Goal: Complete application form

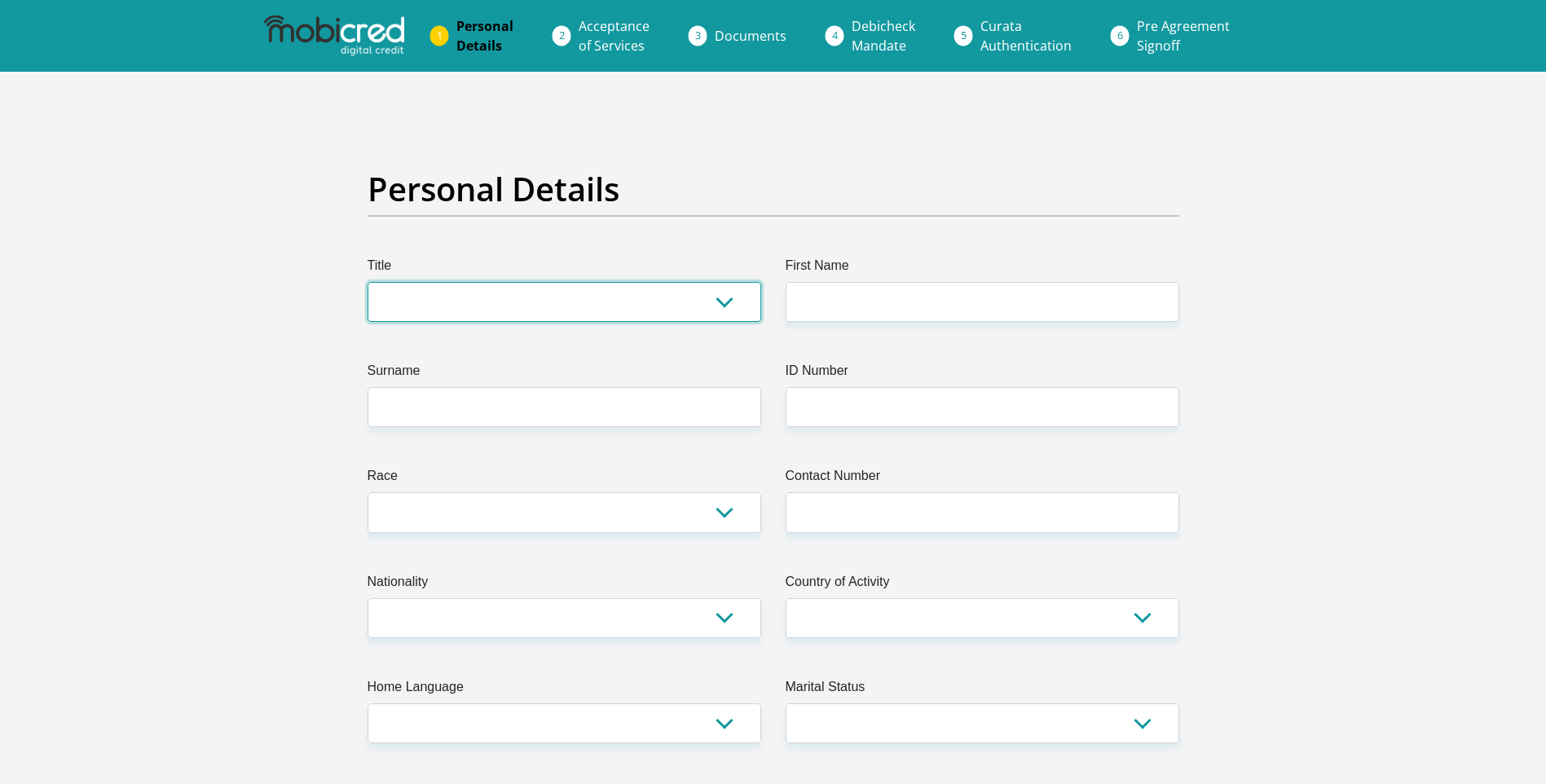
click at [725, 300] on select "Mr Ms Mrs Dr Other" at bounding box center [564, 302] width 393 height 40
select select "Ms"
click at [367, 282] on select "Mr Ms Mrs Dr Other" at bounding box center [564, 302] width 393 height 40
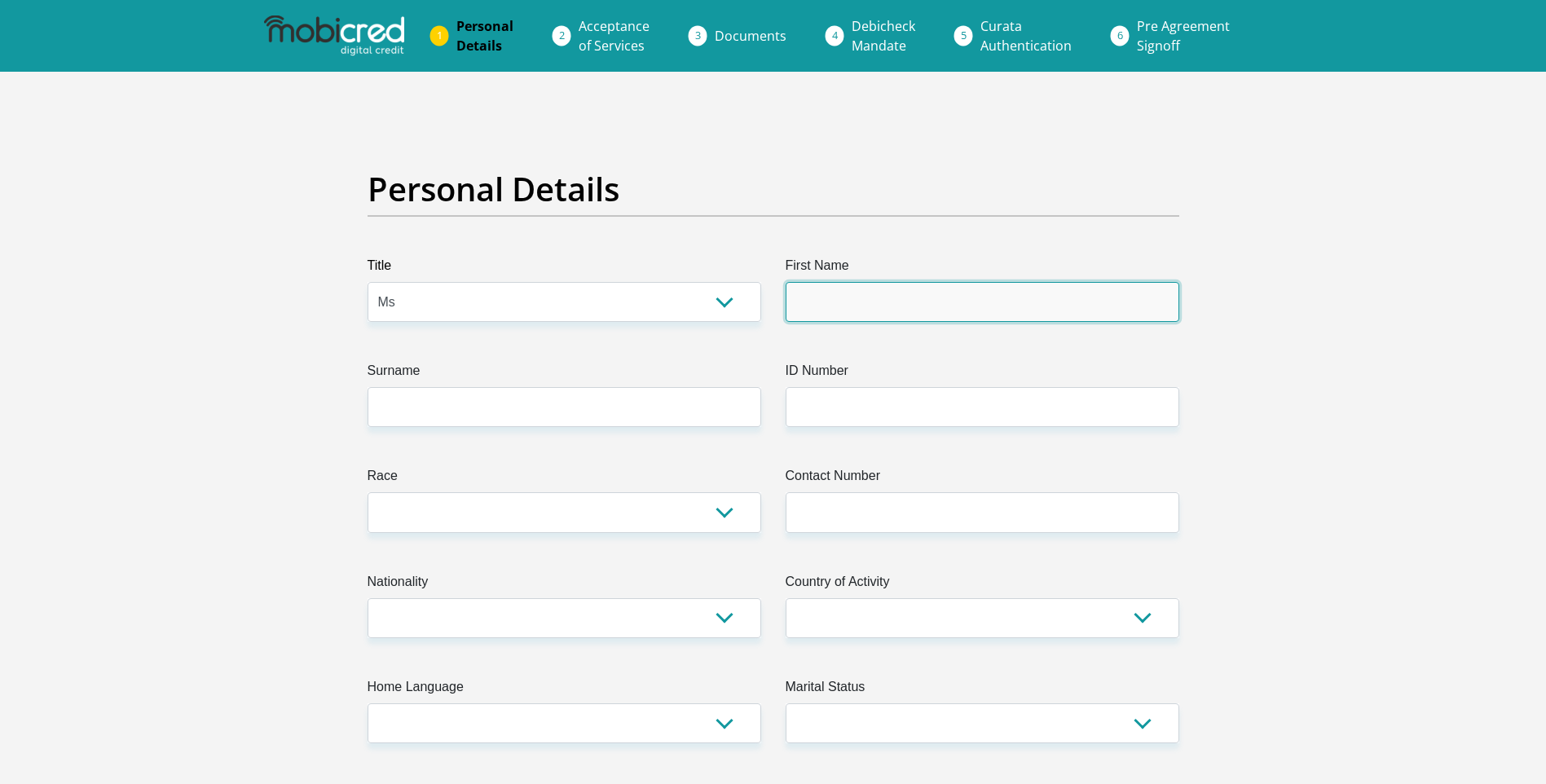
click at [816, 302] on input "First Name" at bounding box center [981, 302] width 393 height 40
type input "ZENANDE"
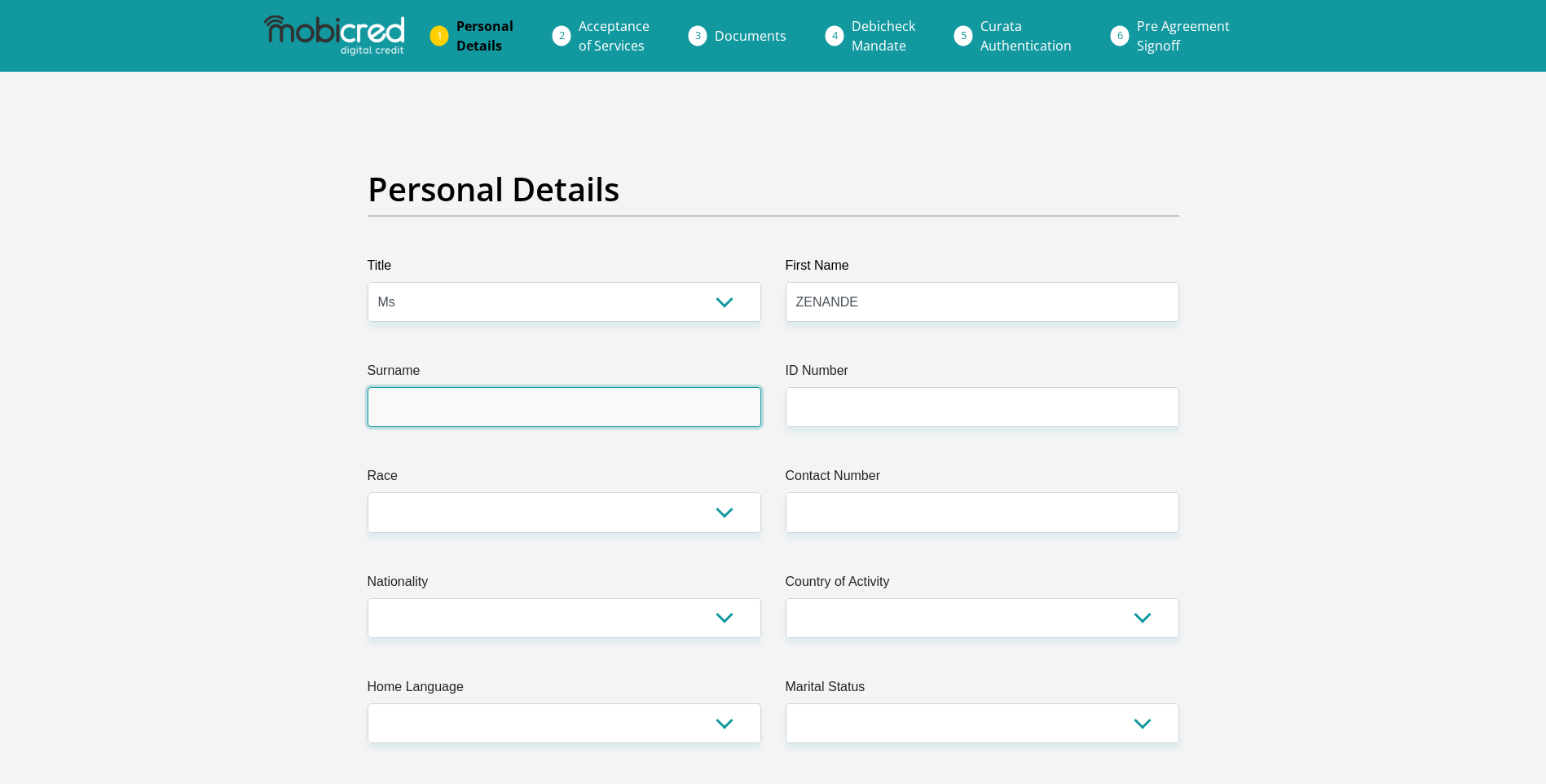
type input "SOJOLI"
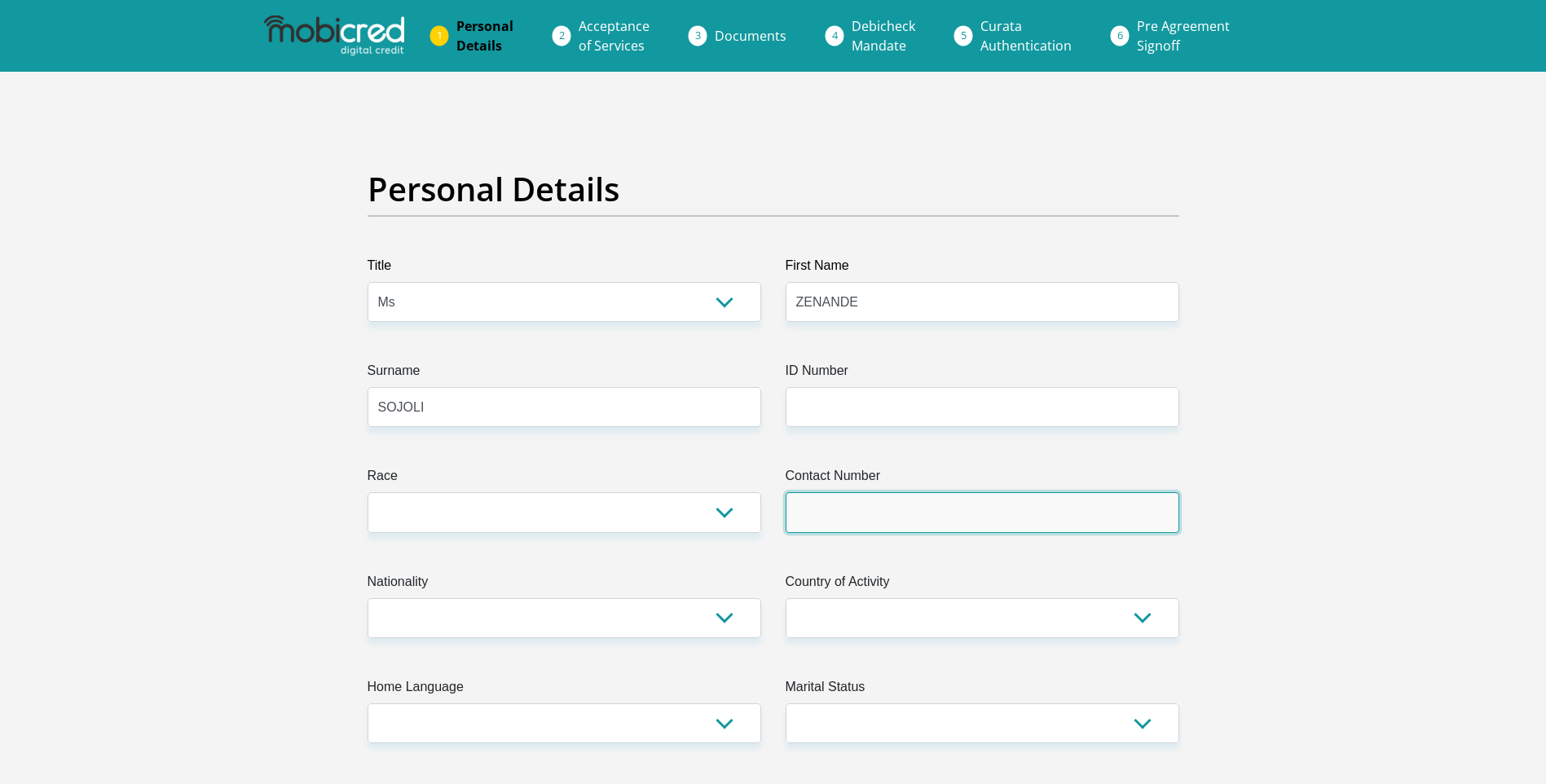
type input "0663912834"
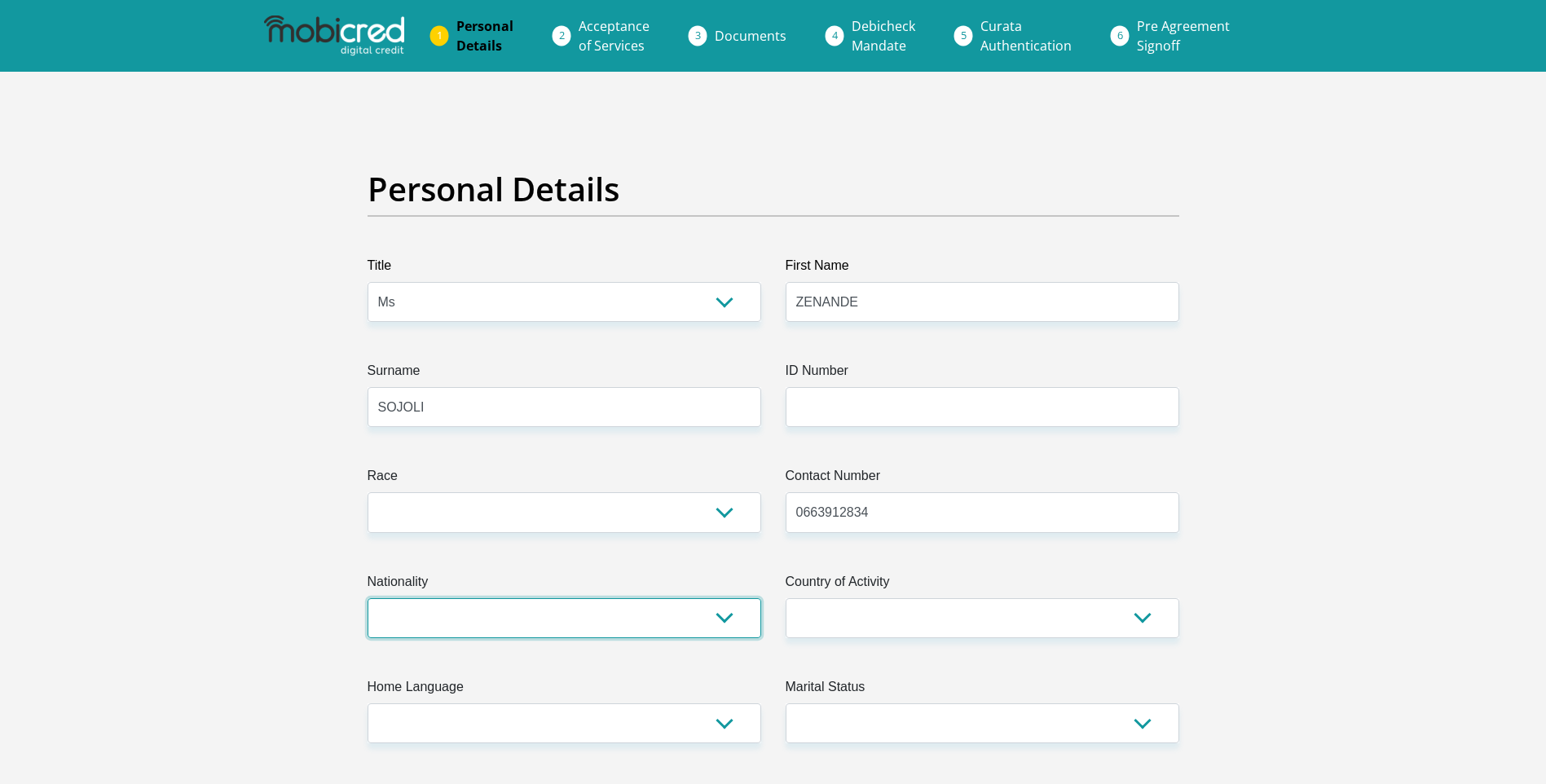
select select "ZAF"
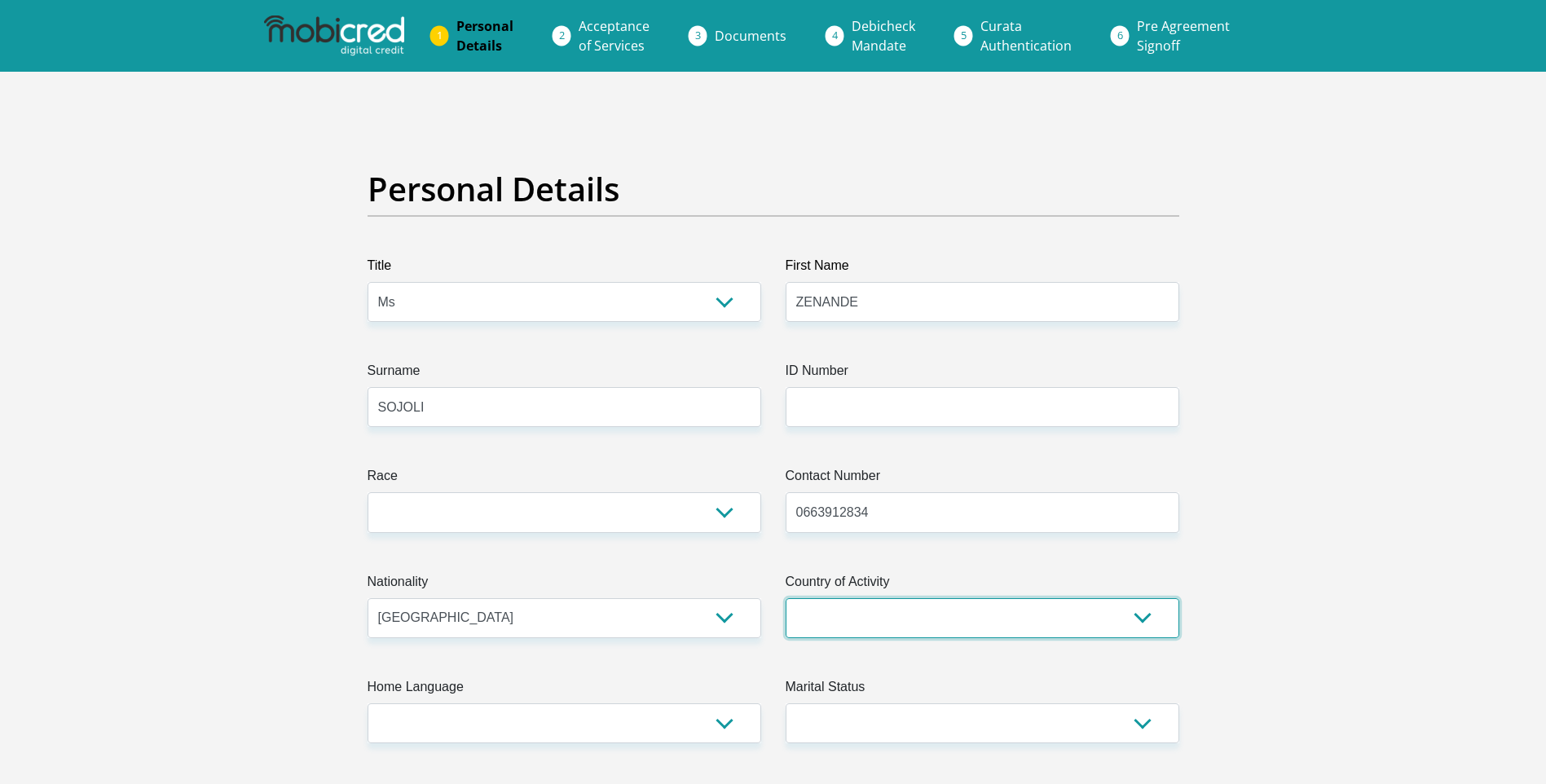
select select "ZAF"
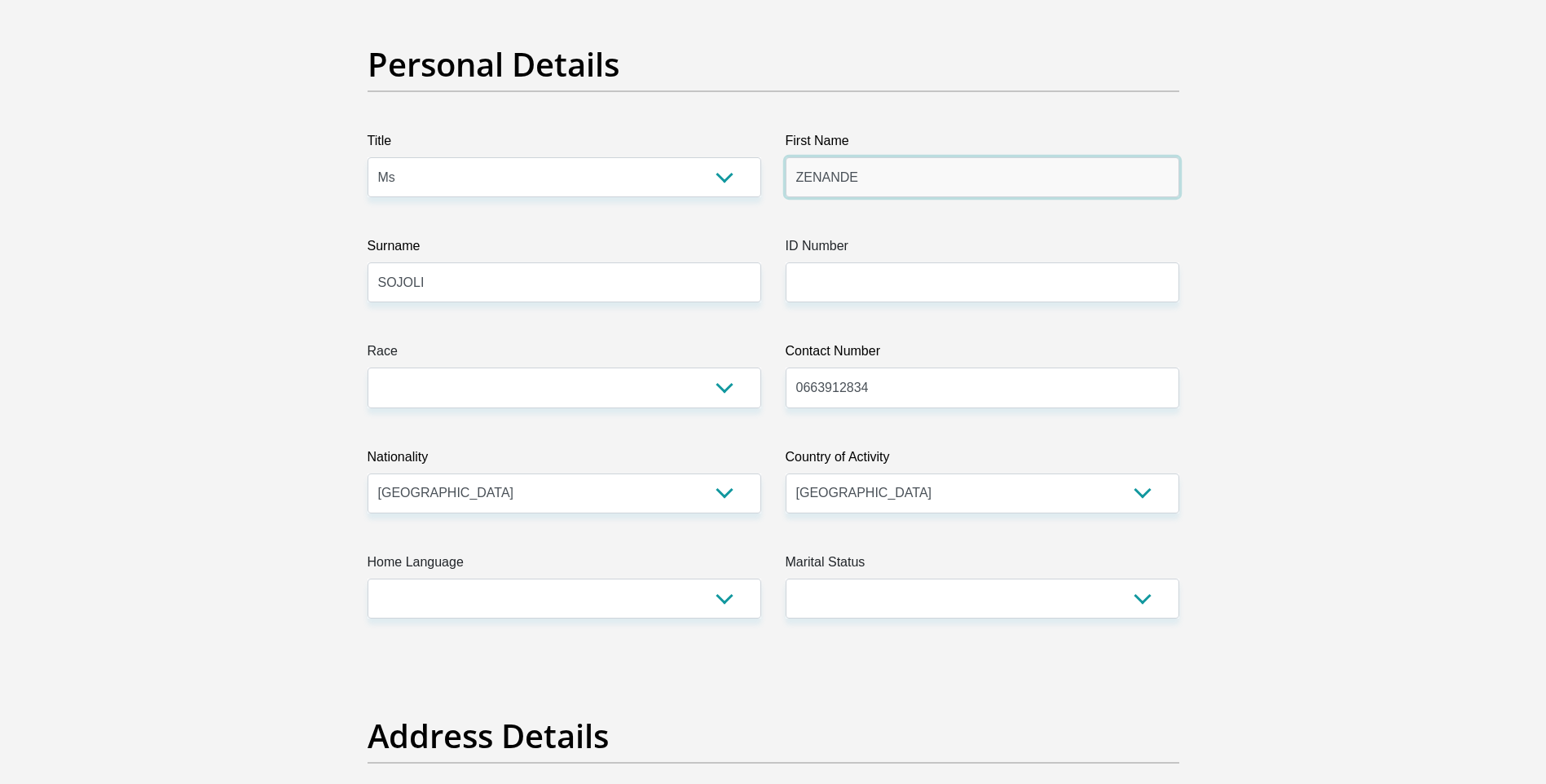
scroll to position [163, 0]
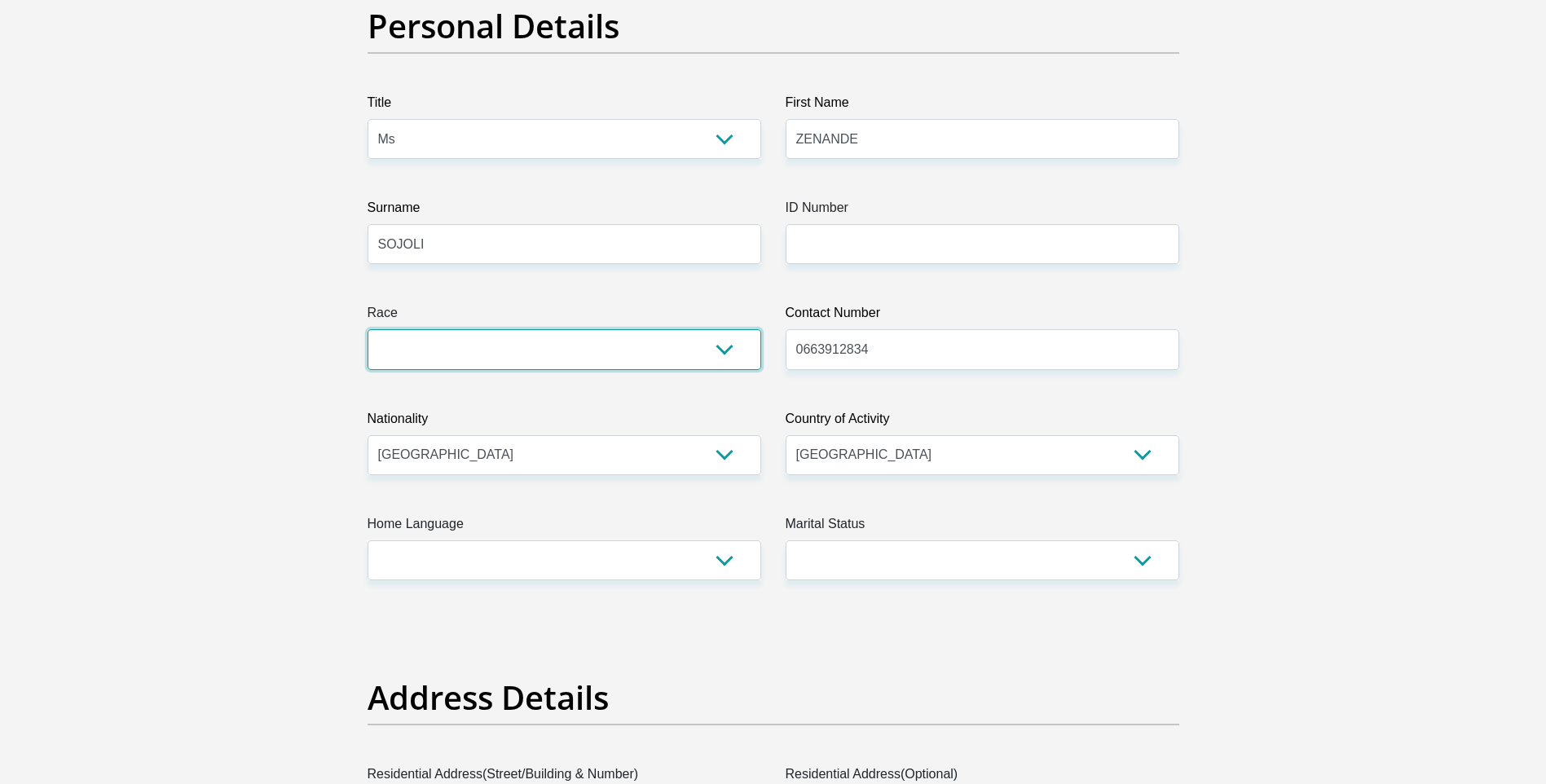
click at [721, 346] on select "Black Coloured Indian White Other" at bounding box center [564, 349] width 393 height 40
select select "1"
click at [367, 329] on select "Black Coloured Indian White Other" at bounding box center [564, 349] width 393 height 40
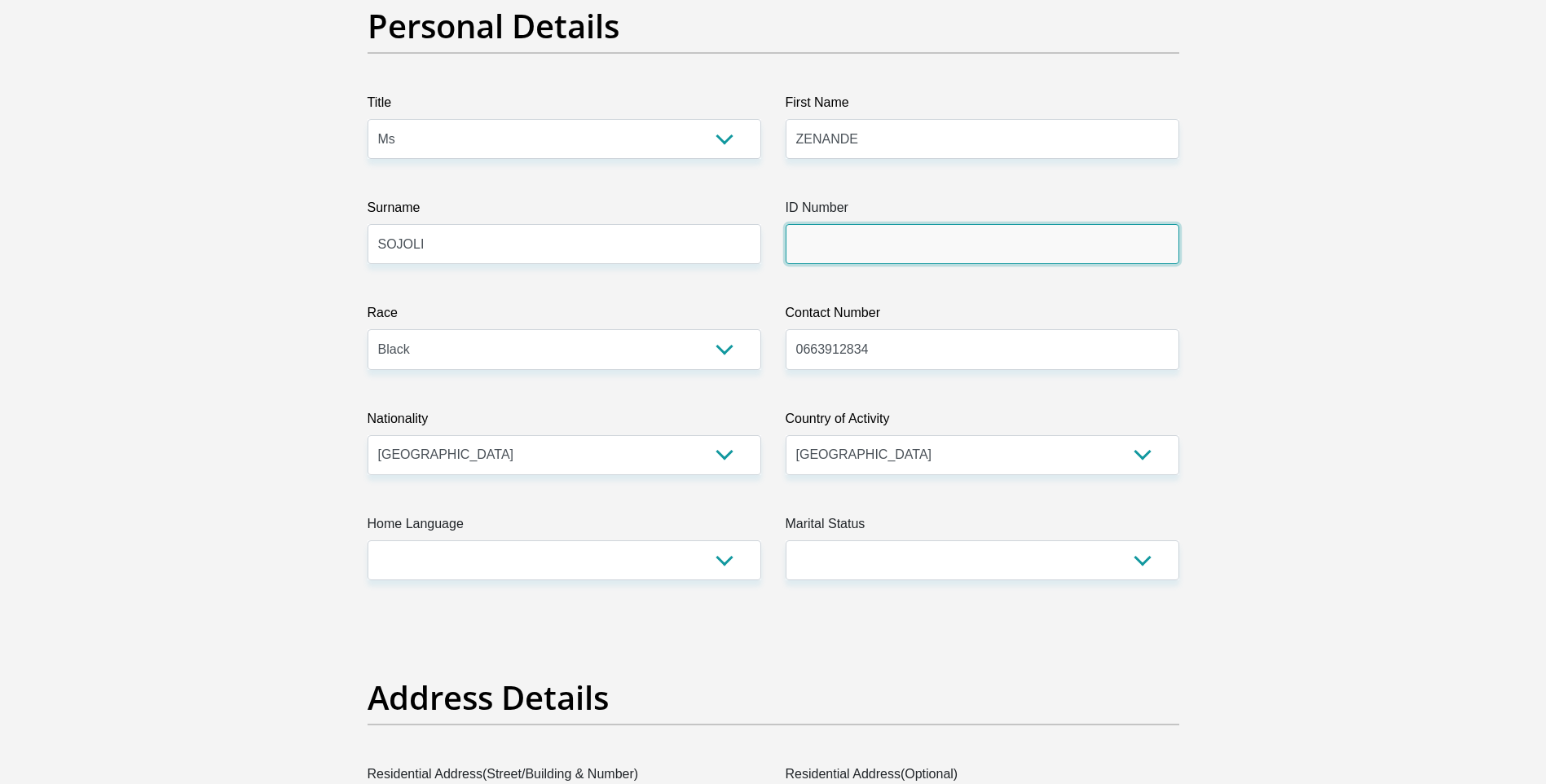
click at [847, 241] on input "ID Number" at bounding box center [981, 244] width 393 height 40
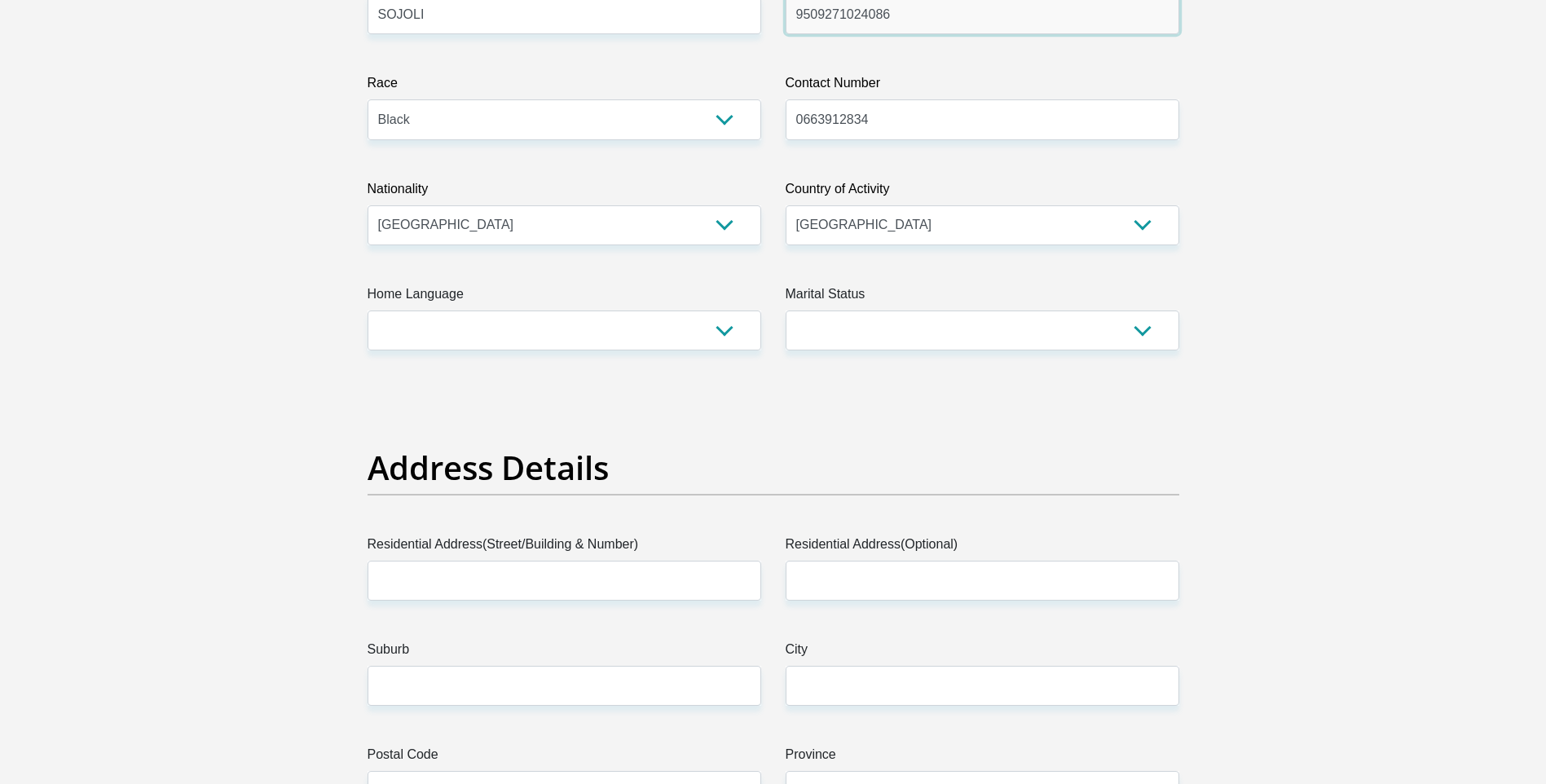
scroll to position [407, 0]
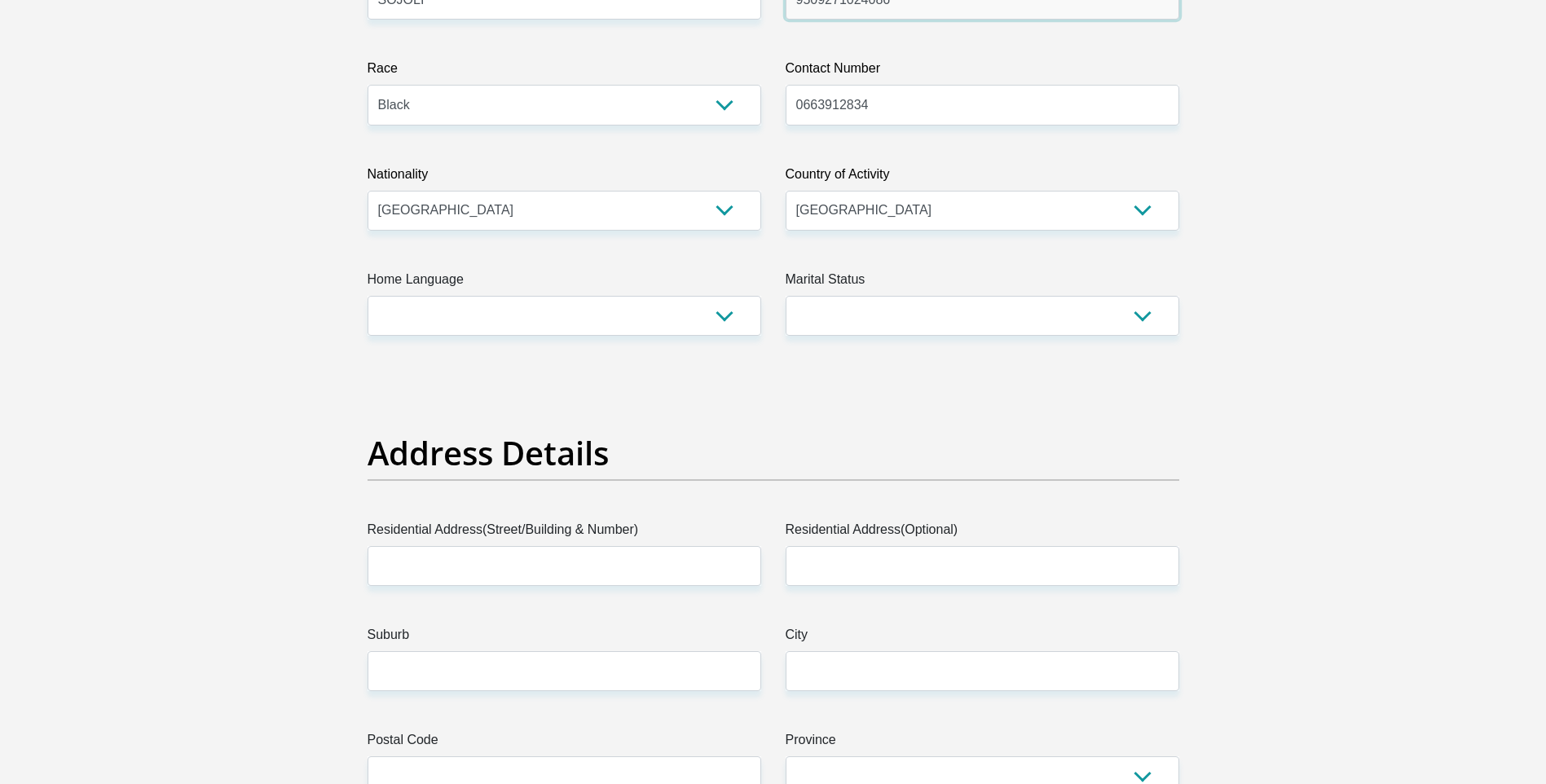
type input "9509271024086"
click at [720, 314] on select "Afrikaans English Sepedi South Ndebele Southern Sotho Swati Tsonga Tswana Venda…" at bounding box center [564, 316] width 393 height 40
select select "xho"
click at [367, 296] on select "Afrikaans English Sepedi South Ndebele Southern Sotho Swati Tsonga Tswana Venda…" at bounding box center [564, 316] width 393 height 40
click at [1131, 311] on select "Married ANC Single Divorced Widowed Married COP or Customary Law" at bounding box center [981, 316] width 393 height 40
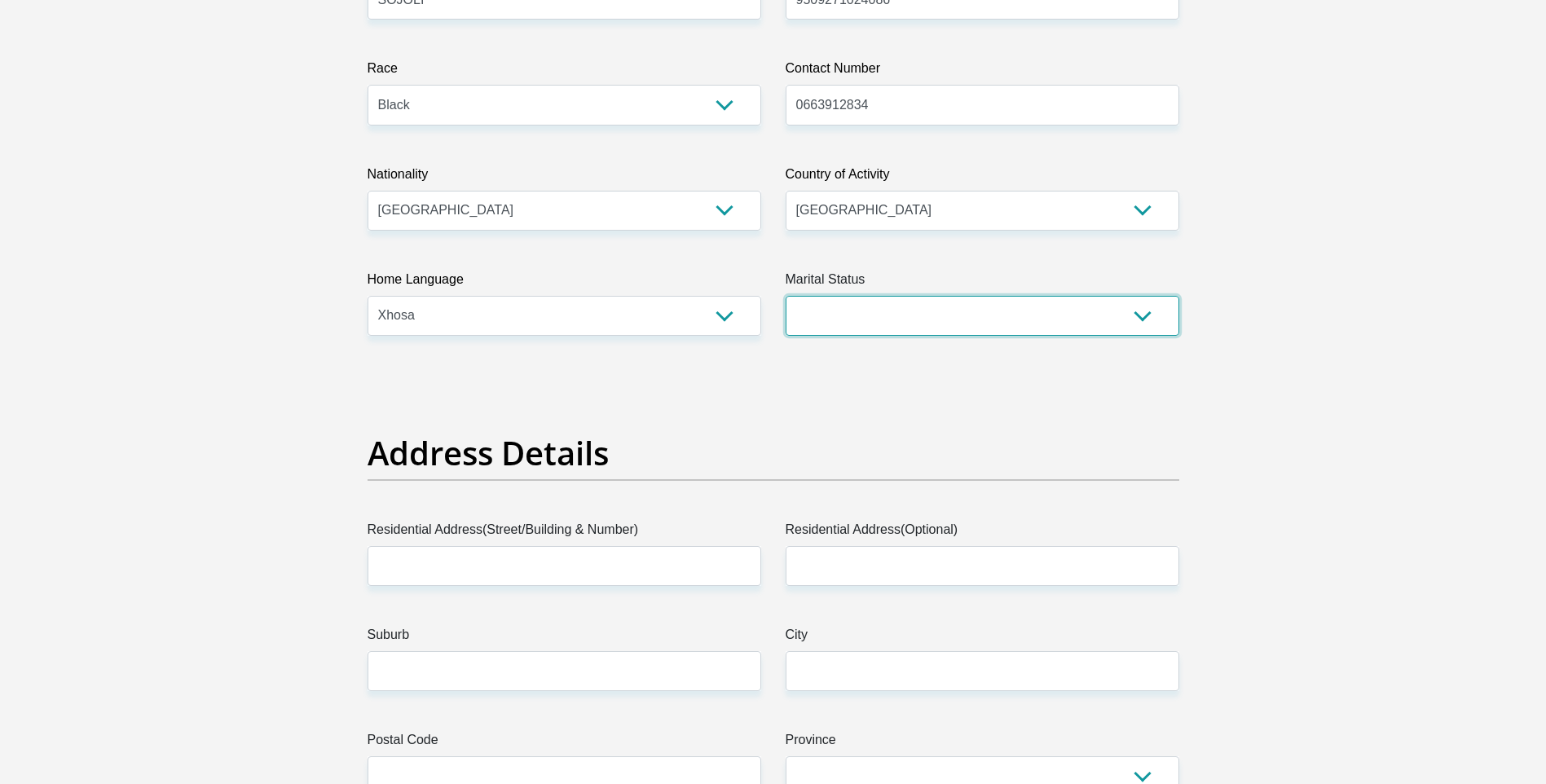
select select "2"
click at [785, 296] on select "Married ANC Single Divorced Widowed Married COP or Customary Law" at bounding box center [981, 316] width 393 height 40
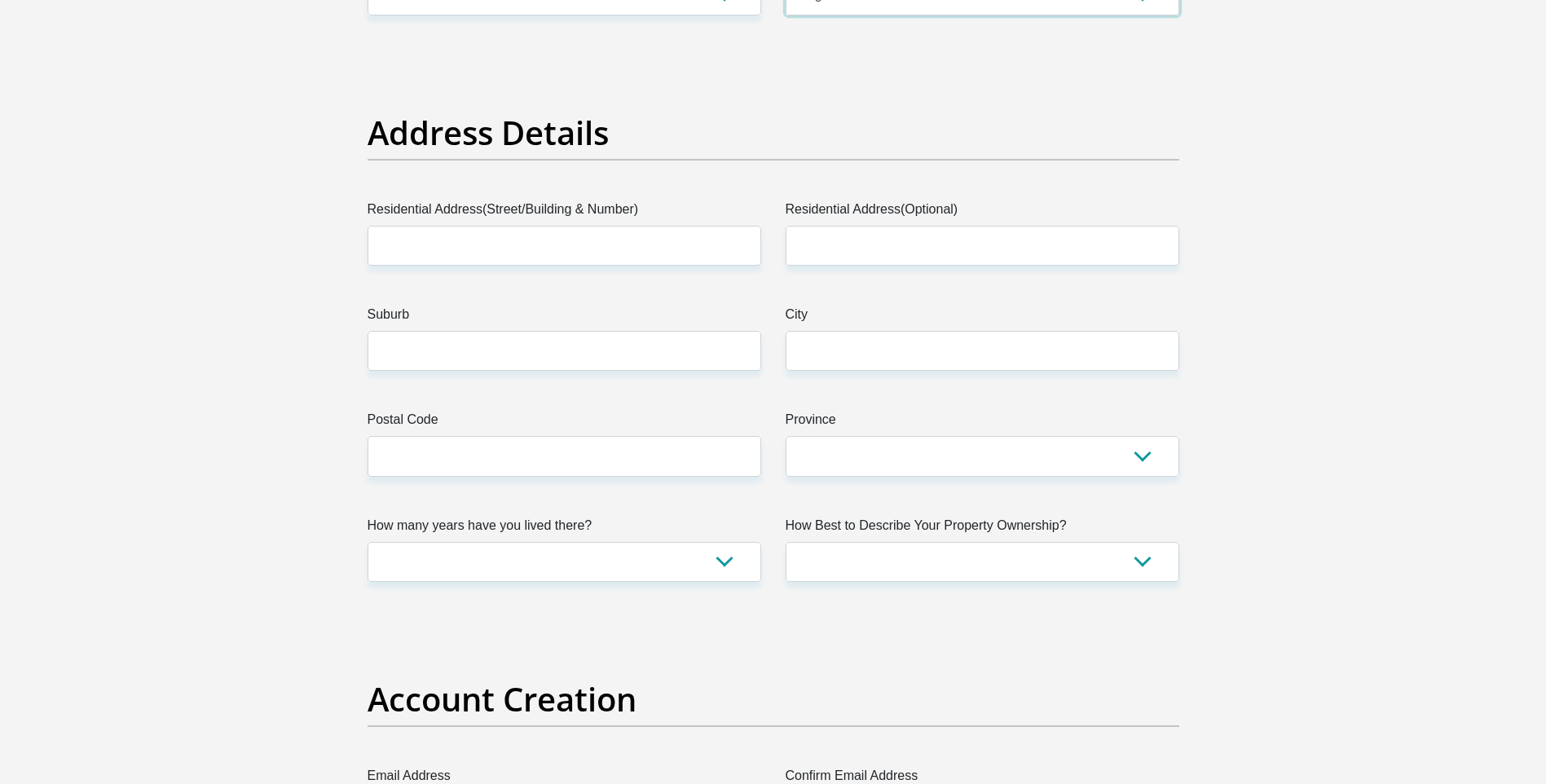
scroll to position [733, 0]
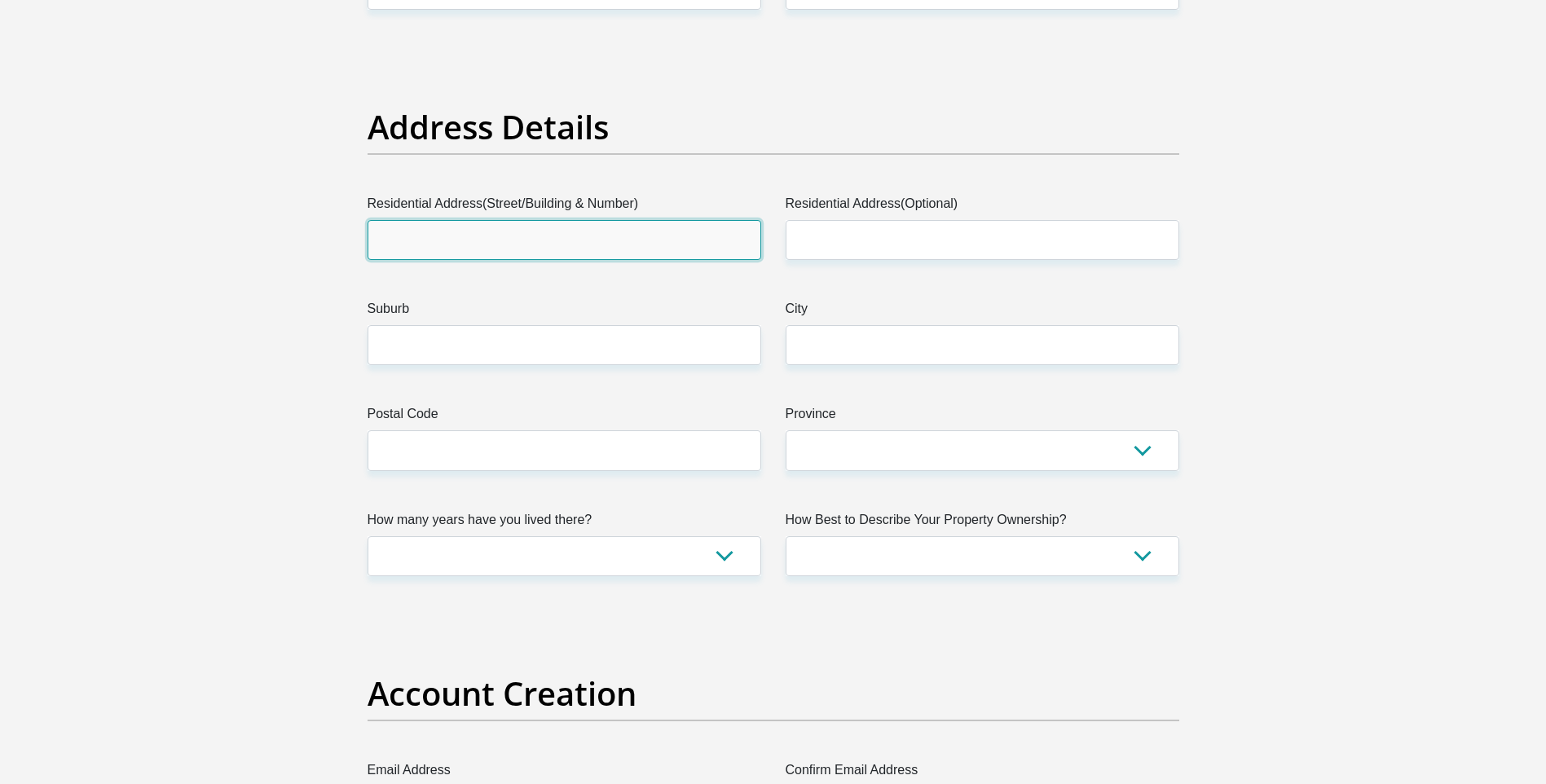
click at [565, 239] on input "Residential Address(Street/Building & Number)" at bounding box center [564, 239] width 393 height 40
type input "376 nanto street"
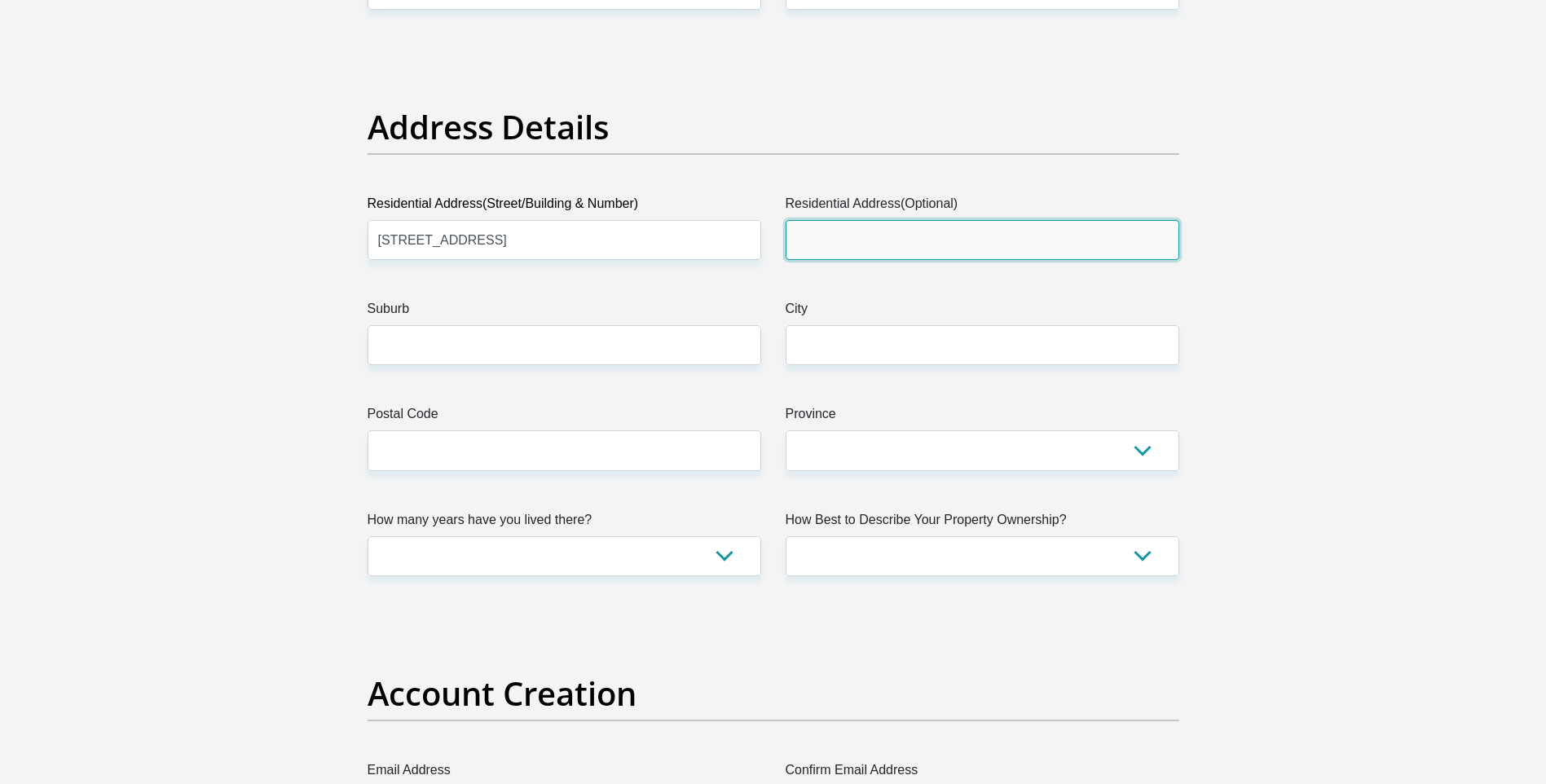
click at [906, 248] on input "Residential Address(Optional)" at bounding box center [981, 239] width 393 height 40
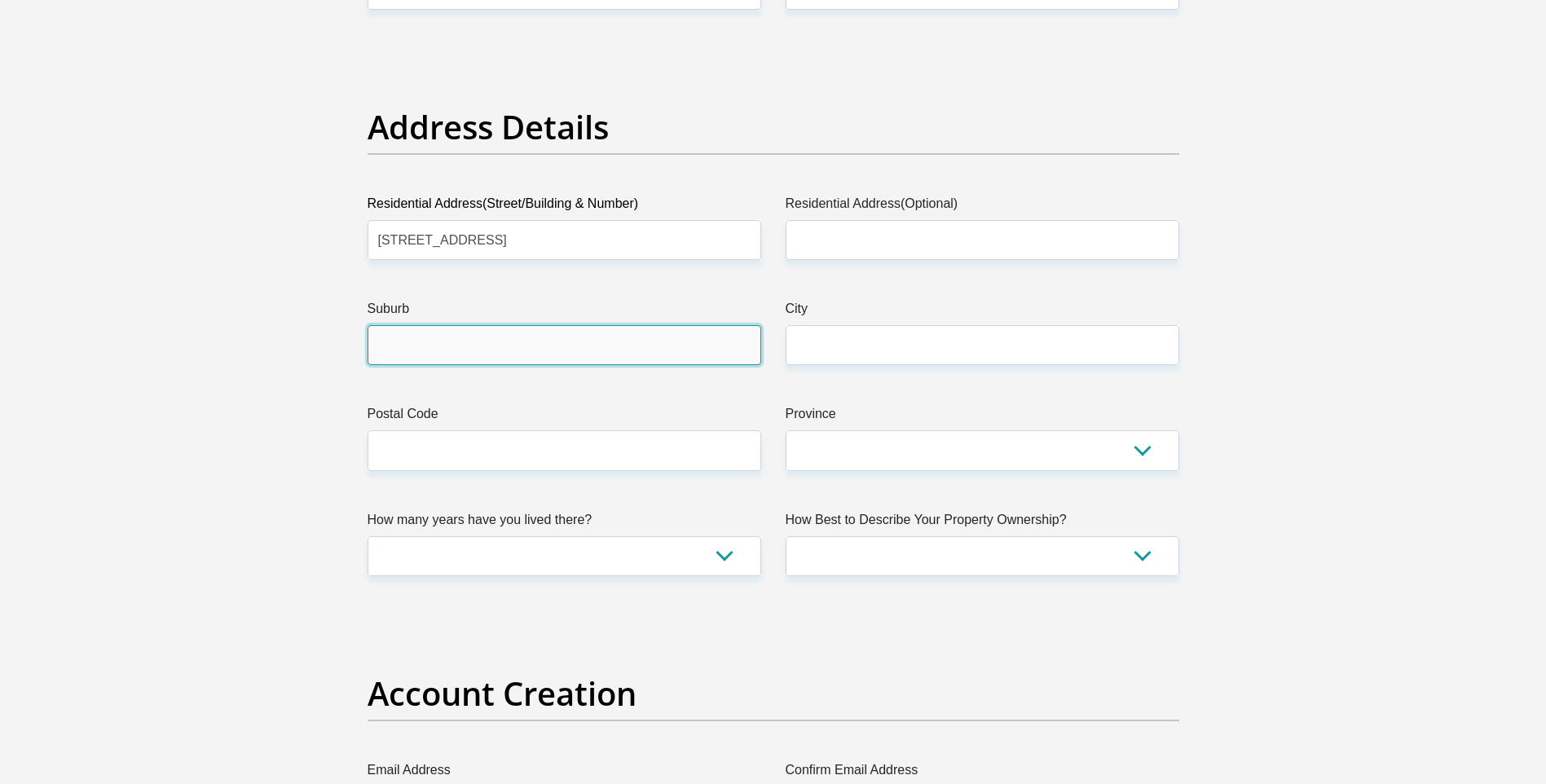
click at [584, 360] on input "Suburb" at bounding box center [564, 345] width 393 height 40
type input "humansdorp"
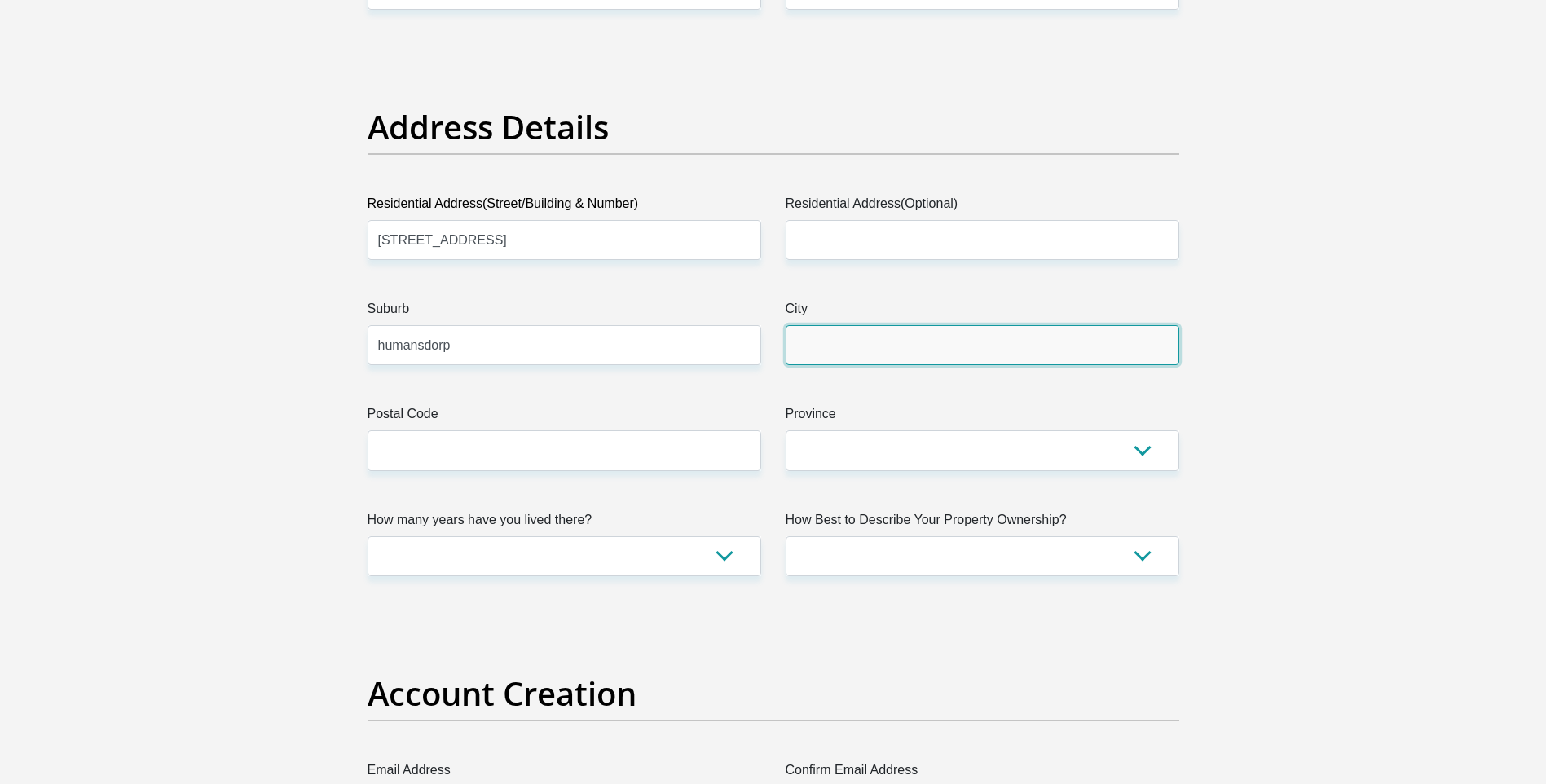
type input "humansdorp"
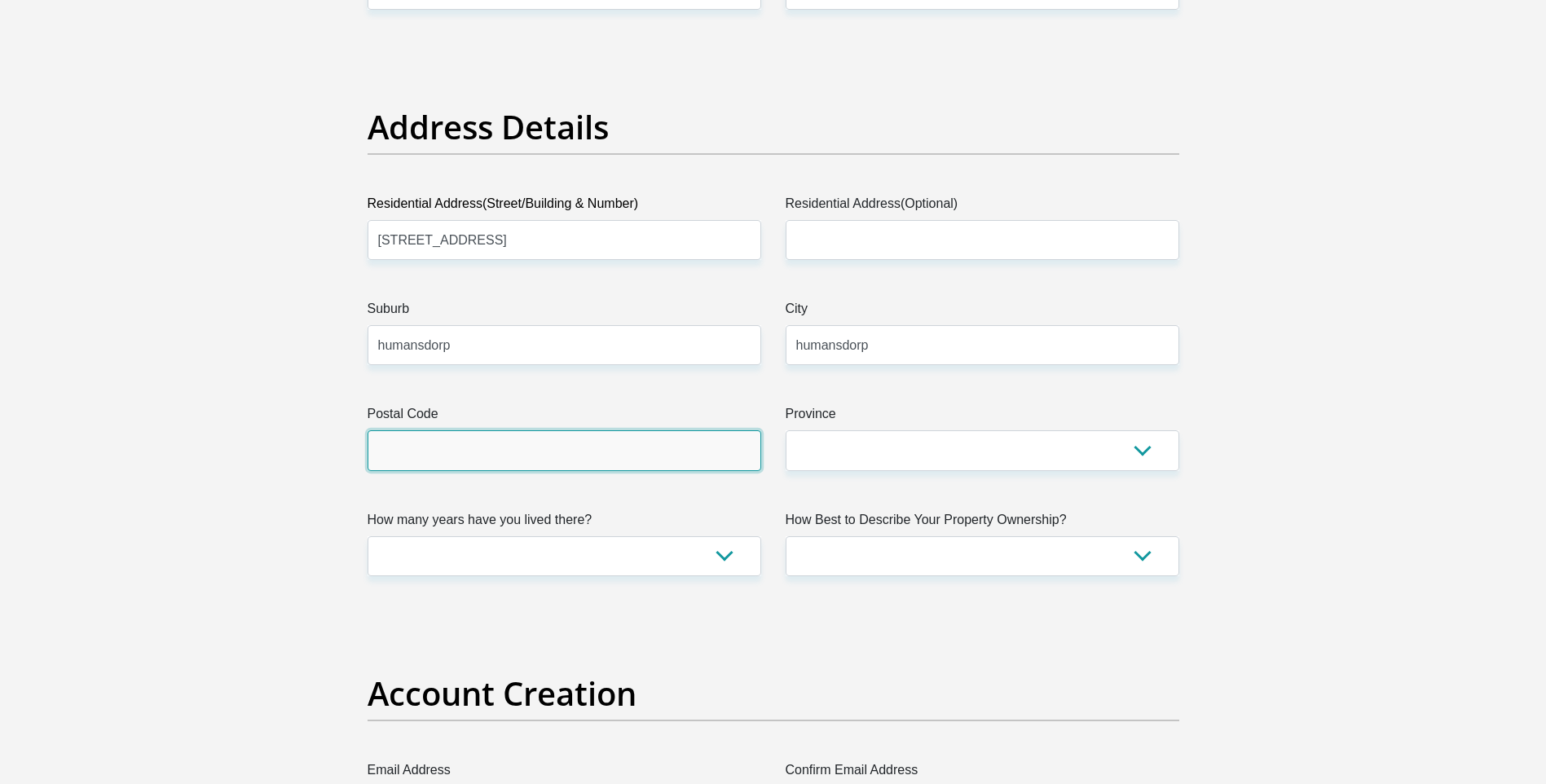
type input "6300"
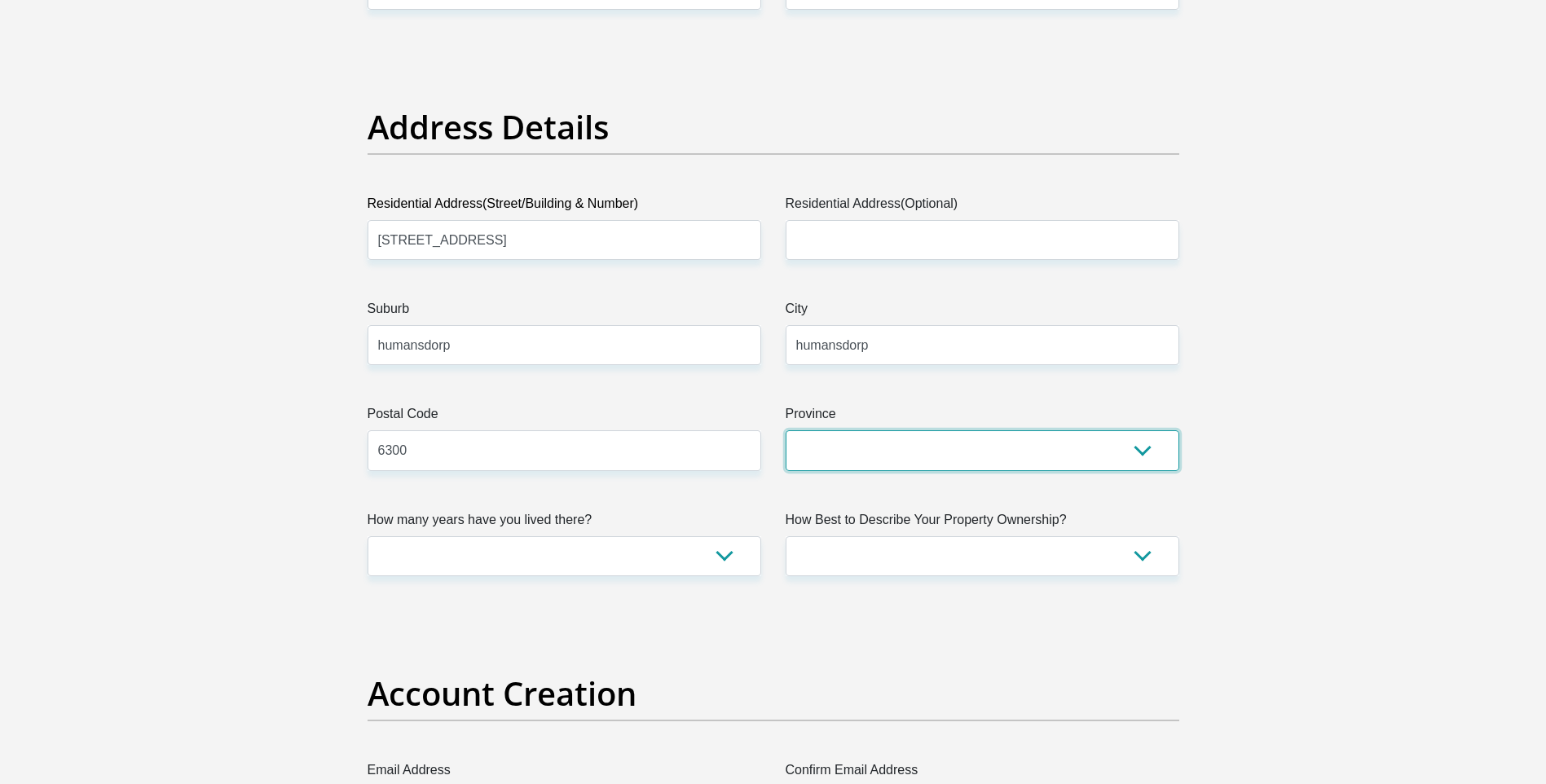
select select "Eastern Cape"
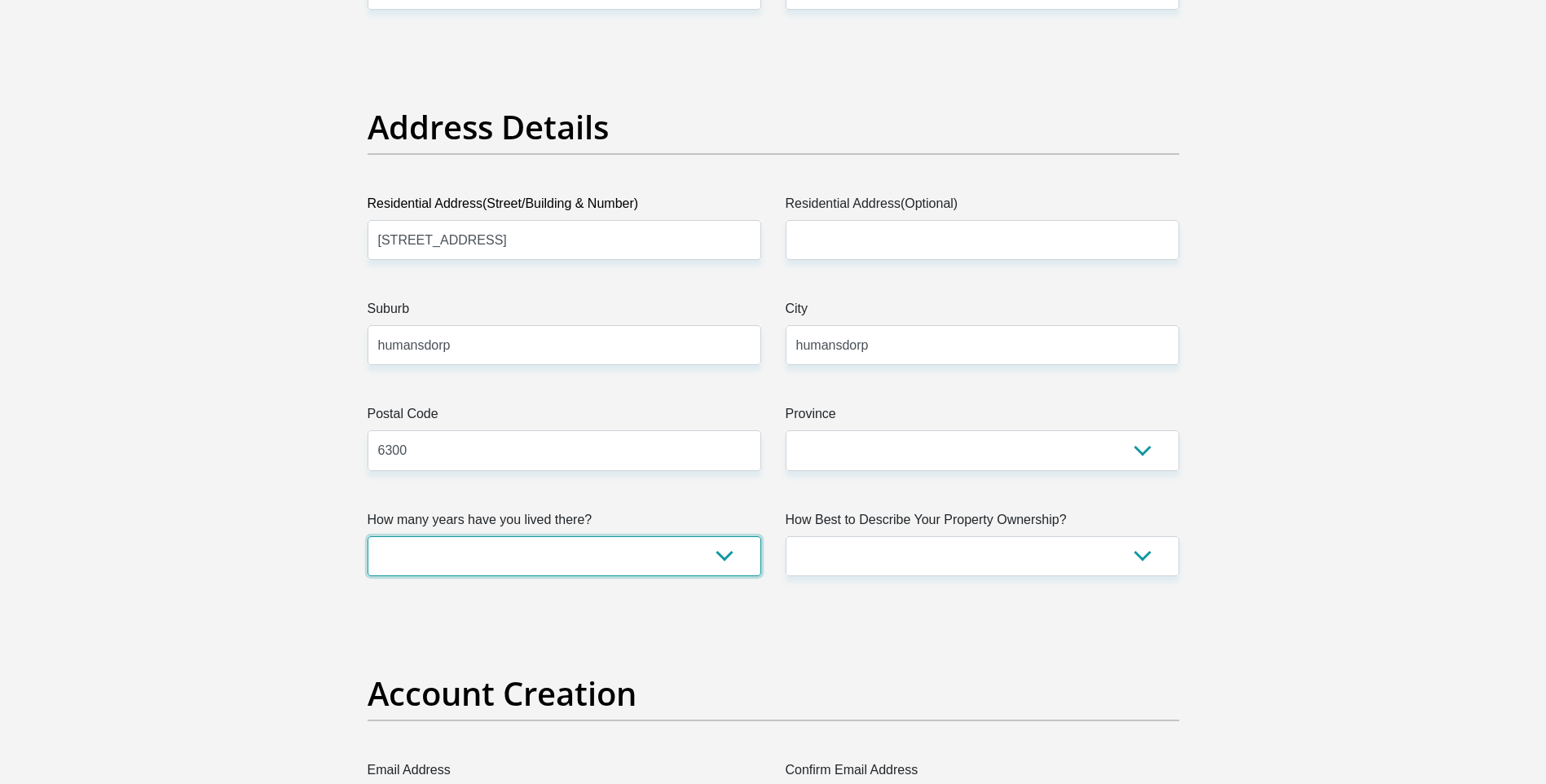
type input "nombusomnqate@gmail.com"
type input "Mnqate@1999"
type input "0"
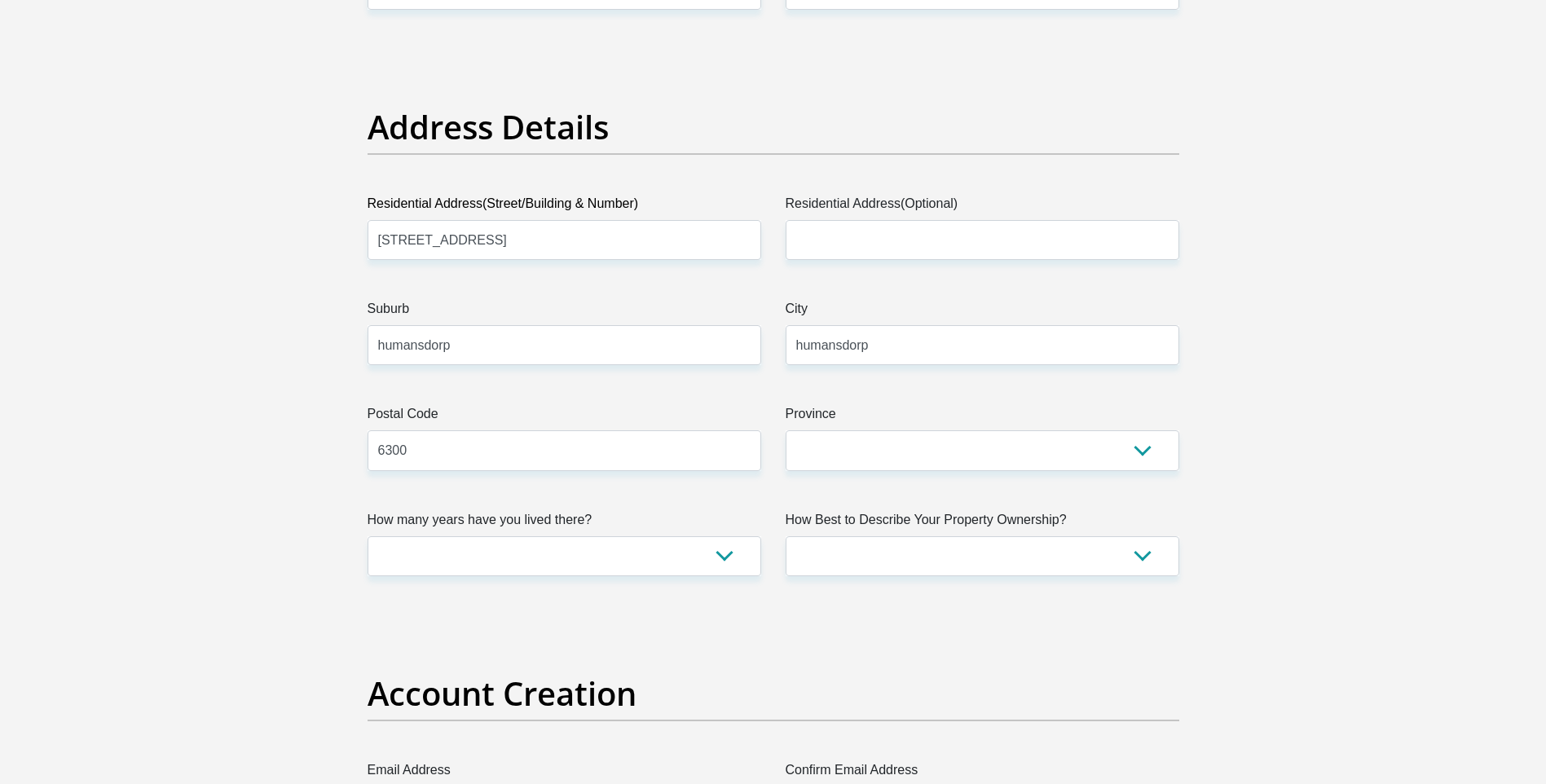
type input "0"
type input "1000"
type input "200"
type input "0"
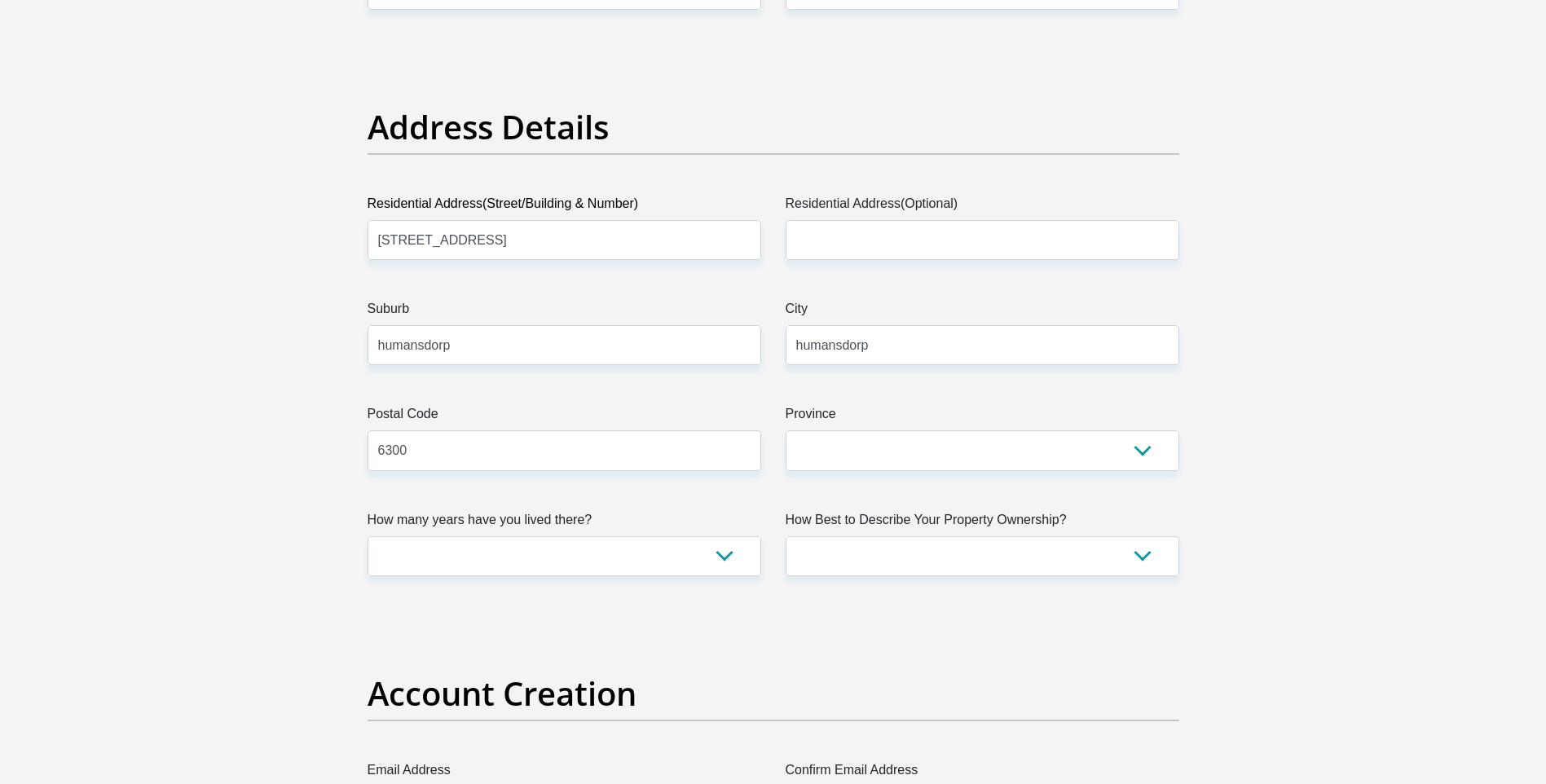
type input "0"
type input "CHIPPATRAININGACADEMY"
type input "0663461159"
type input "nombuso"
type input "mnqate"
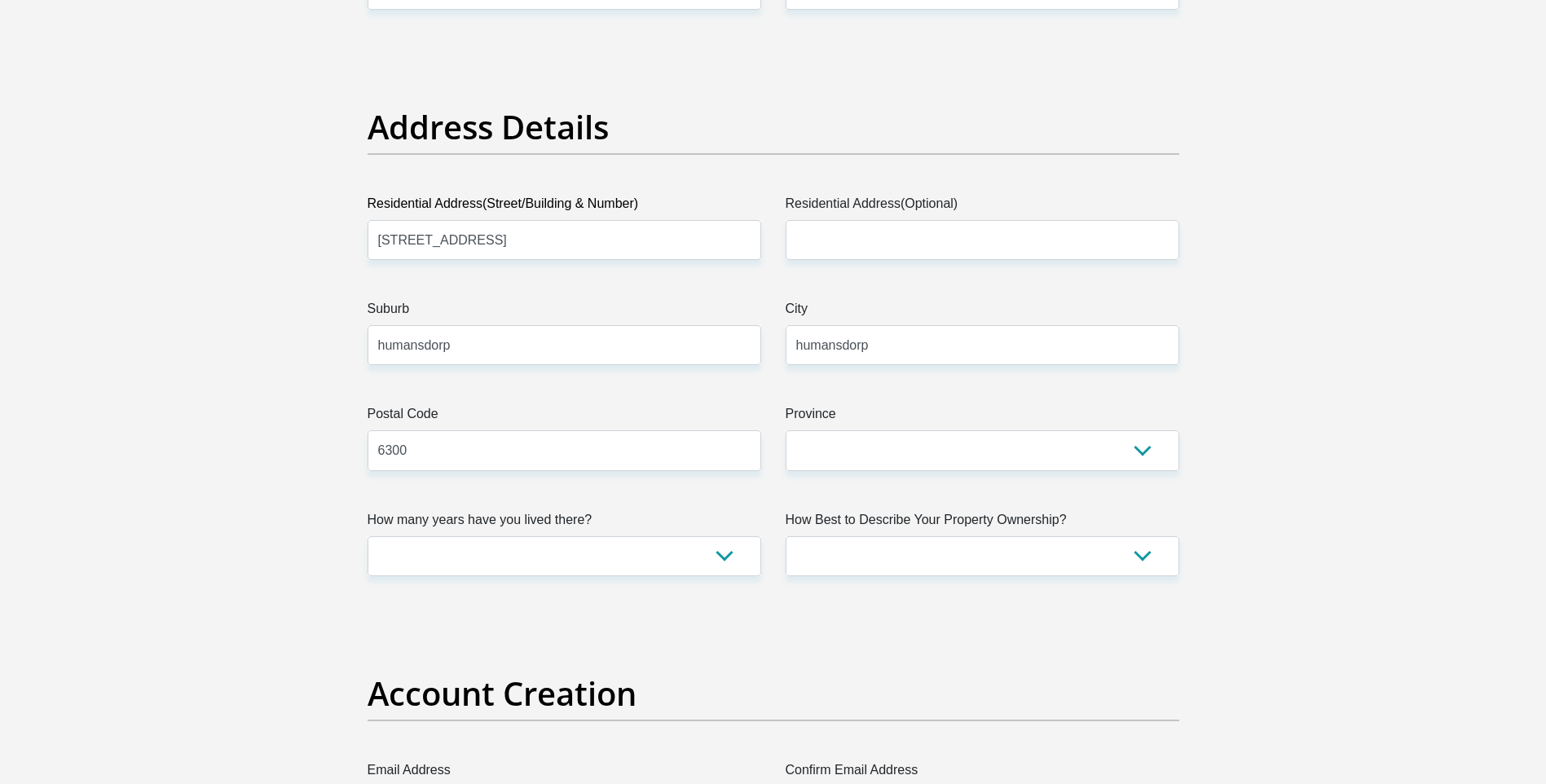
type input "1887984664"
type input "470010"
click at [942, 348] on input "humansdorp" at bounding box center [981, 345] width 393 height 40
type input "CAPITEC BANK LIMITED"
type input "CAPITEC BANK CPC"
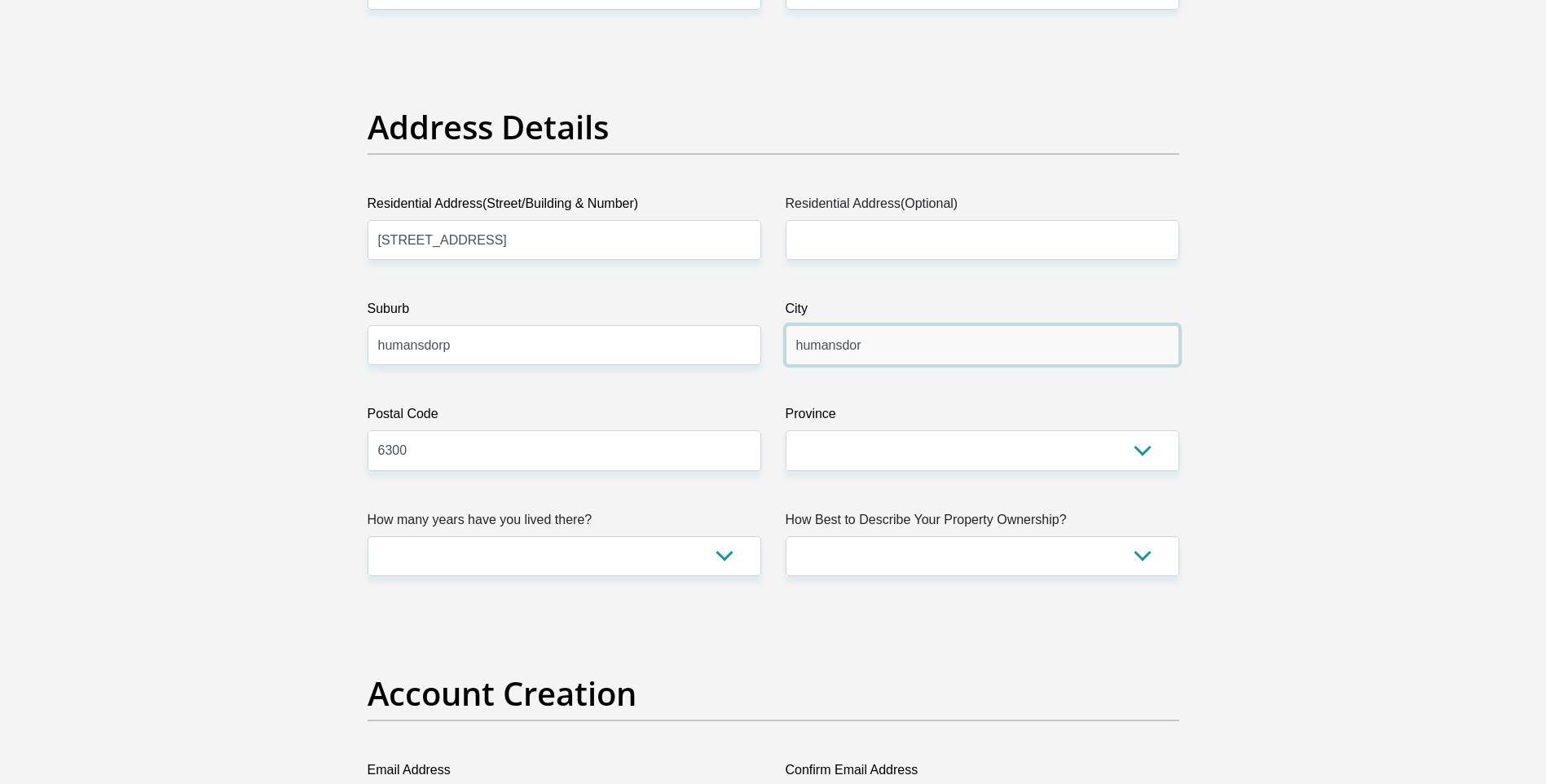
type input "humansdorp"
click at [522, 358] on input "humansdorp" at bounding box center [564, 345] width 393 height 40
type input "humansdorp"
click at [679, 439] on input "6300" at bounding box center [564, 450] width 393 height 40
type input "6300"
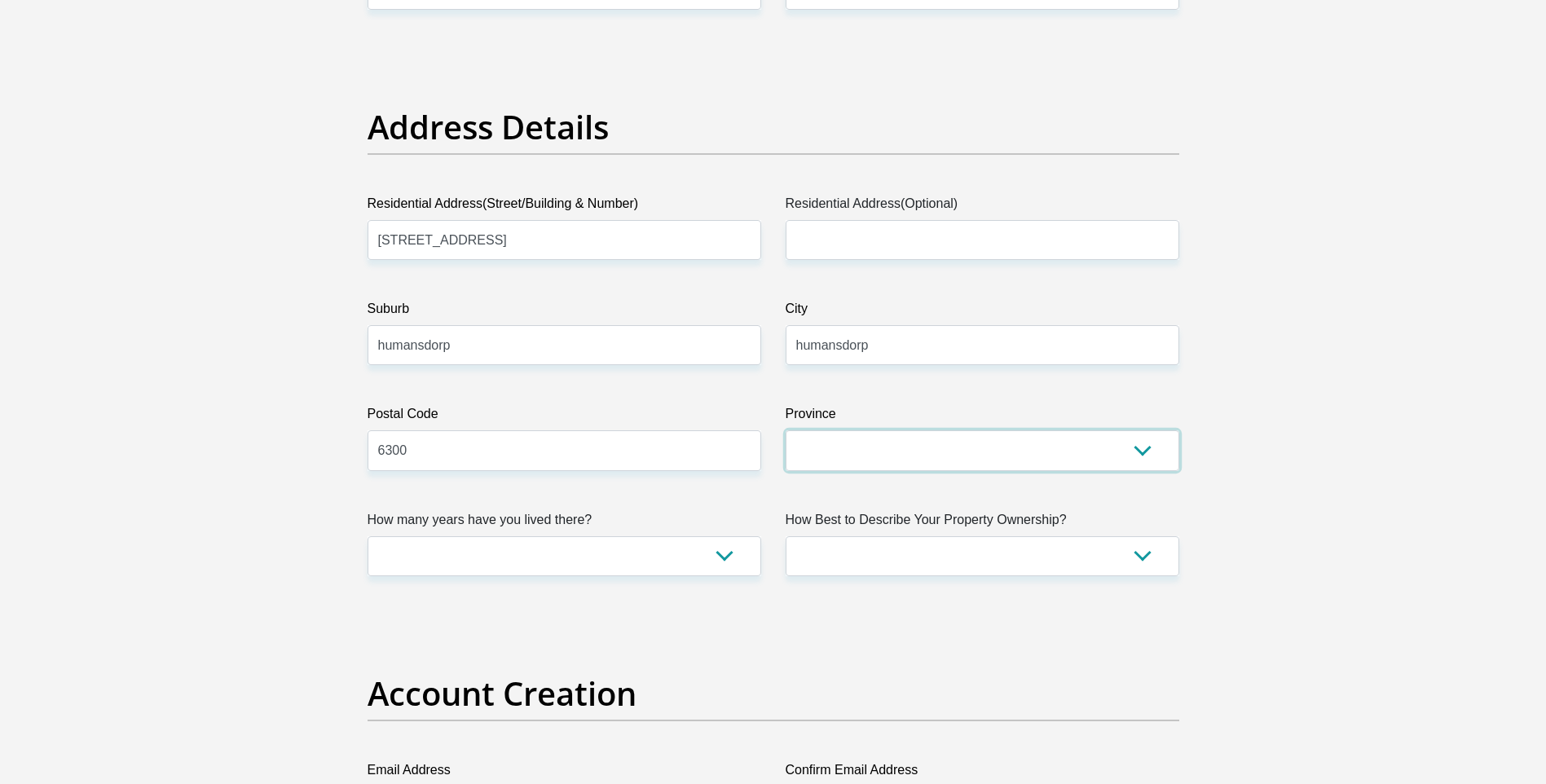
drag, startPoint x: 899, startPoint y: 441, endPoint x: 888, endPoint y: 445, distance: 11.7
click at [900, 442] on select "Eastern Cape Free State Gauteng KwaZulu-Natal Limpopo Mpumalanga Northern Cape …" at bounding box center [981, 450] width 393 height 40
click at [785, 430] on select "Eastern Cape Free State Gauteng KwaZulu-Natal Limpopo Mpumalanga Northern Cape …" at bounding box center [981, 450] width 393 height 40
click at [894, 449] on select "Eastern Cape Free State Gauteng KwaZulu-Natal Limpopo Mpumalanga Northern Cape …" at bounding box center [981, 450] width 393 height 40
select select "Eastern Cape"
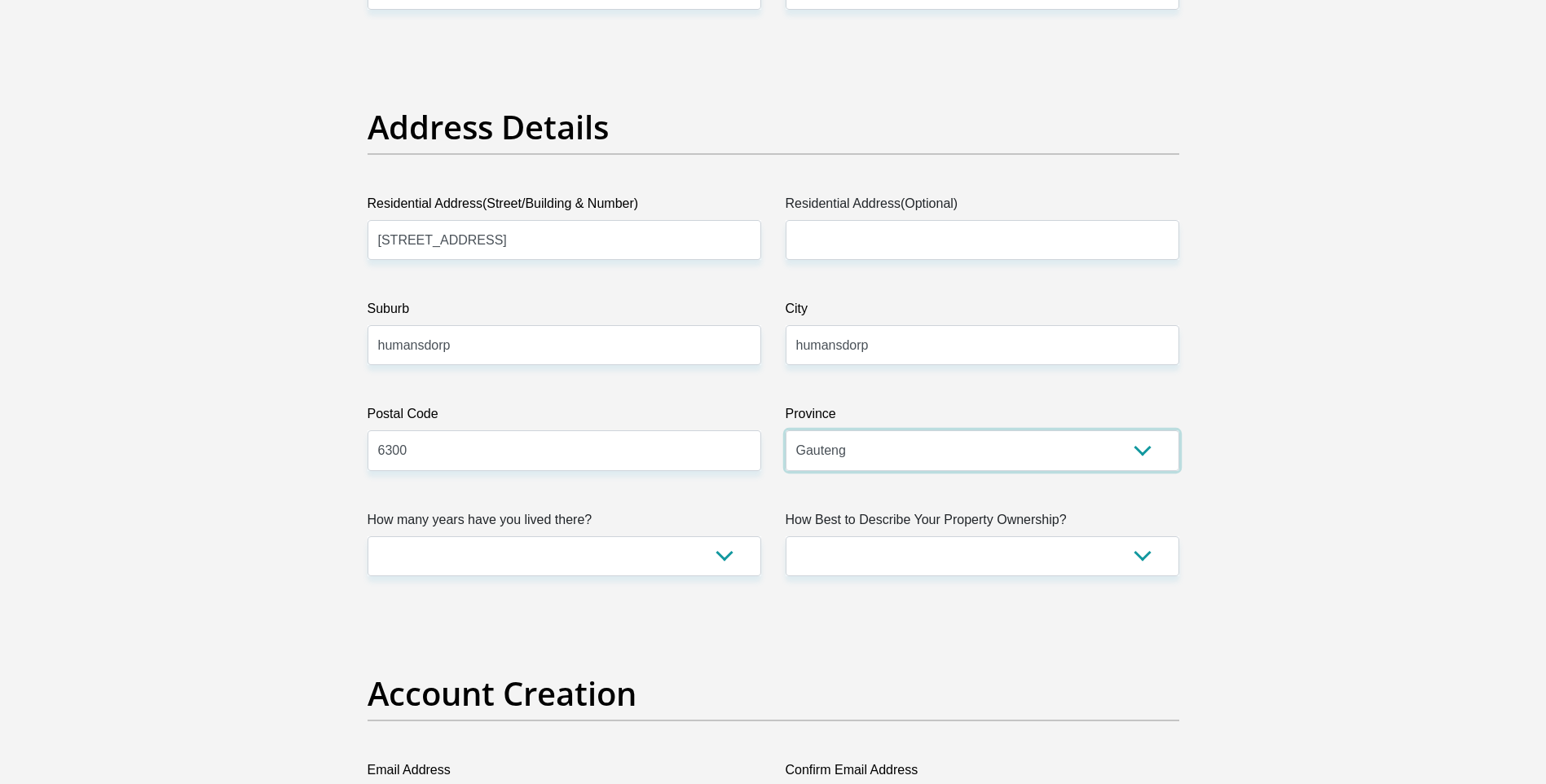
click at [785, 430] on select "Eastern Cape Free State Gauteng KwaZulu-Natal Limpopo Mpumalanga Northern Cape …" at bounding box center [981, 450] width 393 height 40
click at [731, 549] on select "less than 1 year 1-3 years 3-5 years 5+ years" at bounding box center [564, 556] width 393 height 40
select select "0"
click at [367, 536] on select "less than 1 year 1-3 years 3-5 years 5+ years" at bounding box center [564, 556] width 393 height 40
click at [1144, 566] on select "Owned Rented Family Owned Company Dwelling" at bounding box center [981, 556] width 393 height 40
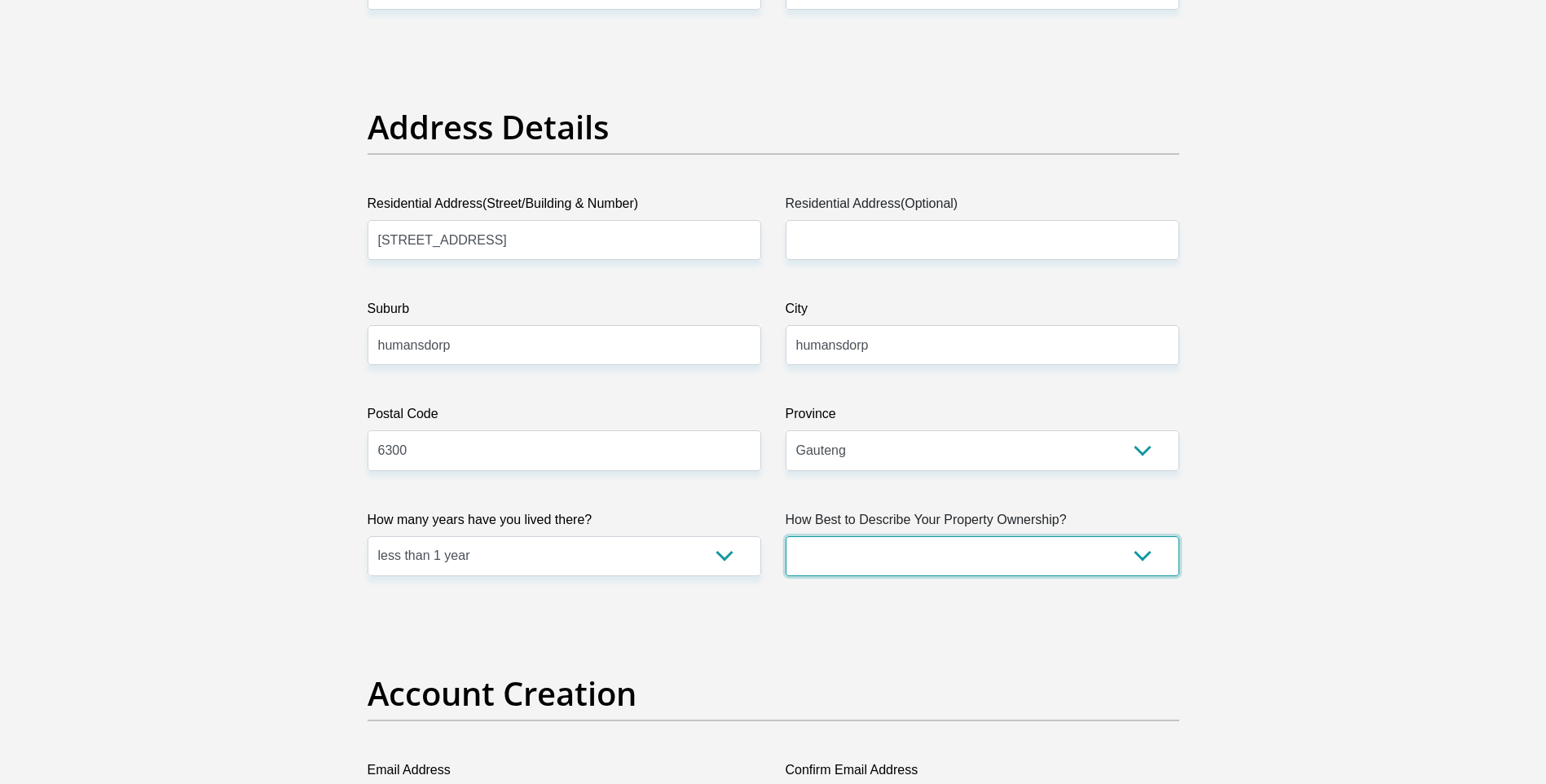
select select "Rented"
click at [785, 536] on select "Owned Rented Family Owned Company Dwelling" at bounding box center [981, 556] width 393 height 40
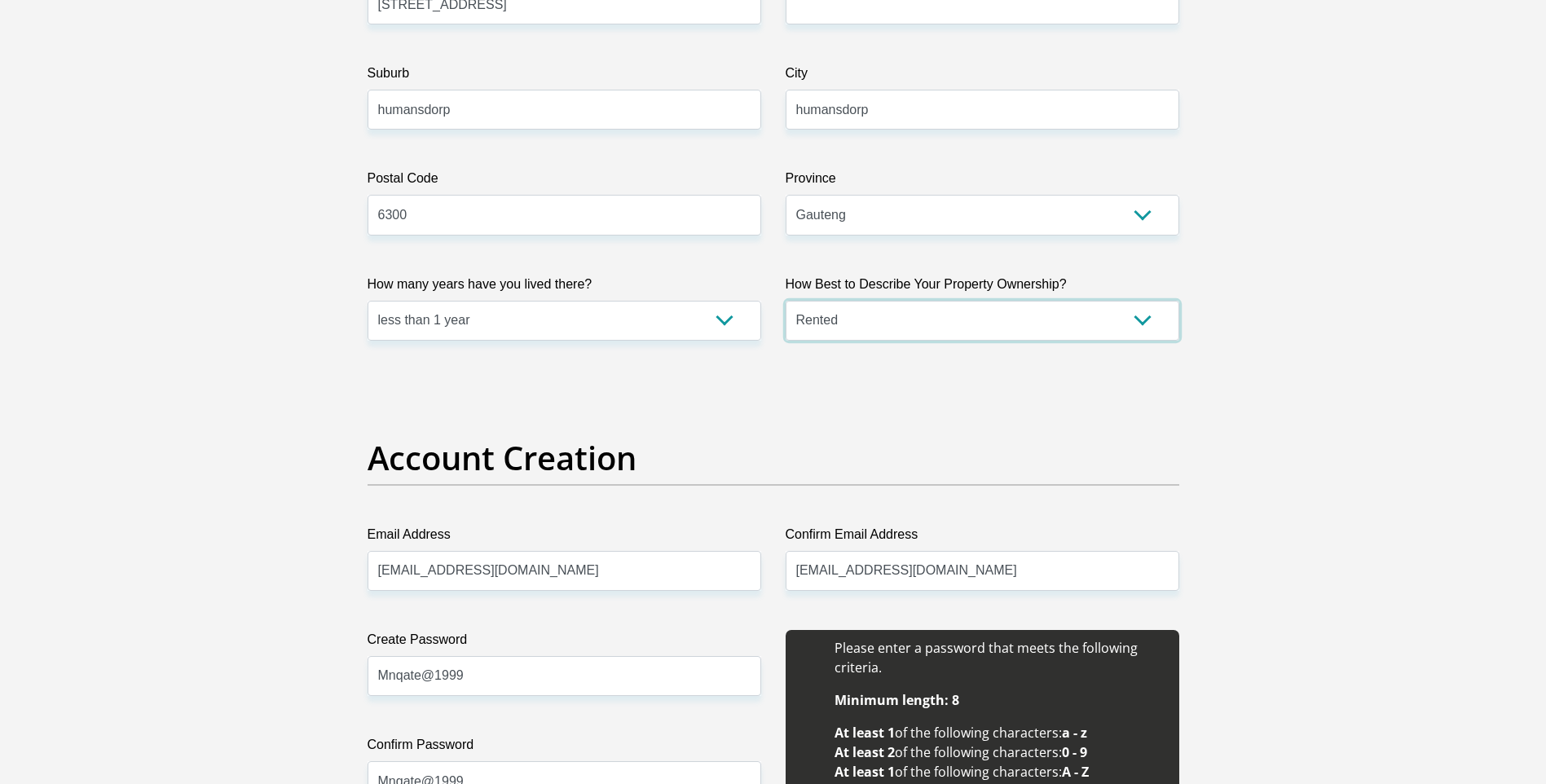
scroll to position [1140, 0]
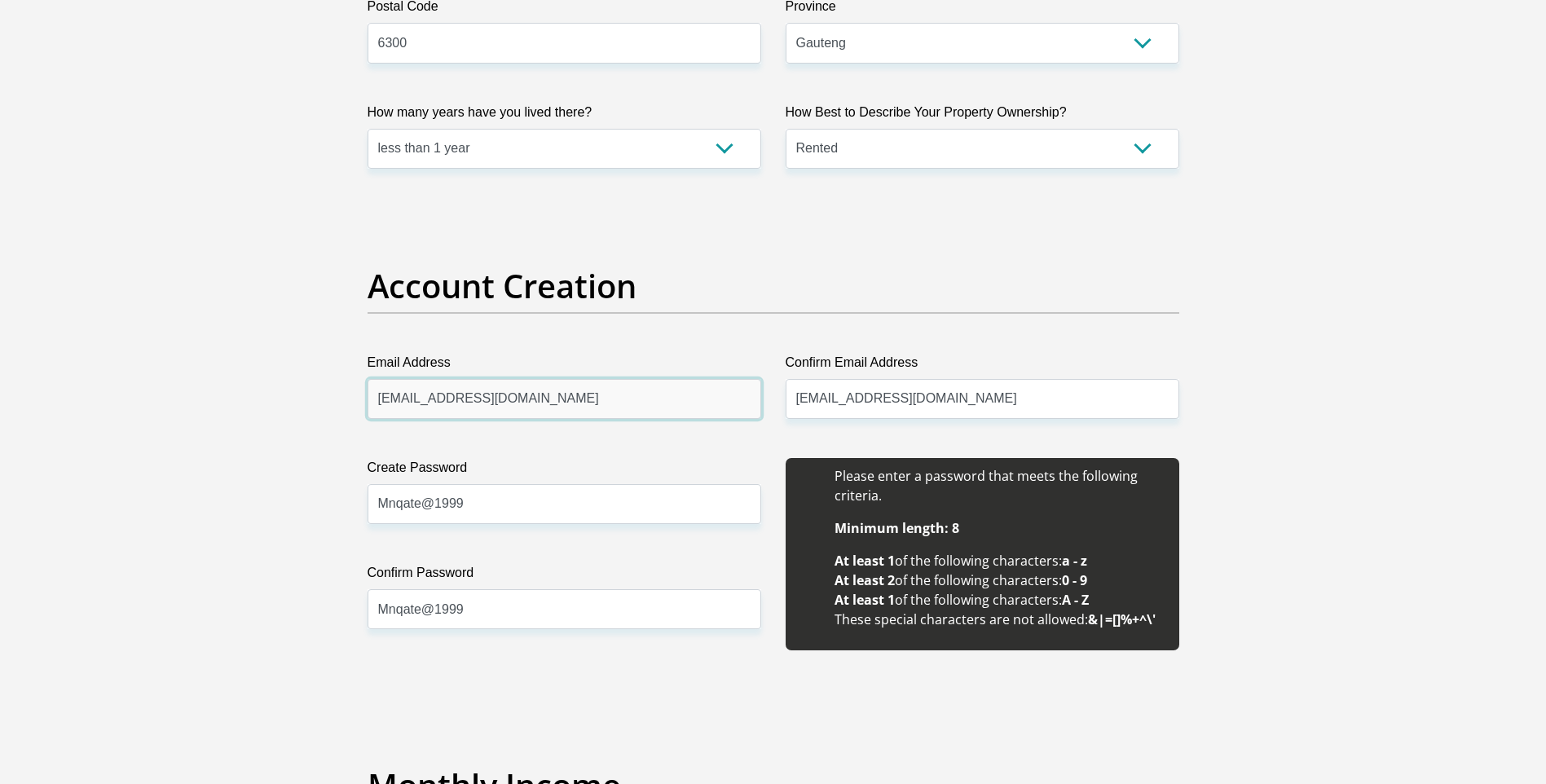
click at [623, 398] on input "nombusomnqate@gmail.com" at bounding box center [564, 398] width 393 height 40
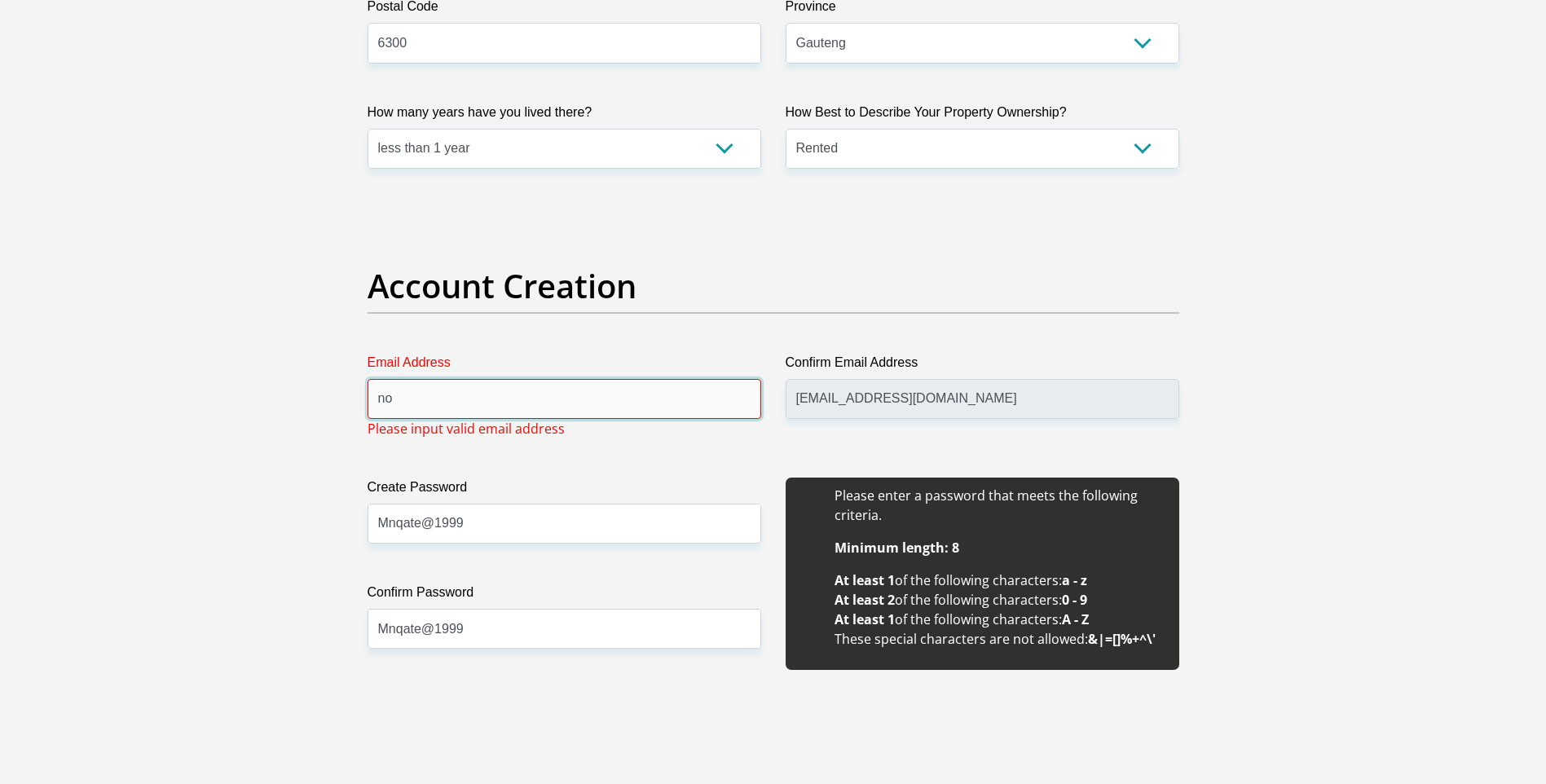
type input "n"
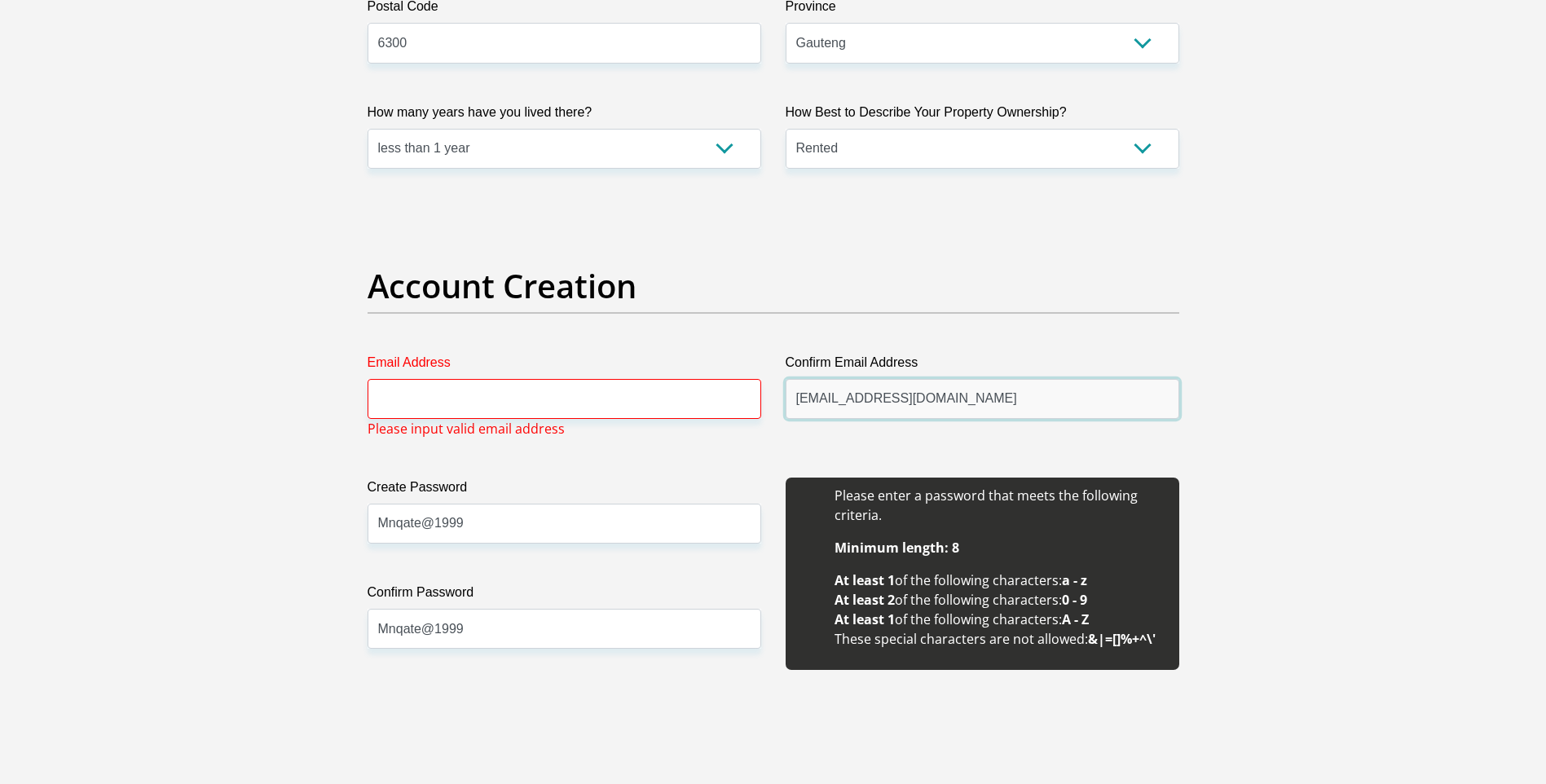
click at [993, 390] on input "nombusomnqate@gmail.com" at bounding box center [981, 398] width 393 height 40
click at [1032, 398] on input "nombusomnqate@gmail.com" at bounding box center [981, 398] width 393 height 40
click at [970, 394] on input "nombusomnqate@gmail.com" at bounding box center [981, 398] width 393 height 40
click at [971, 397] on input "nombusomnqate@gmail.com" at bounding box center [981, 398] width 393 height 40
click at [971, 402] on input "nombusomnqate@gmail.com" at bounding box center [981, 398] width 393 height 40
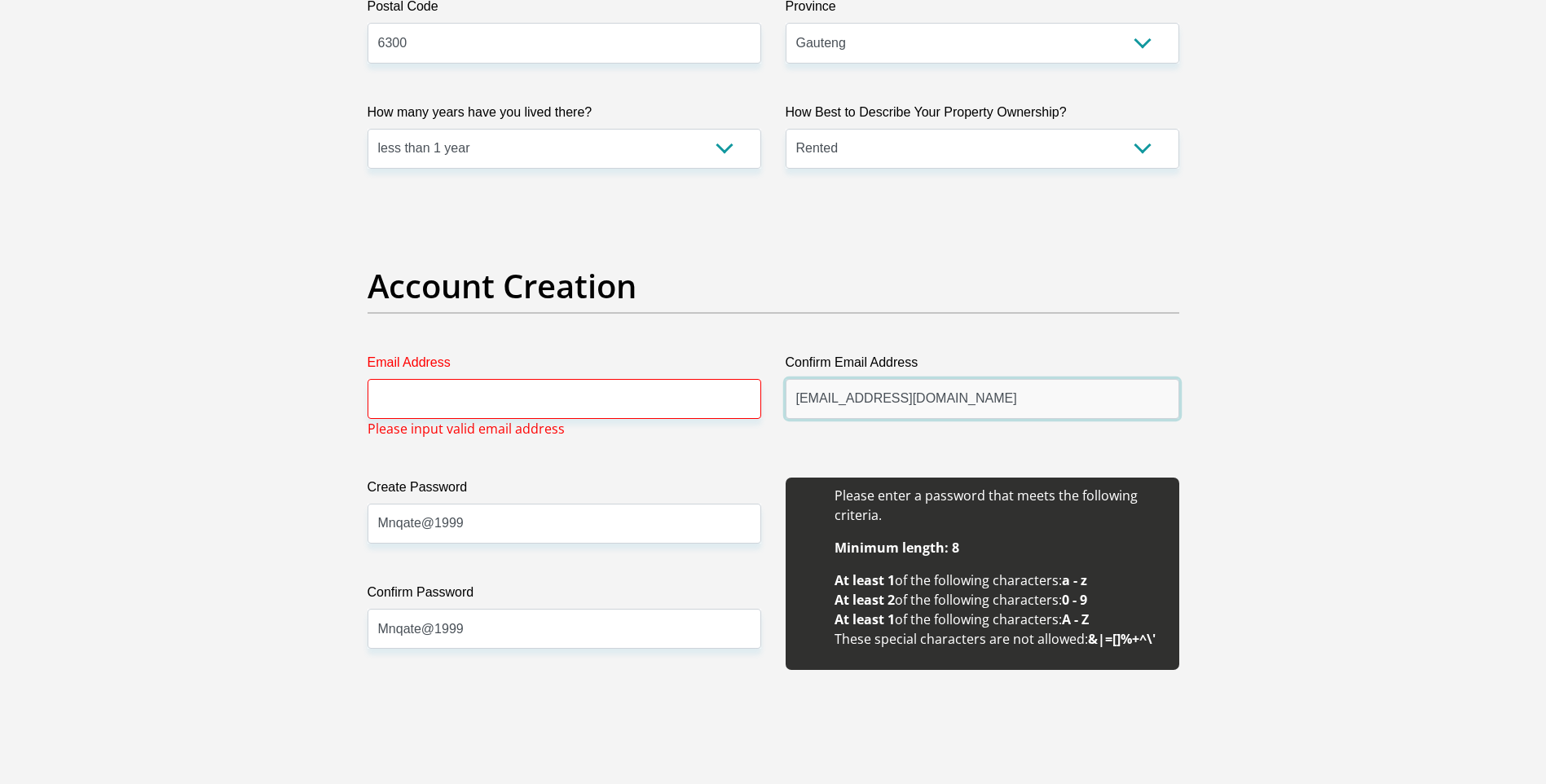
click at [968, 403] on input "nombusomnqate@gmail.com" at bounding box center [981, 398] width 393 height 40
click at [955, 405] on input "nombusomnqate@gmail.com" at bounding box center [981, 398] width 393 height 40
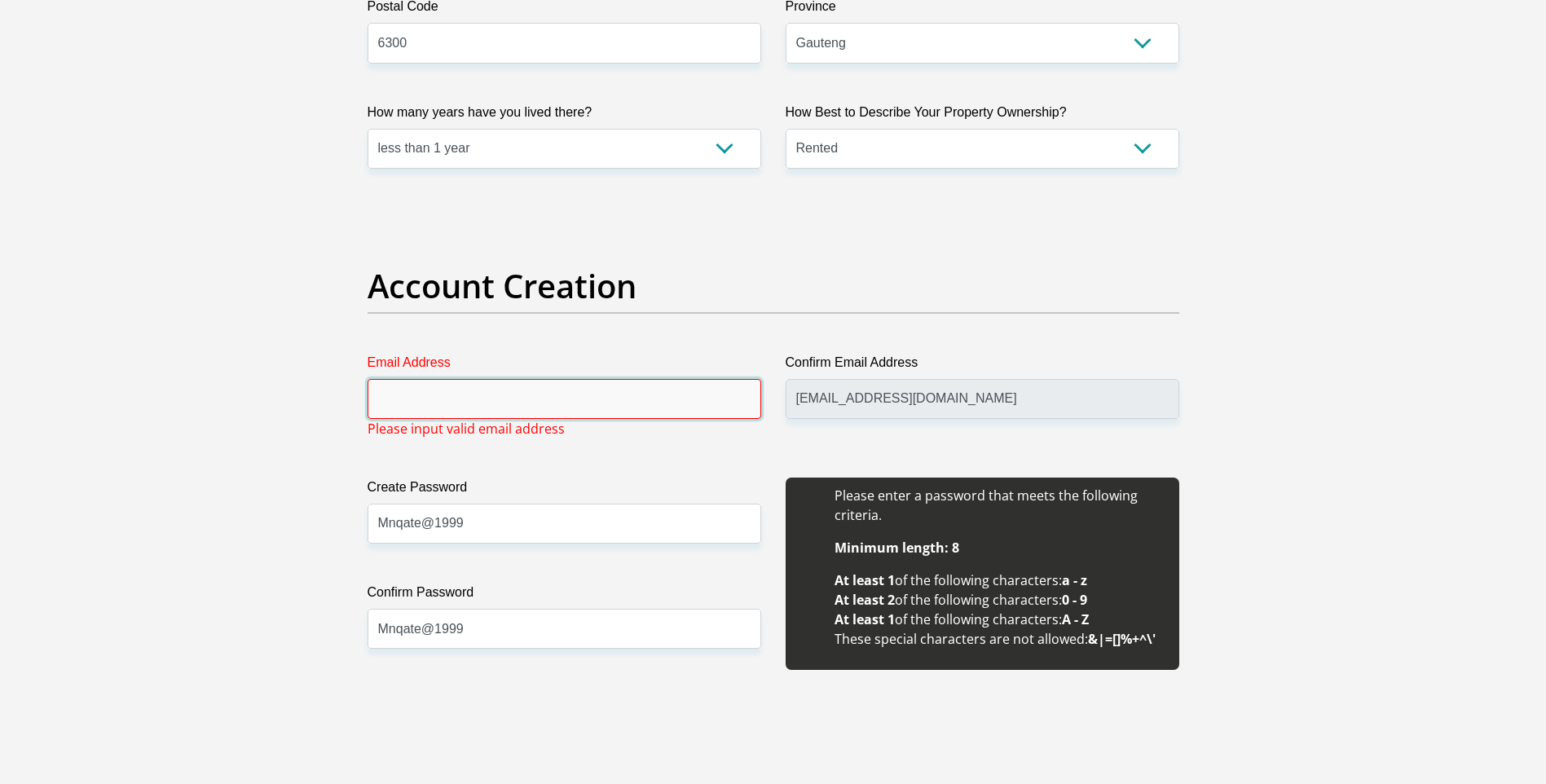
click at [617, 405] on input "Email Address" at bounding box center [564, 398] width 393 height 40
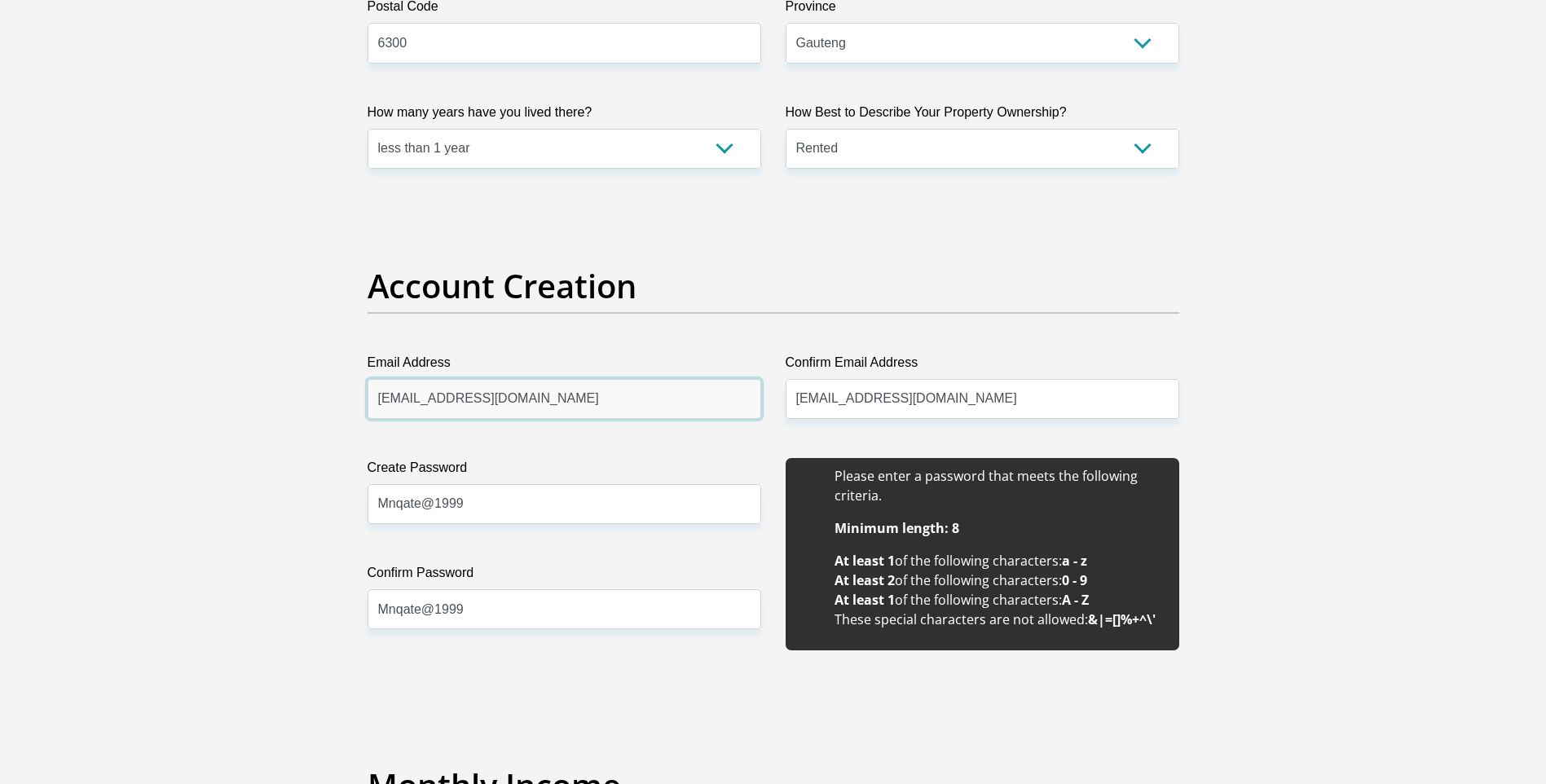
type input "zenandesojoli@gmail.com"
click at [1027, 392] on input "nombusomnqate@gmail.com" at bounding box center [981, 398] width 393 height 40
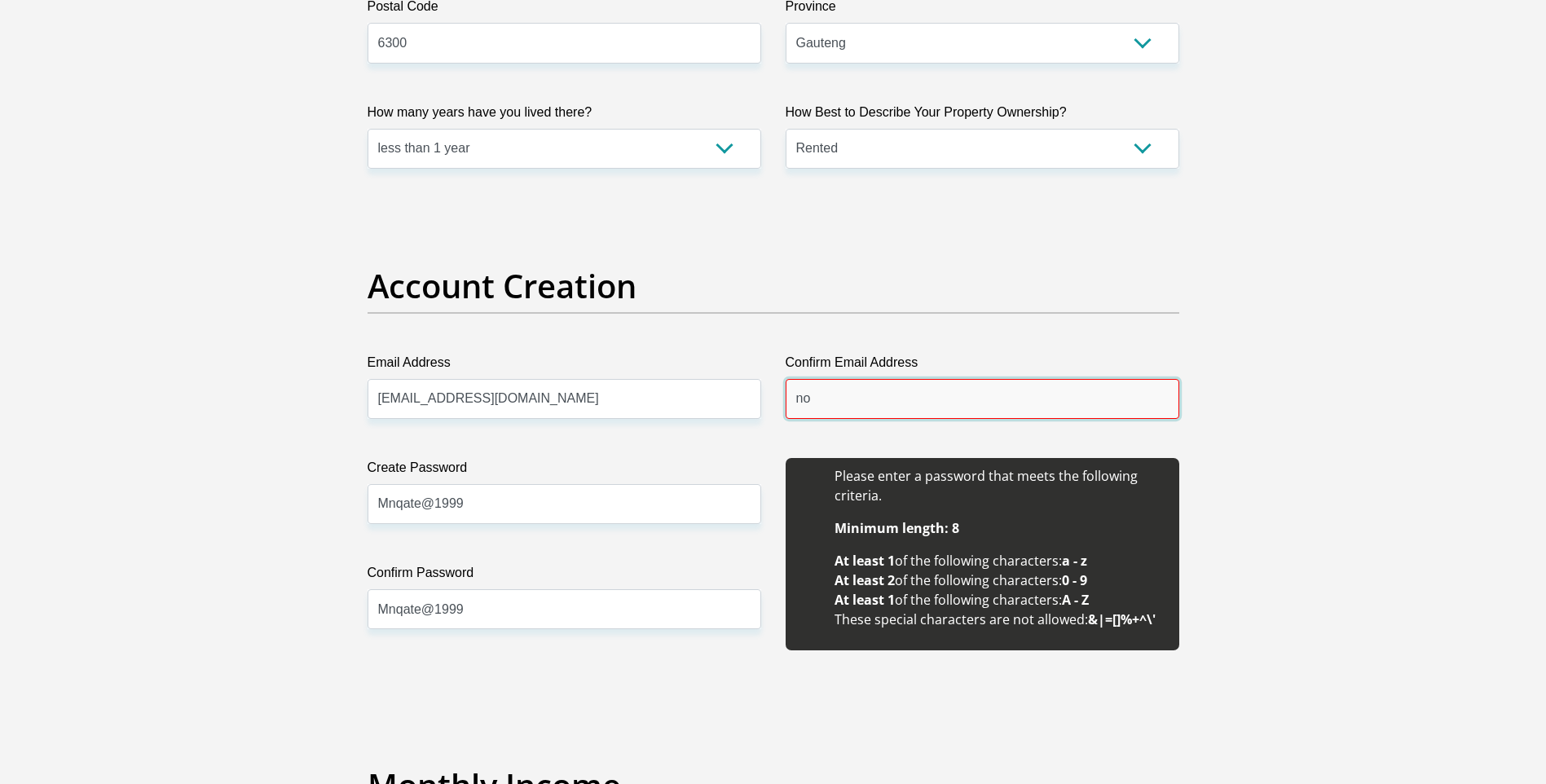
type input "n"
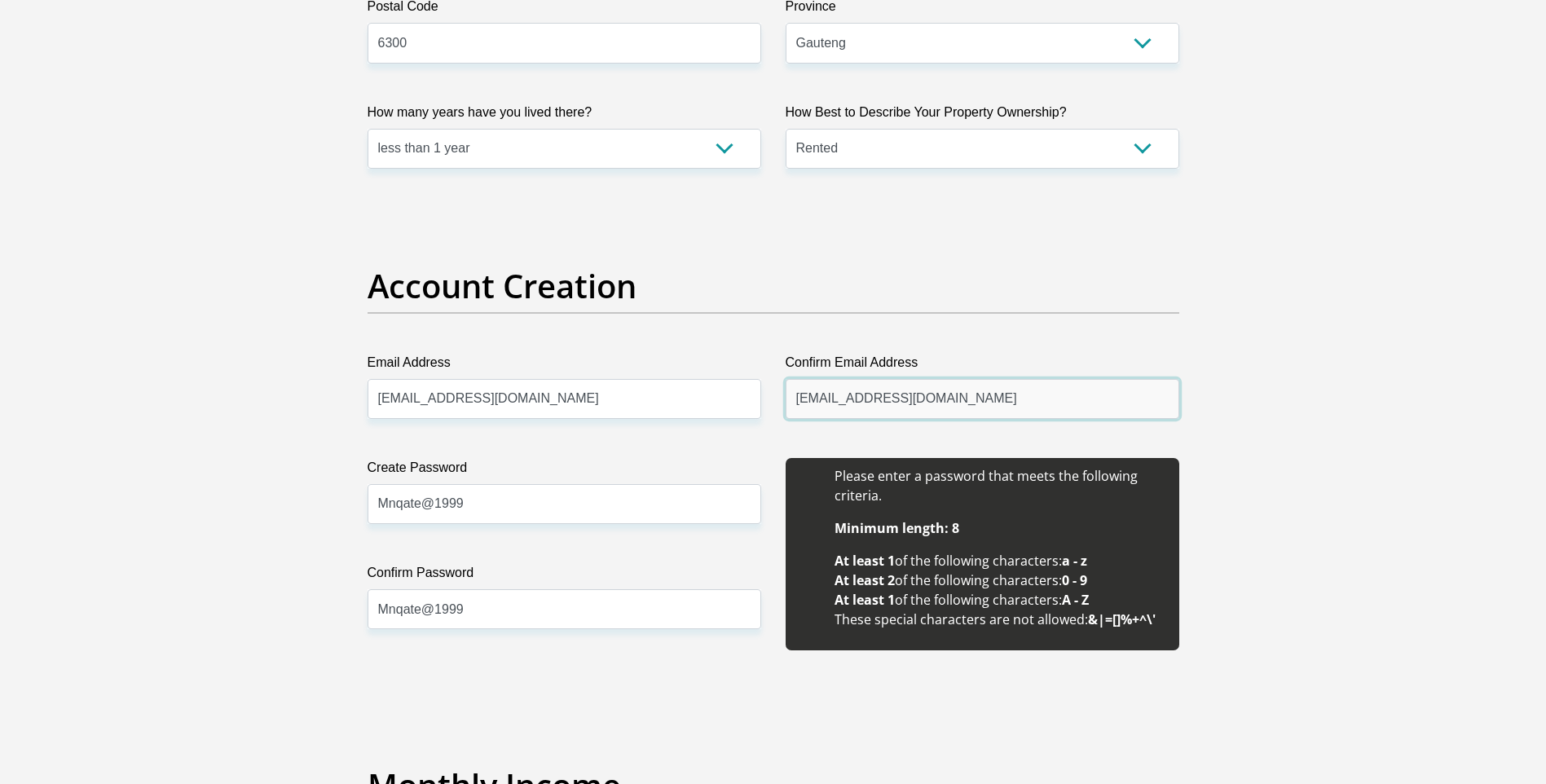
type input "zenandesojoli@gmail.com"
click at [495, 510] on input "Mnqate@1999" at bounding box center [564, 504] width 393 height 40
click at [421, 506] on input "Mnqate@1999" at bounding box center [564, 504] width 393 height 40
click at [452, 501] on input "Sojoli@1999" at bounding box center [564, 504] width 393 height 40
type input "Sojoli@1995"
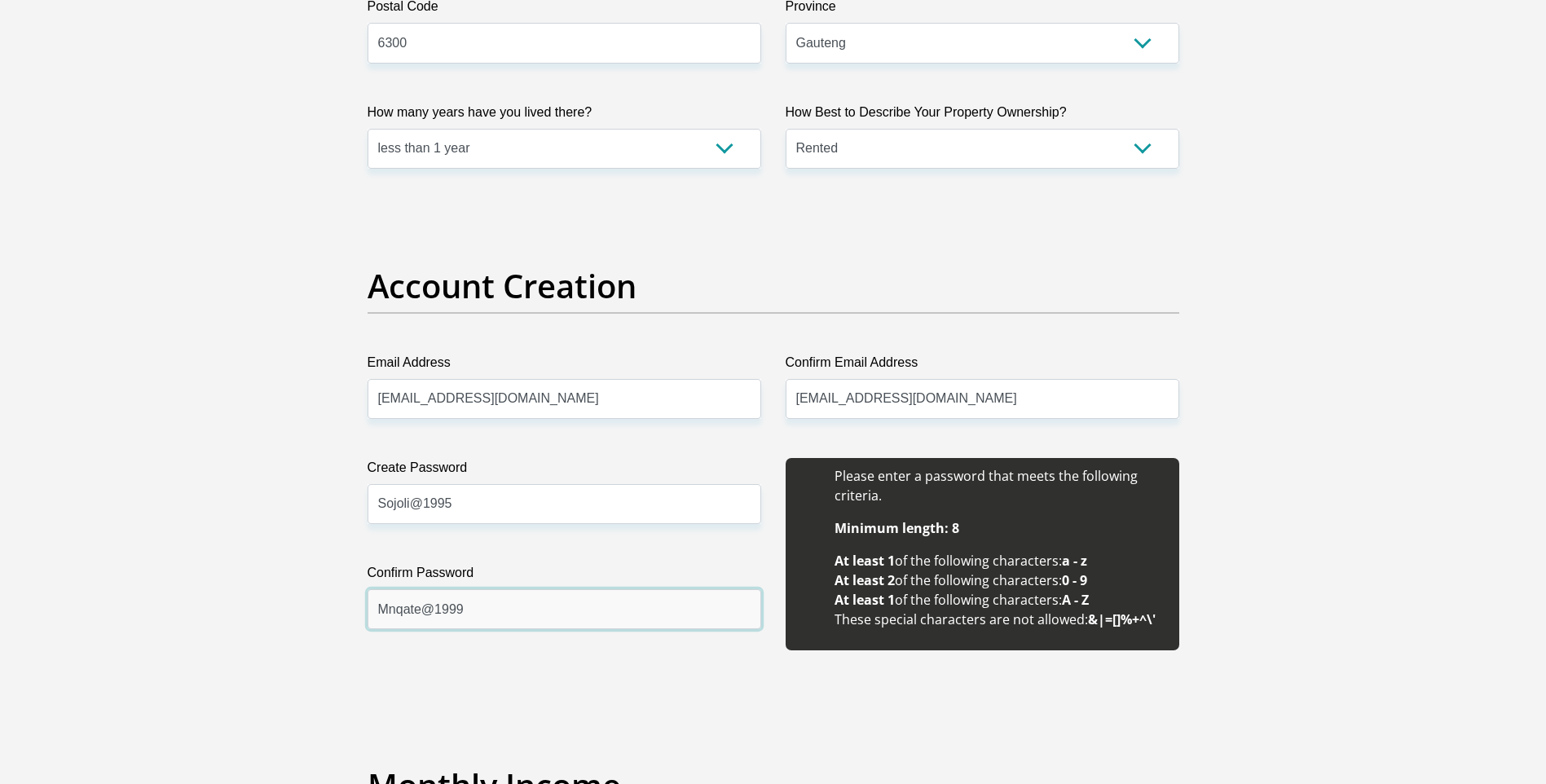
click at [418, 611] on input "Mnqate@1999" at bounding box center [564, 609] width 393 height 40
click at [420, 611] on input "Mnqate@1999" at bounding box center [564, 609] width 393 height 40
click at [453, 608] on input "Sojoli@1999" at bounding box center [564, 609] width 393 height 40
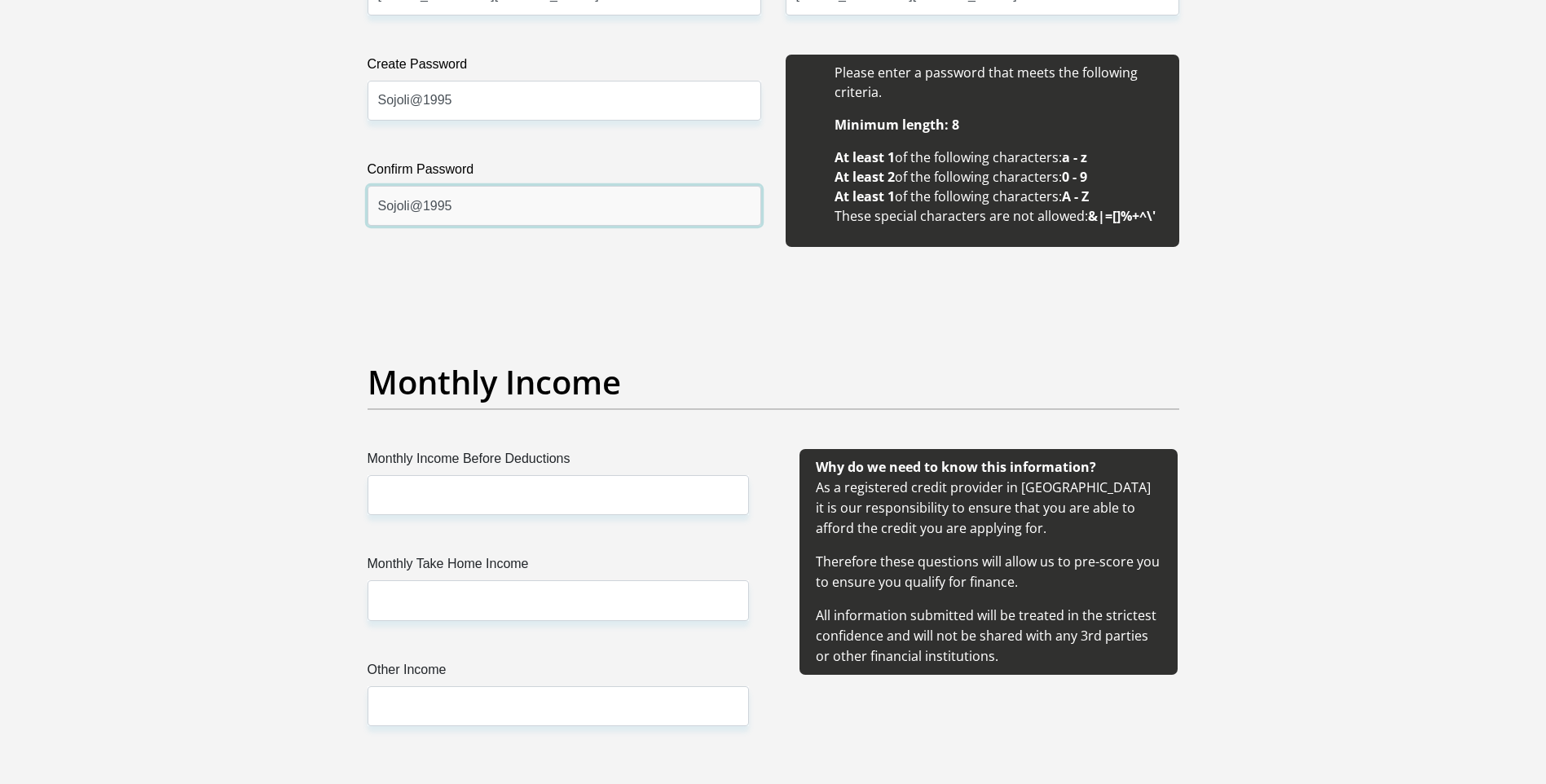
scroll to position [1547, 0]
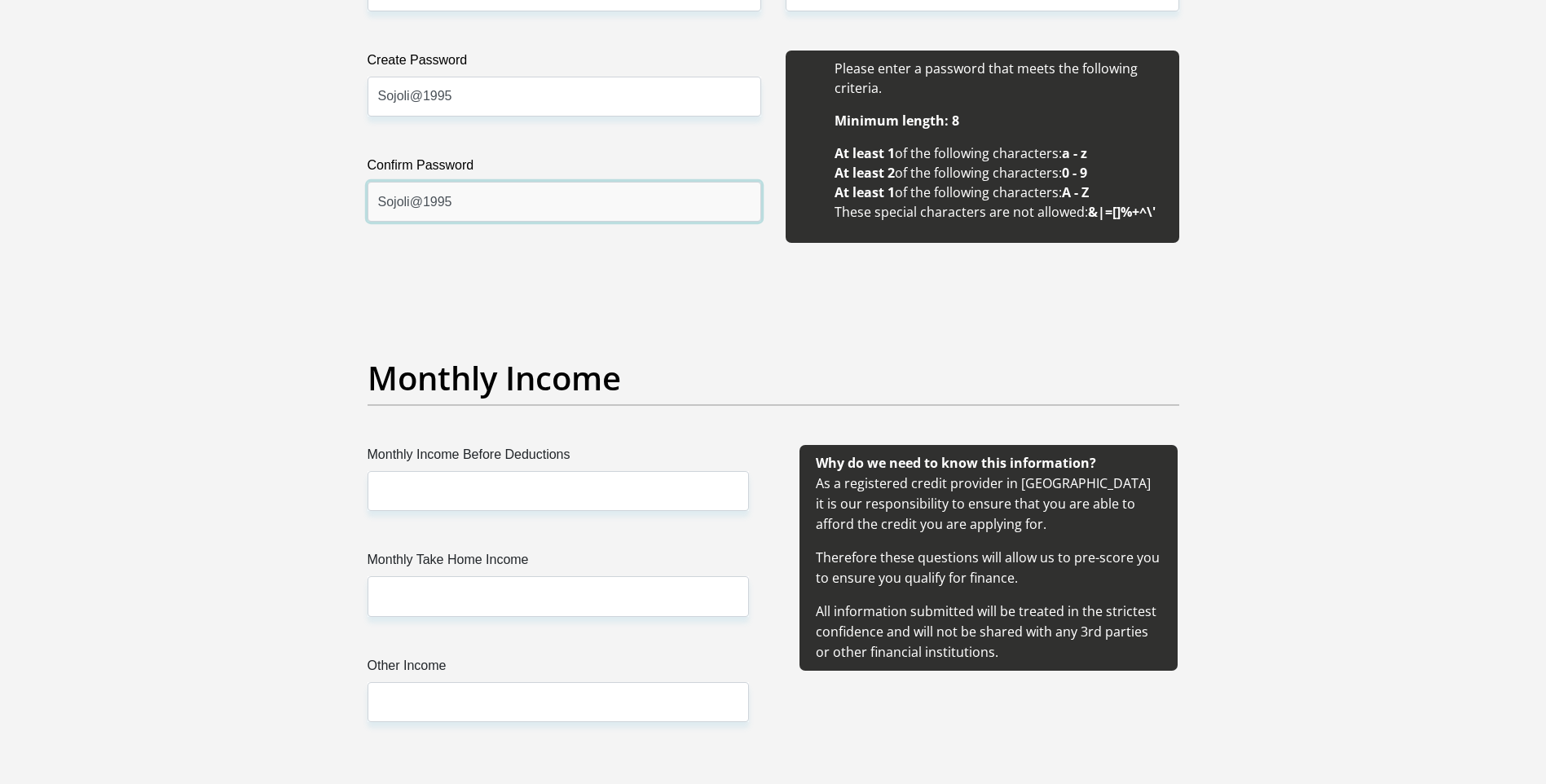
type input "Sojoli@1995"
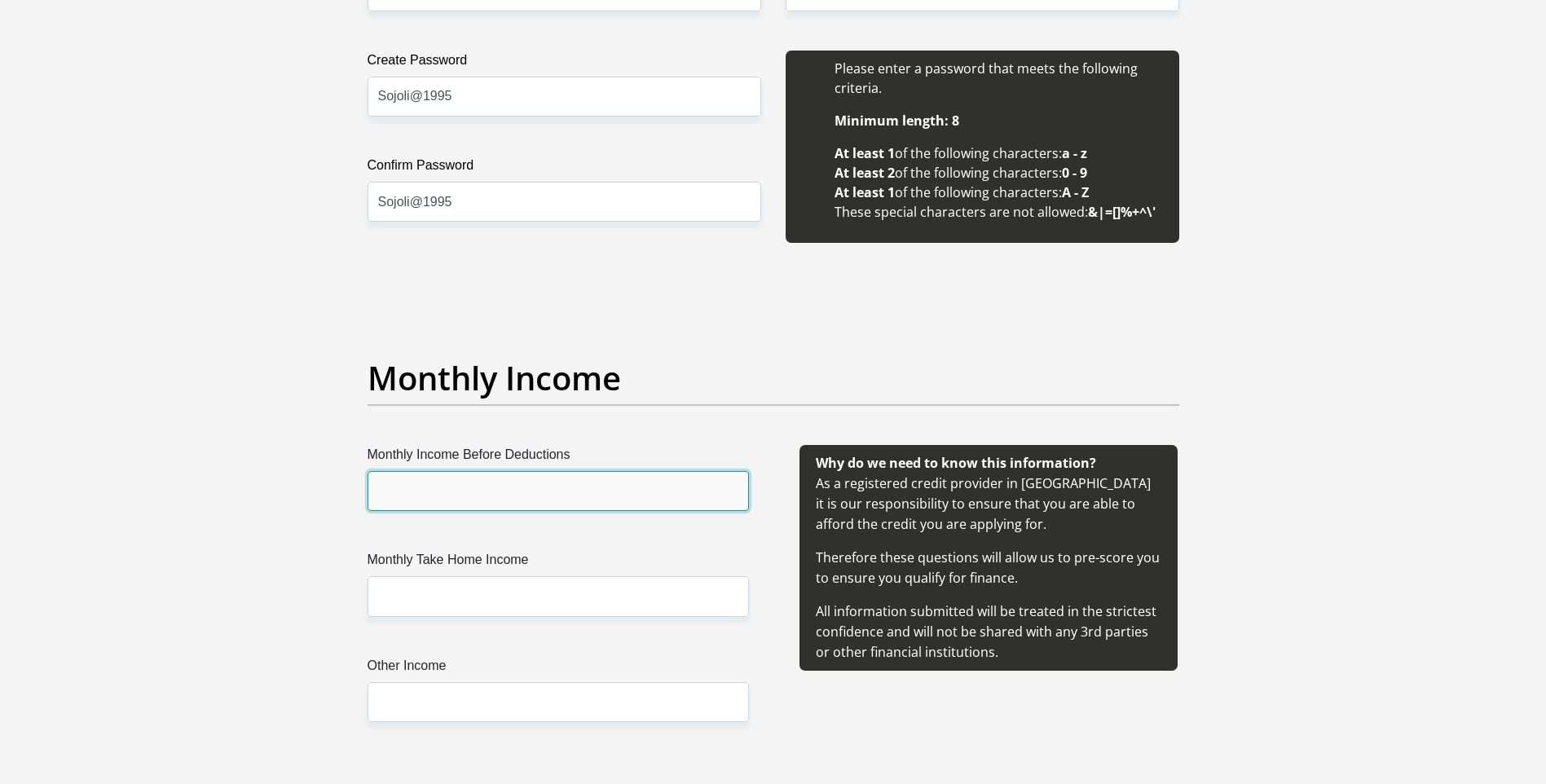
click at [572, 483] on input "Monthly Income Before Deductions" at bounding box center [558, 491] width 381 height 40
type input "6500"
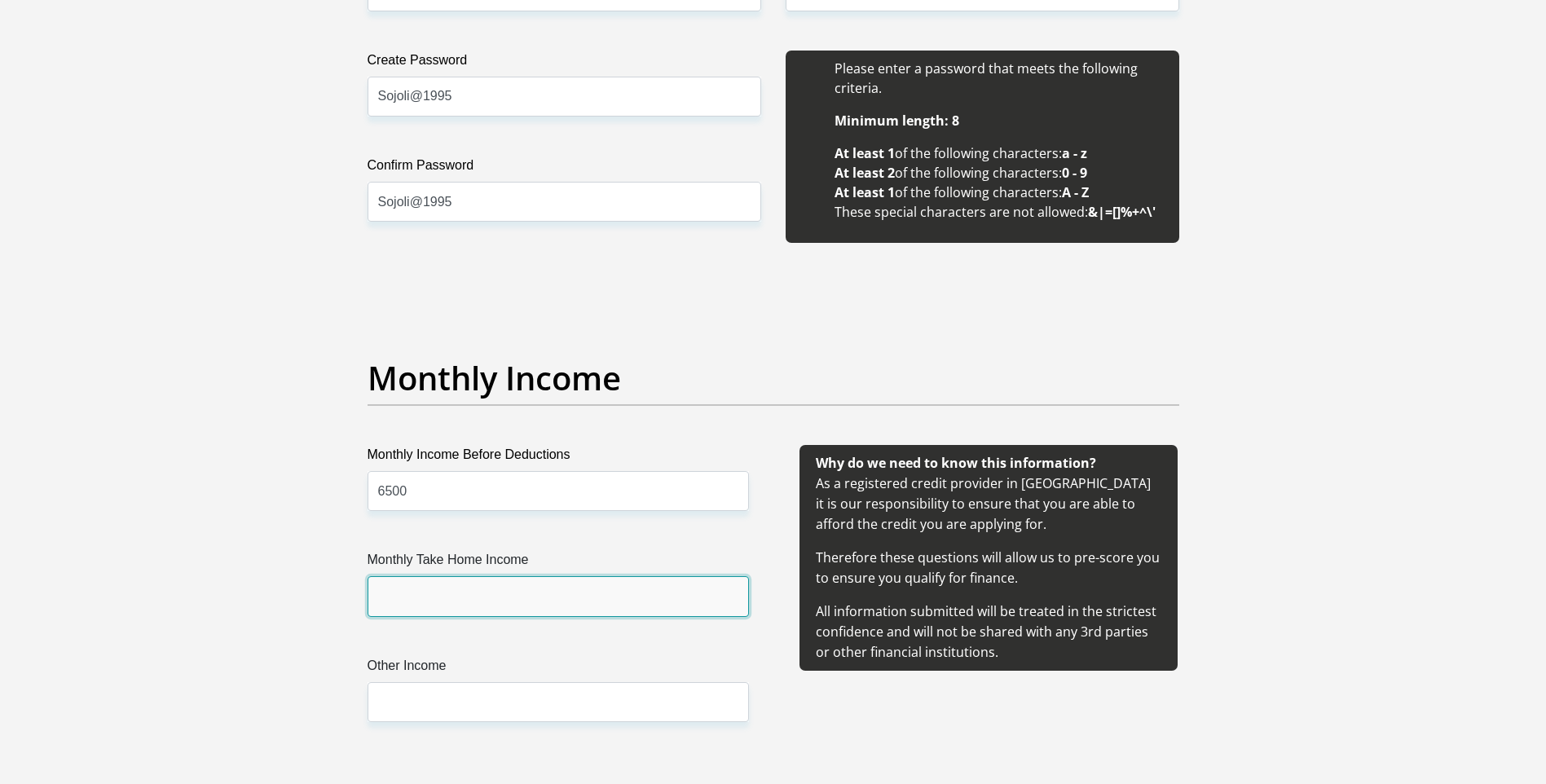
click at [457, 600] on input "Monthly Take Home Income" at bounding box center [558, 596] width 381 height 40
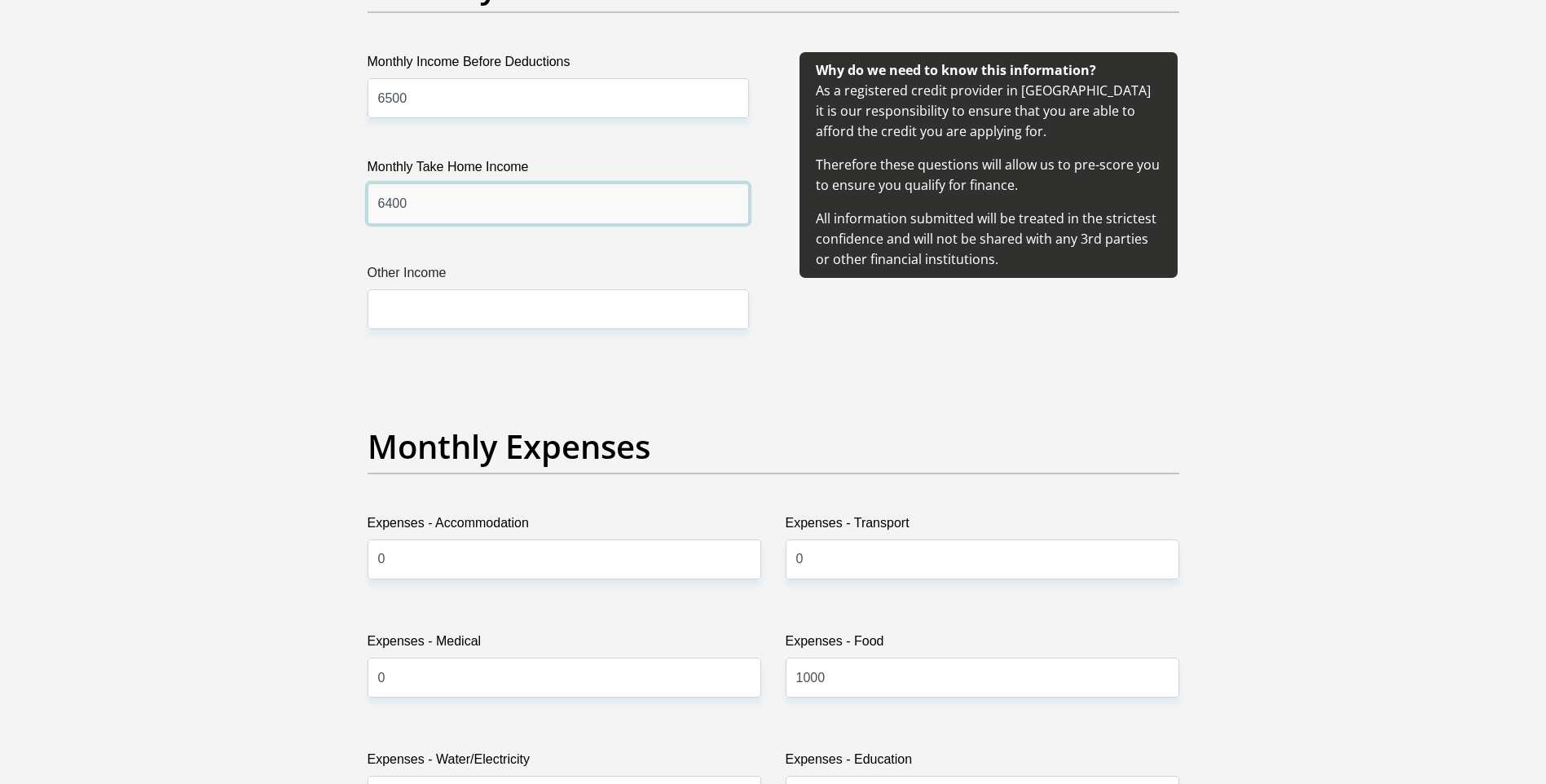
scroll to position [1955, 0]
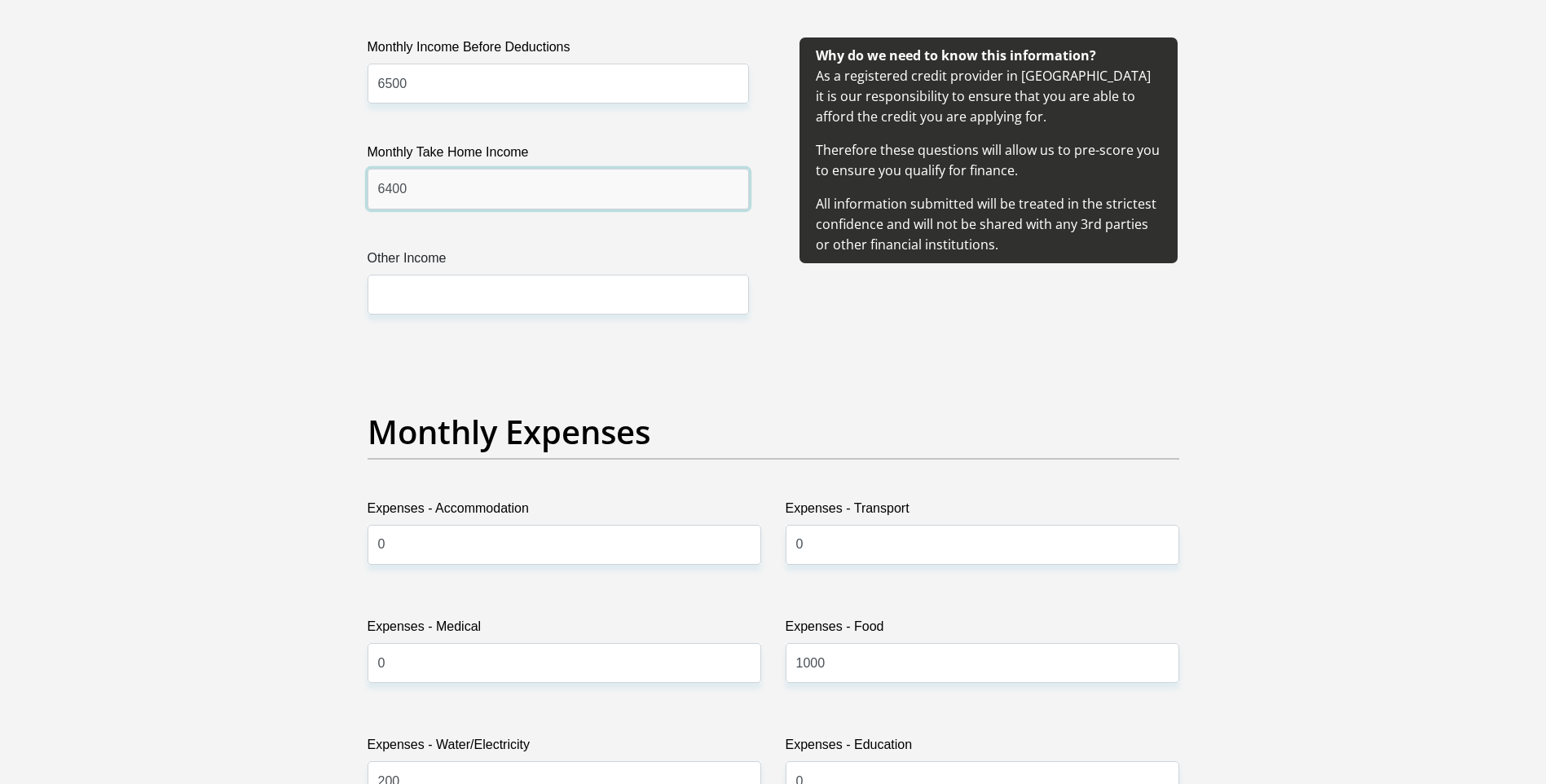
type input "6400"
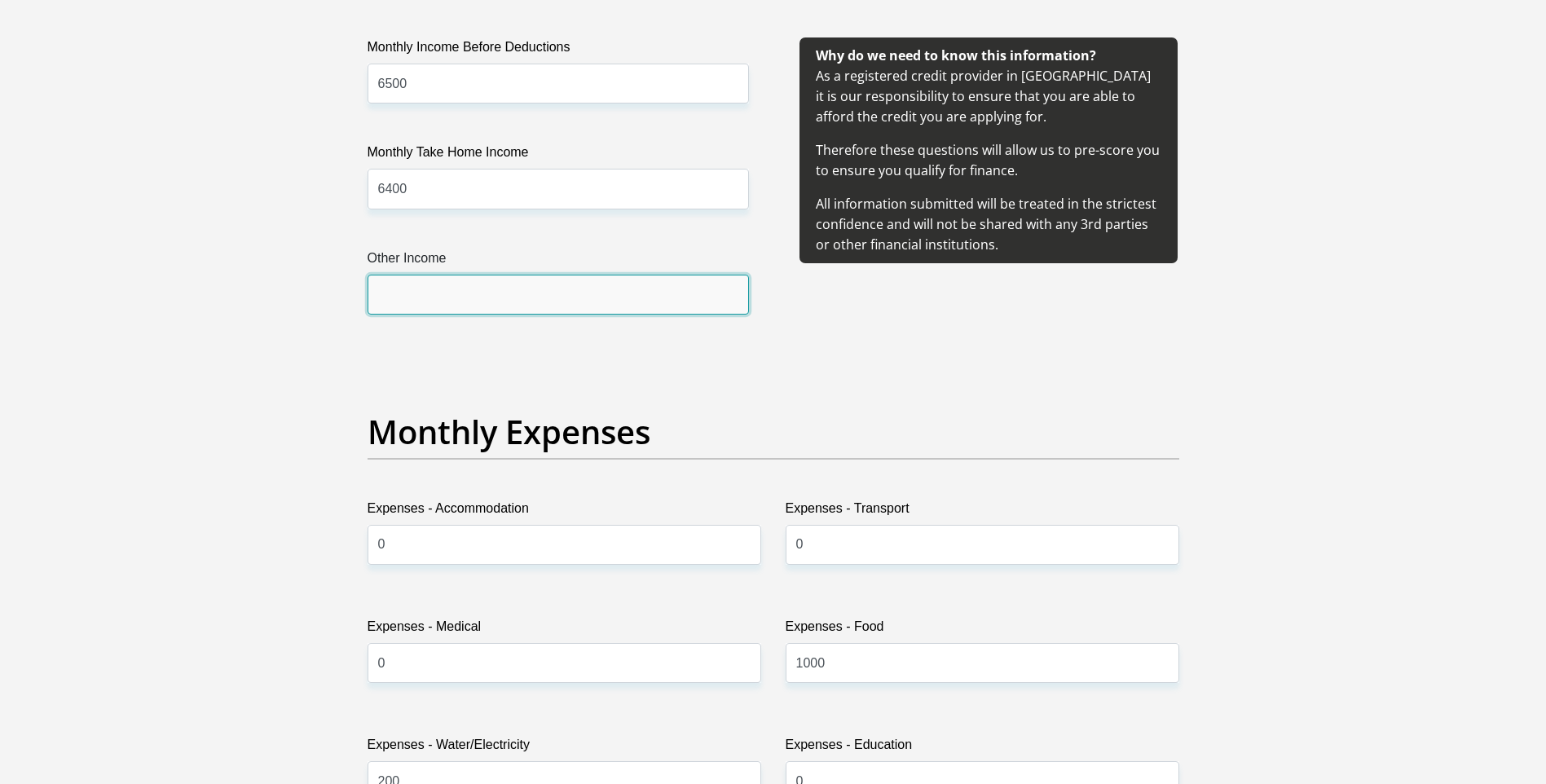
click at [495, 296] on input "Other Income" at bounding box center [558, 295] width 381 height 40
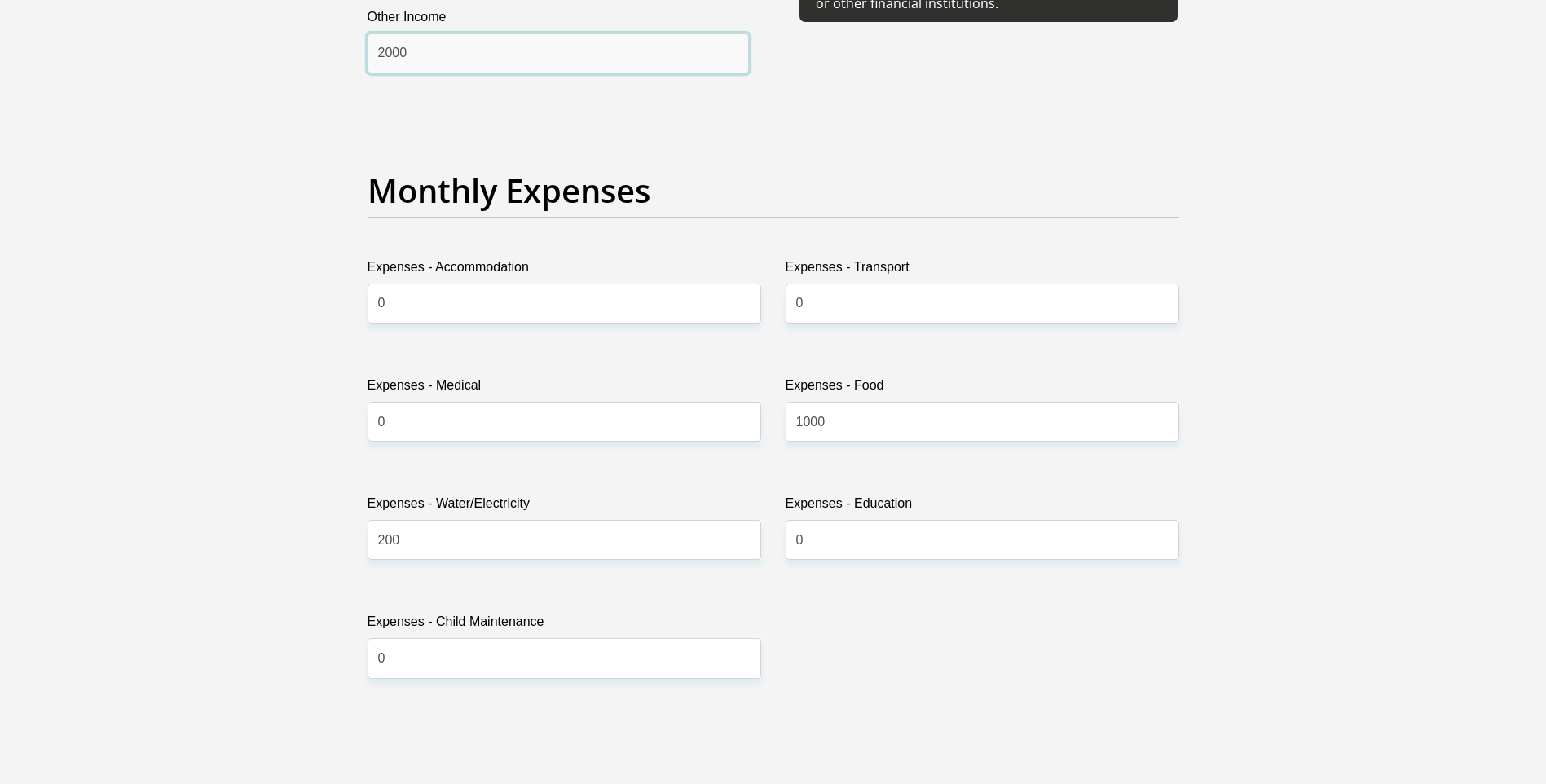
scroll to position [2280, 0]
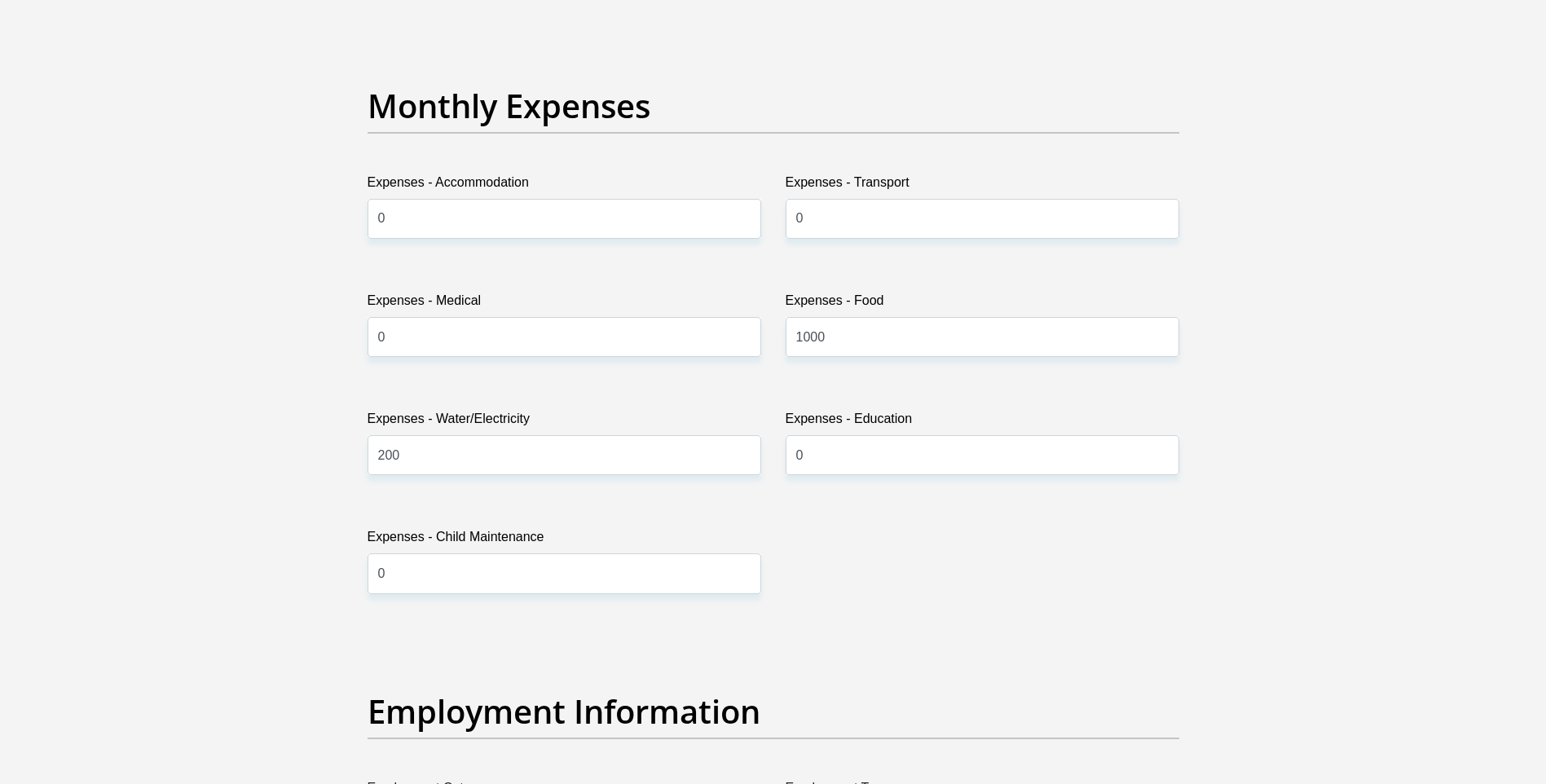
type input "2000"
click at [479, 206] on input "0" at bounding box center [564, 219] width 393 height 40
type input "1000"
click at [901, 207] on input "0" at bounding box center [981, 219] width 393 height 40
type input "0"
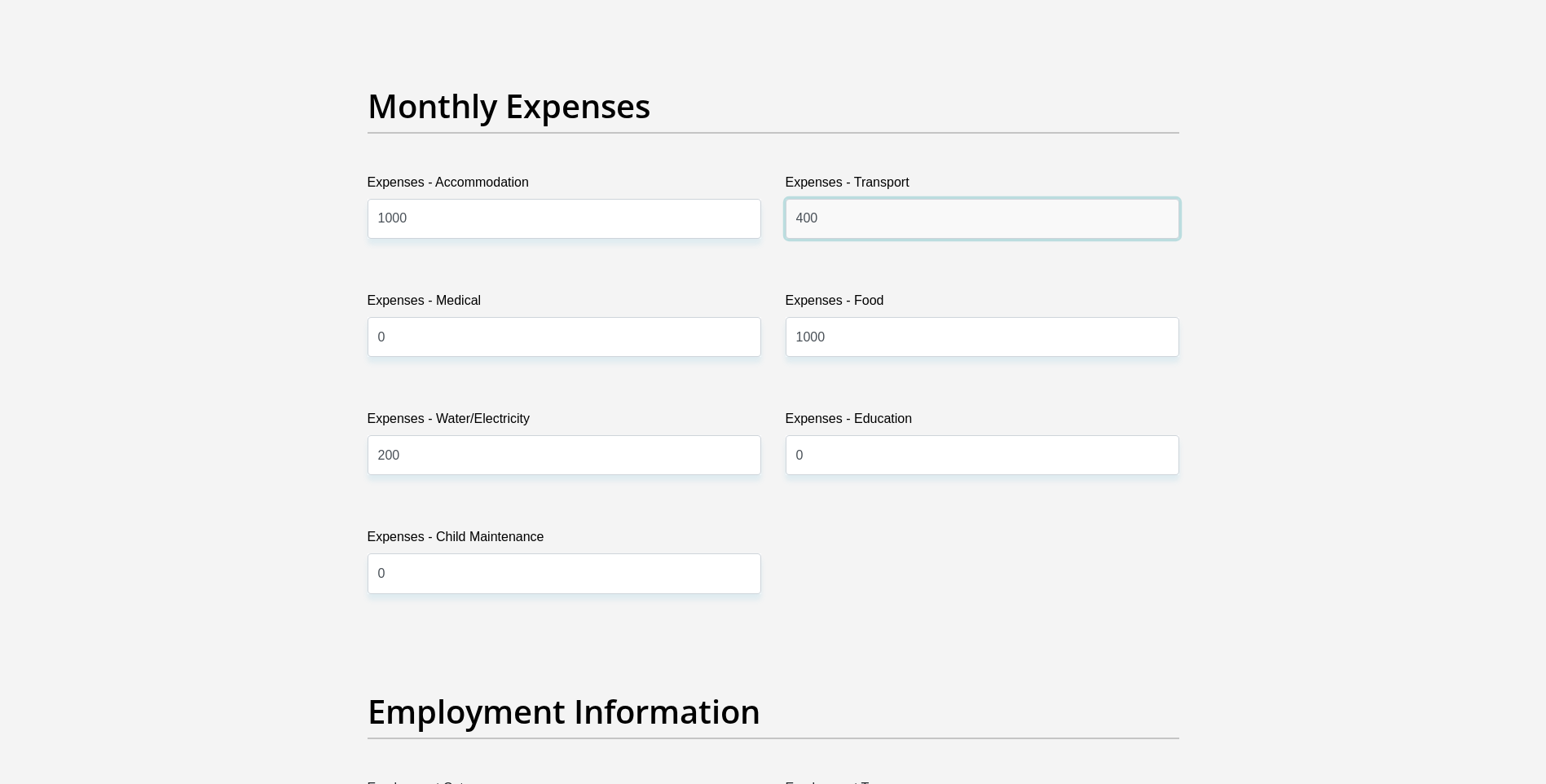
type input "400"
click at [725, 337] on input "0" at bounding box center [564, 337] width 393 height 40
click at [852, 331] on input "1000" at bounding box center [981, 337] width 393 height 40
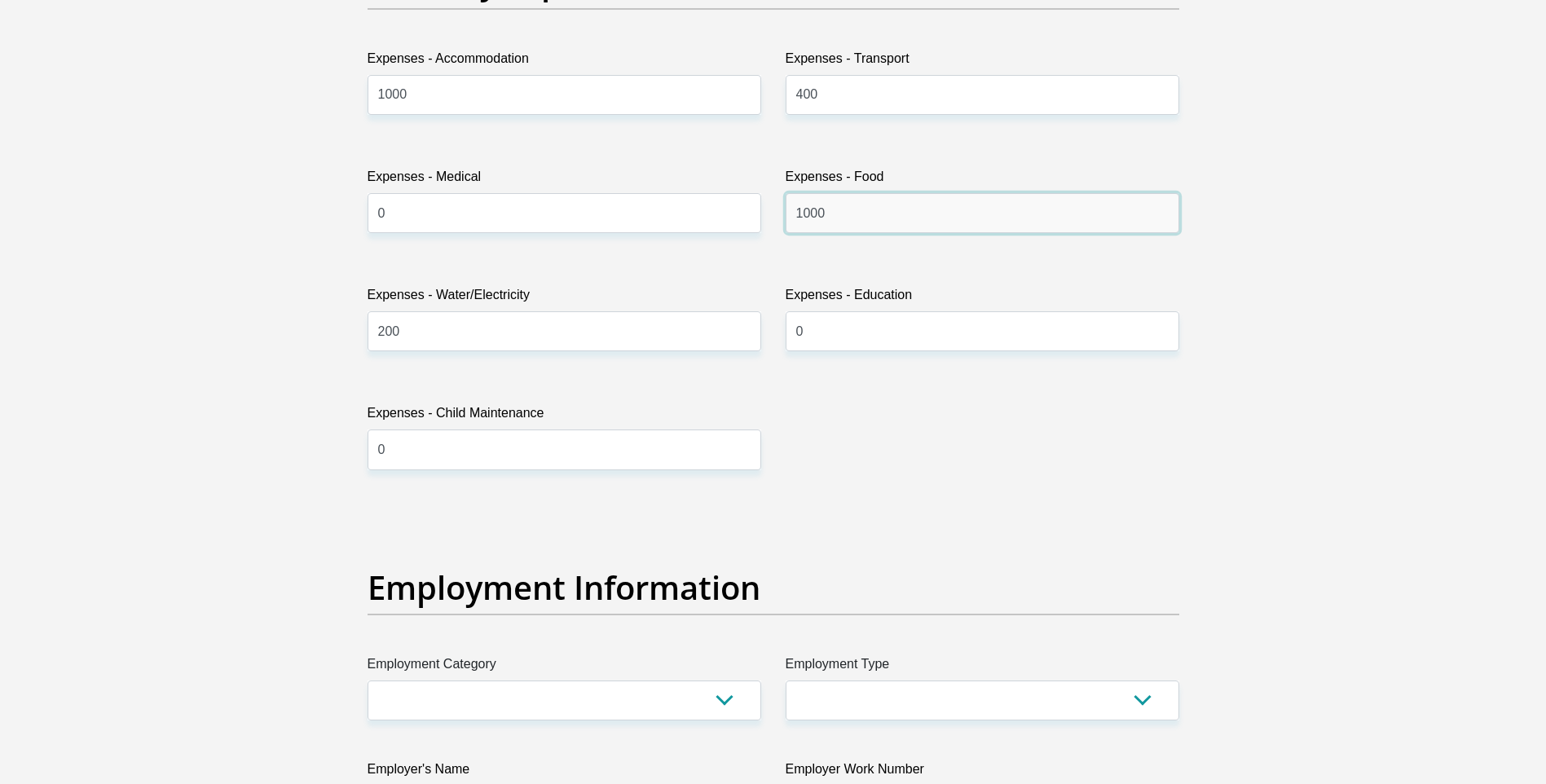
scroll to position [2444, 0]
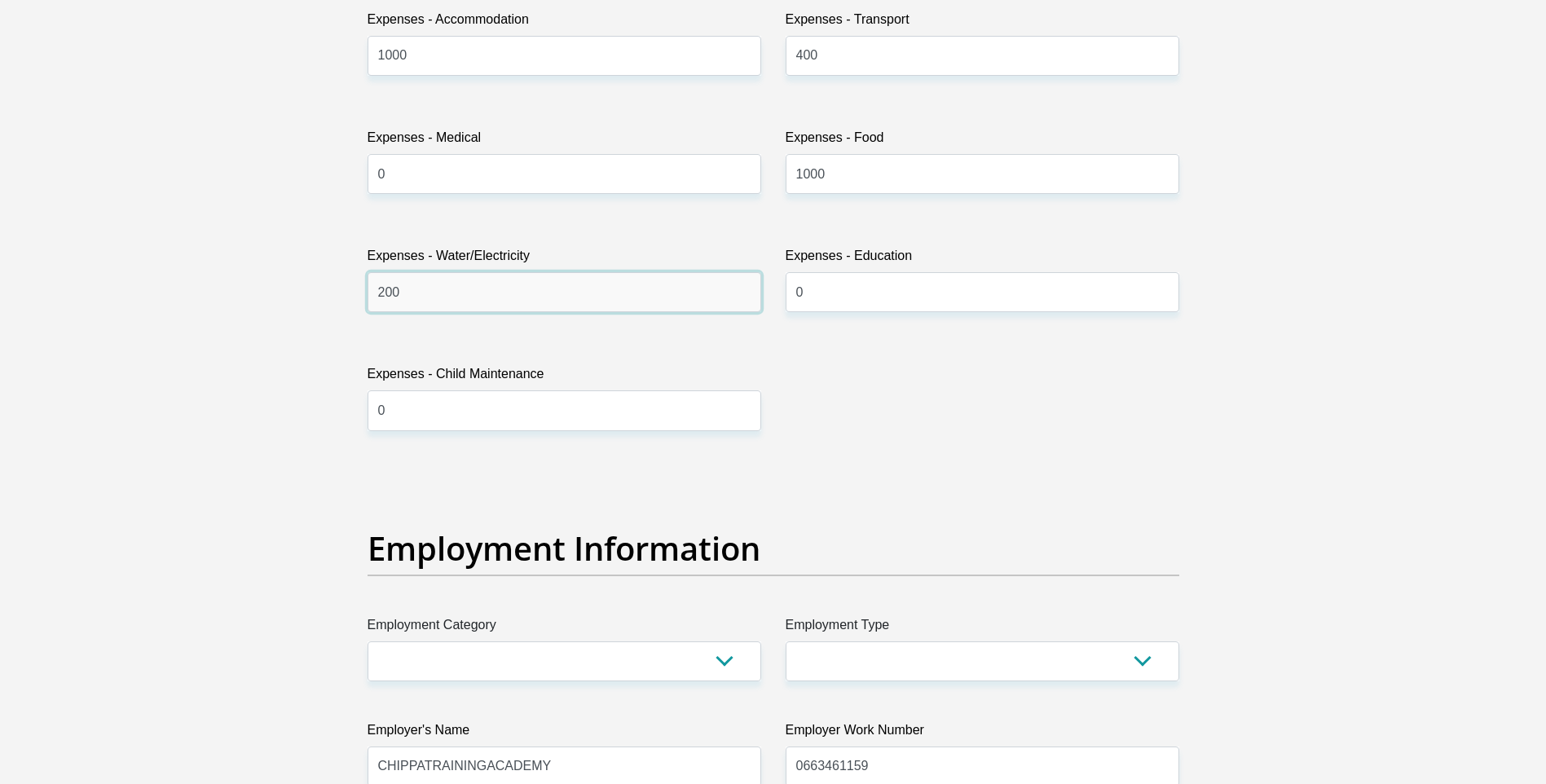
click at [533, 282] on input "200" at bounding box center [564, 292] width 393 height 40
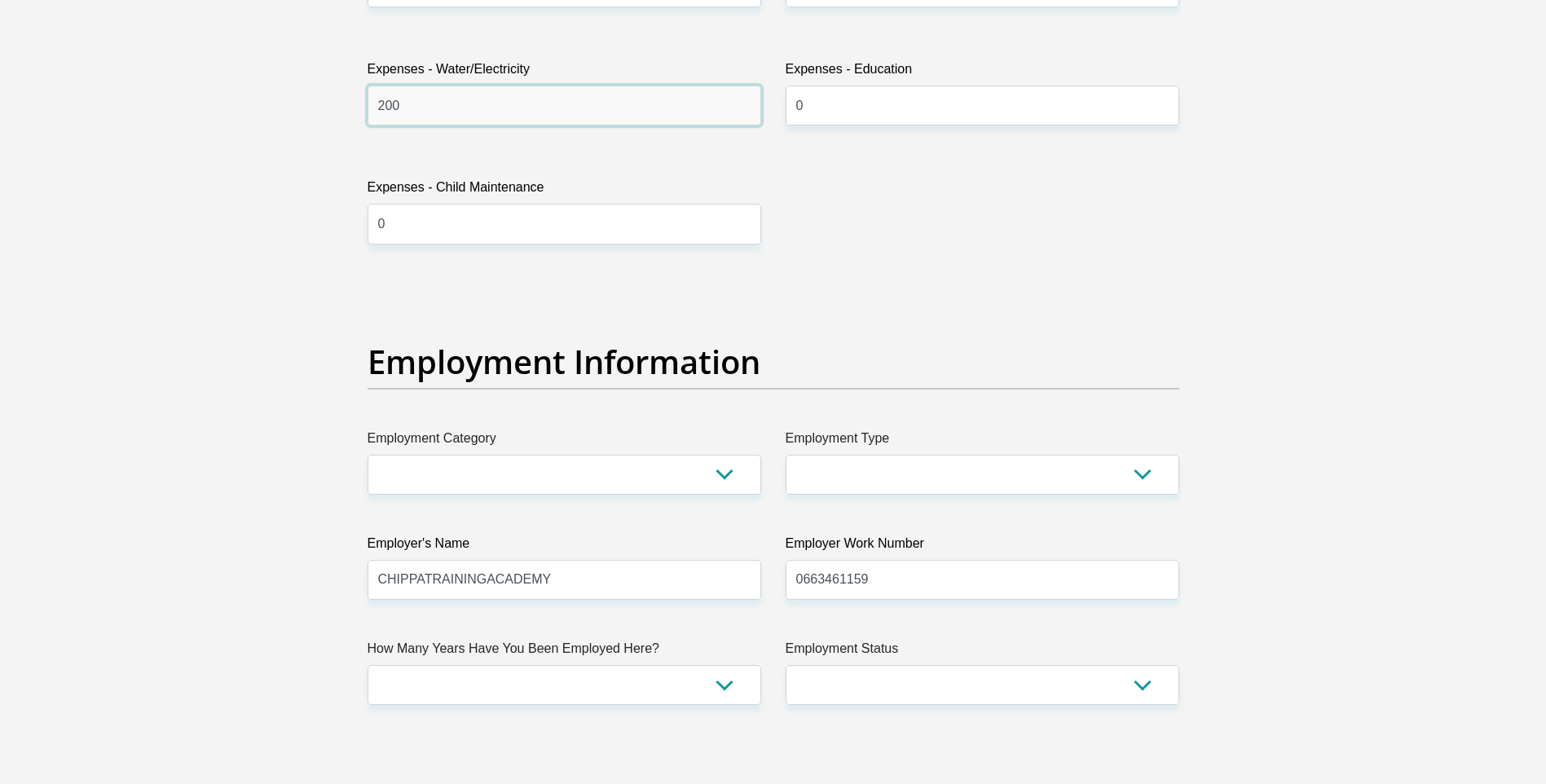
scroll to position [2688, 0]
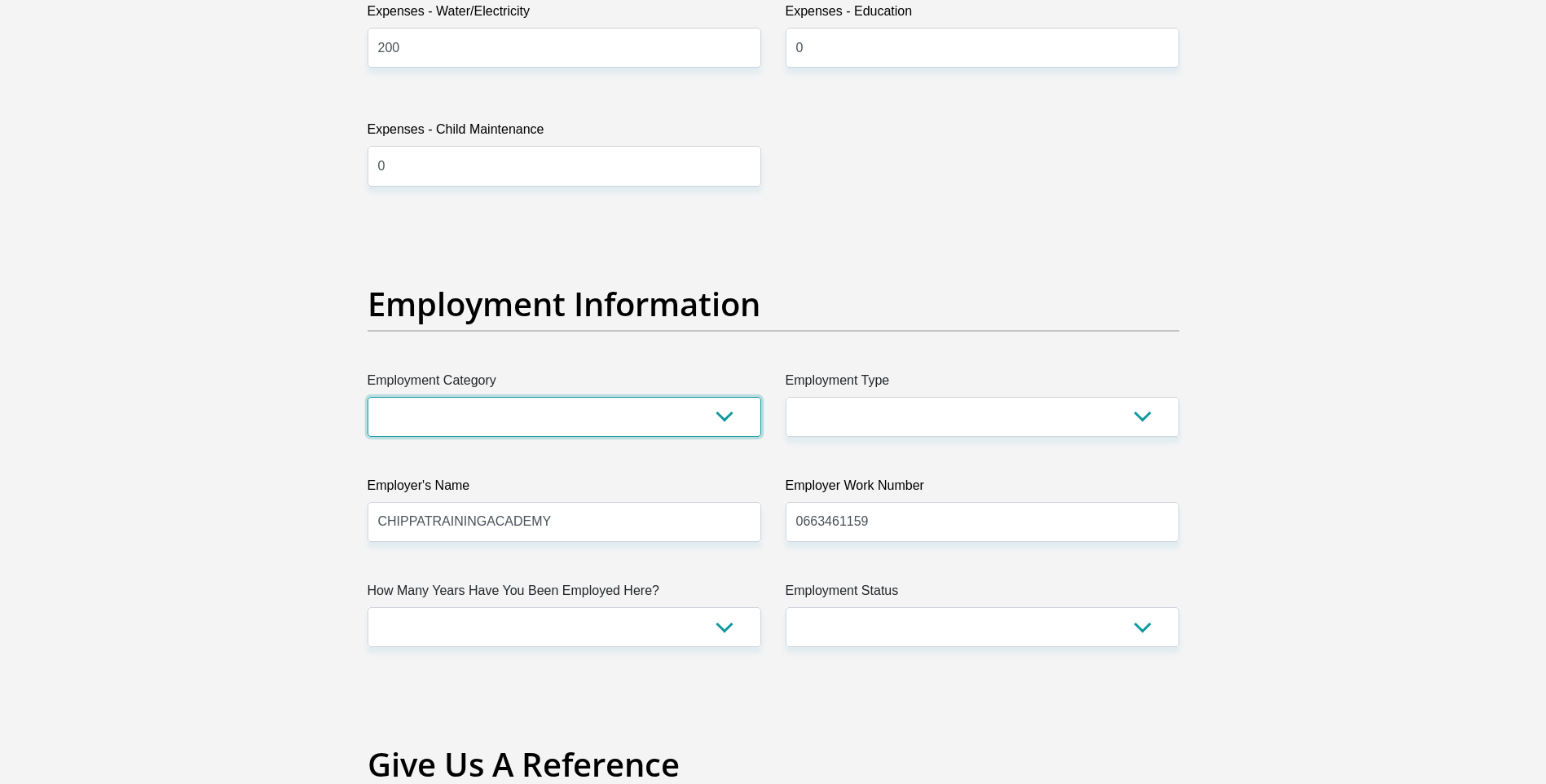
click at [730, 409] on select "AGRICULTURE ALCOHOL & TOBACCO CONSTRUCTION MATERIALS METALLURGY EQUIPMENT FOR R…" at bounding box center [564, 417] width 393 height 40
select select "77"
click at [367, 397] on select "AGRICULTURE ALCOHOL & TOBACCO CONSTRUCTION MATERIALS METALLURGY EQUIPMENT FOR R…" at bounding box center [564, 417] width 393 height 40
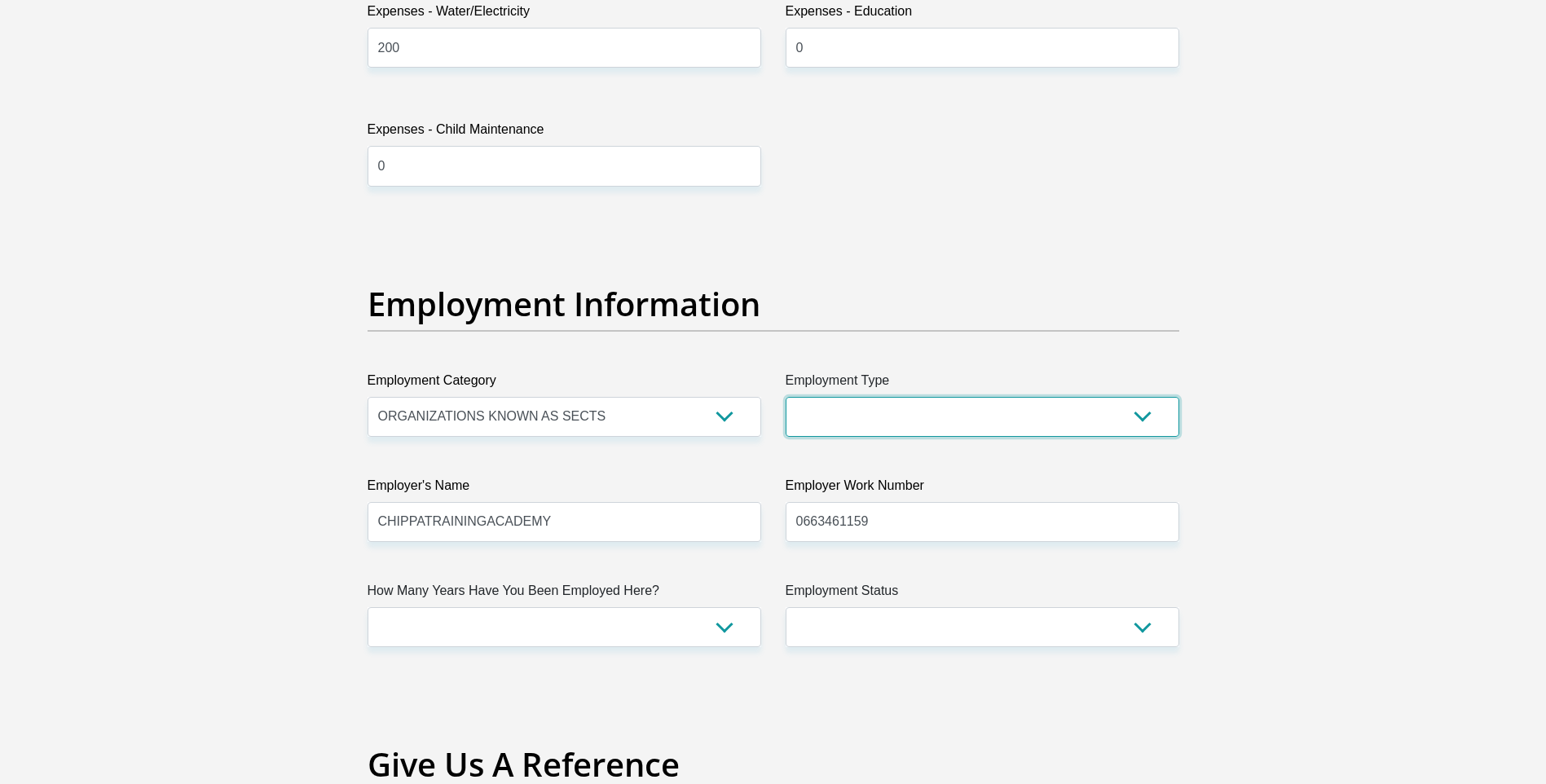
click at [1149, 416] on select "College/Lecturer Craft Seller Creative Driver Executive Farmer Forces - Non Com…" at bounding box center [981, 417] width 393 height 40
select select "Office Staff/Clerk"
click at [785, 397] on select "College/Lecturer Craft Seller Creative Driver Executive Farmer Forces - Non Com…" at bounding box center [981, 417] width 393 height 40
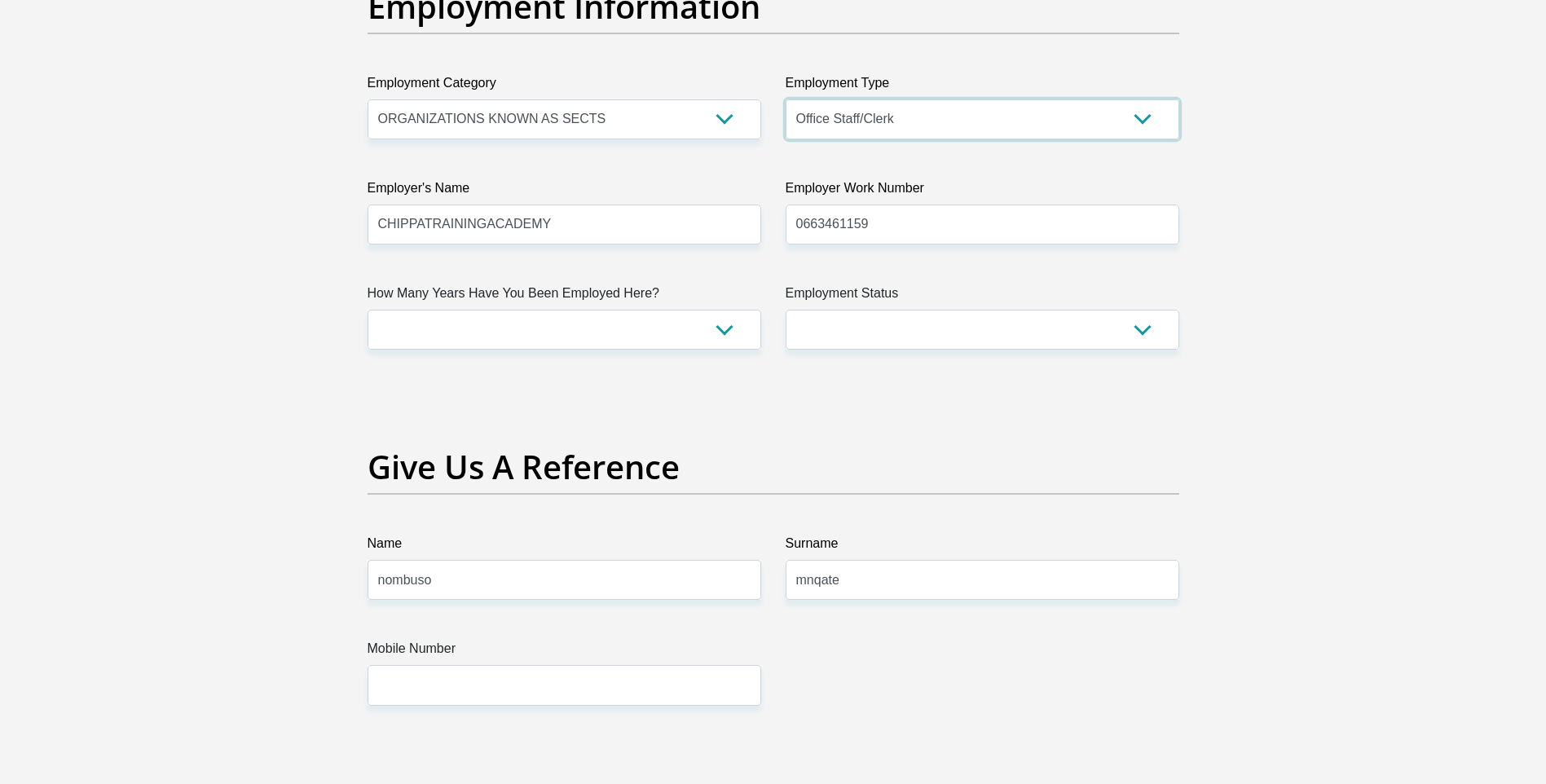
scroll to position [3014, 0]
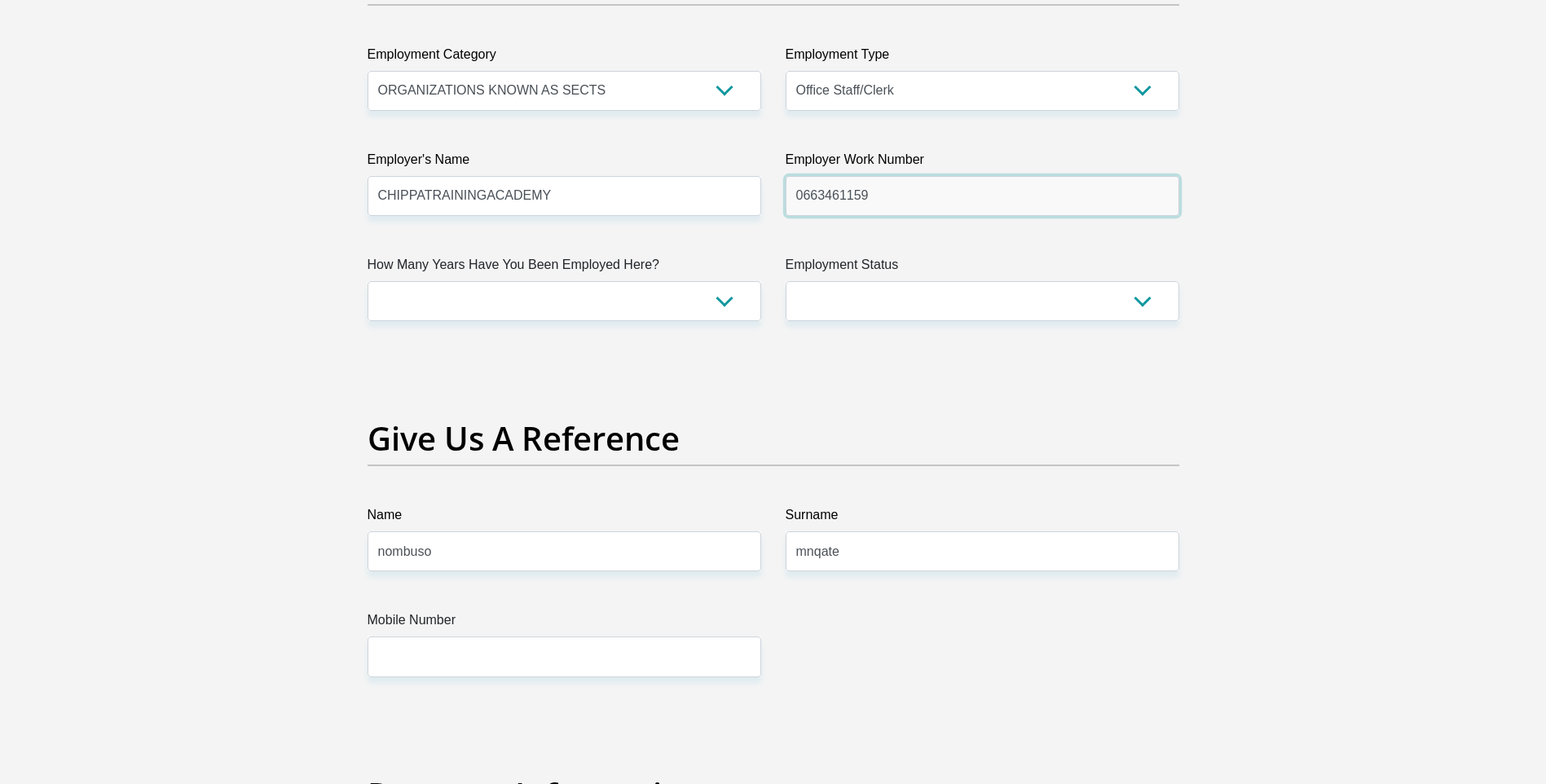
click at [881, 197] on input "0663461159" at bounding box center [981, 196] width 393 height 40
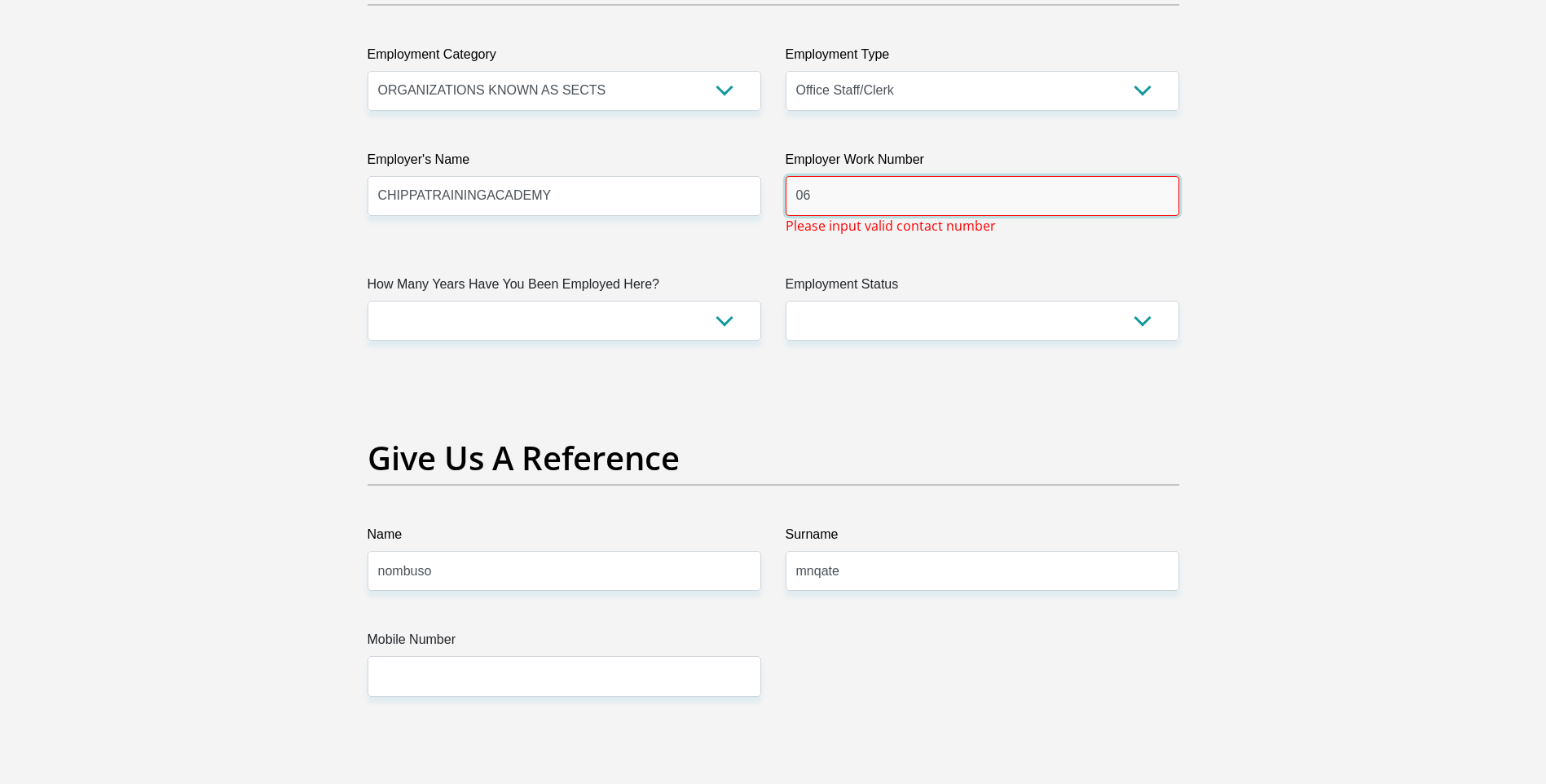
type input "0"
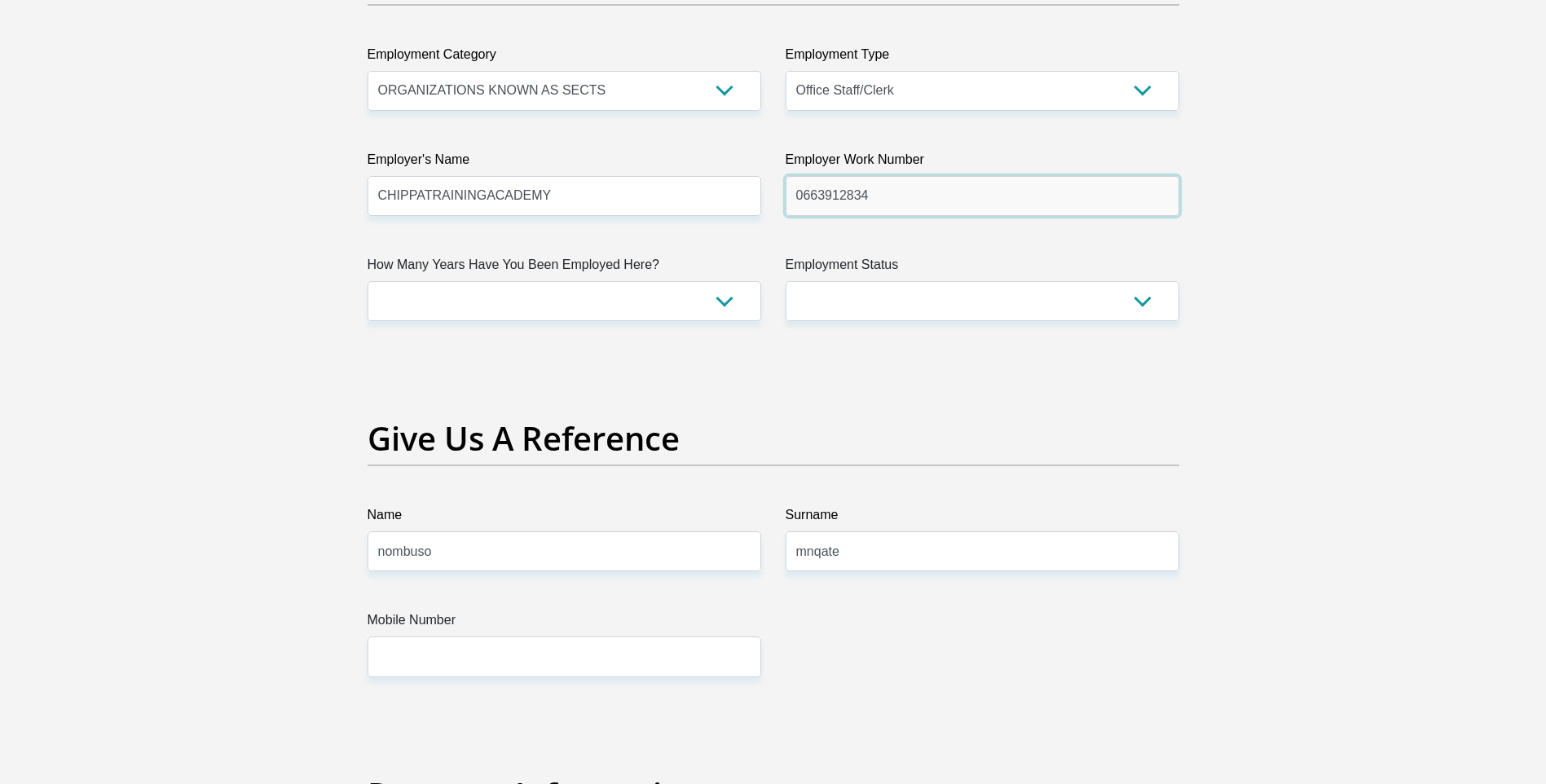
type input "0663912834"
click at [716, 301] on select "less than 1 year 1-3 years 3-5 years 5+ years" at bounding box center [564, 301] width 393 height 40
select select "24"
click at [367, 281] on select "less than 1 year 1-3 years 3-5 years 5+ years" at bounding box center [564, 301] width 393 height 40
click at [1138, 303] on select "Permanent/Full-time Part-time/Casual Contract Worker Self-Employed Housewife Re…" at bounding box center [981, 301] width 393 height 40
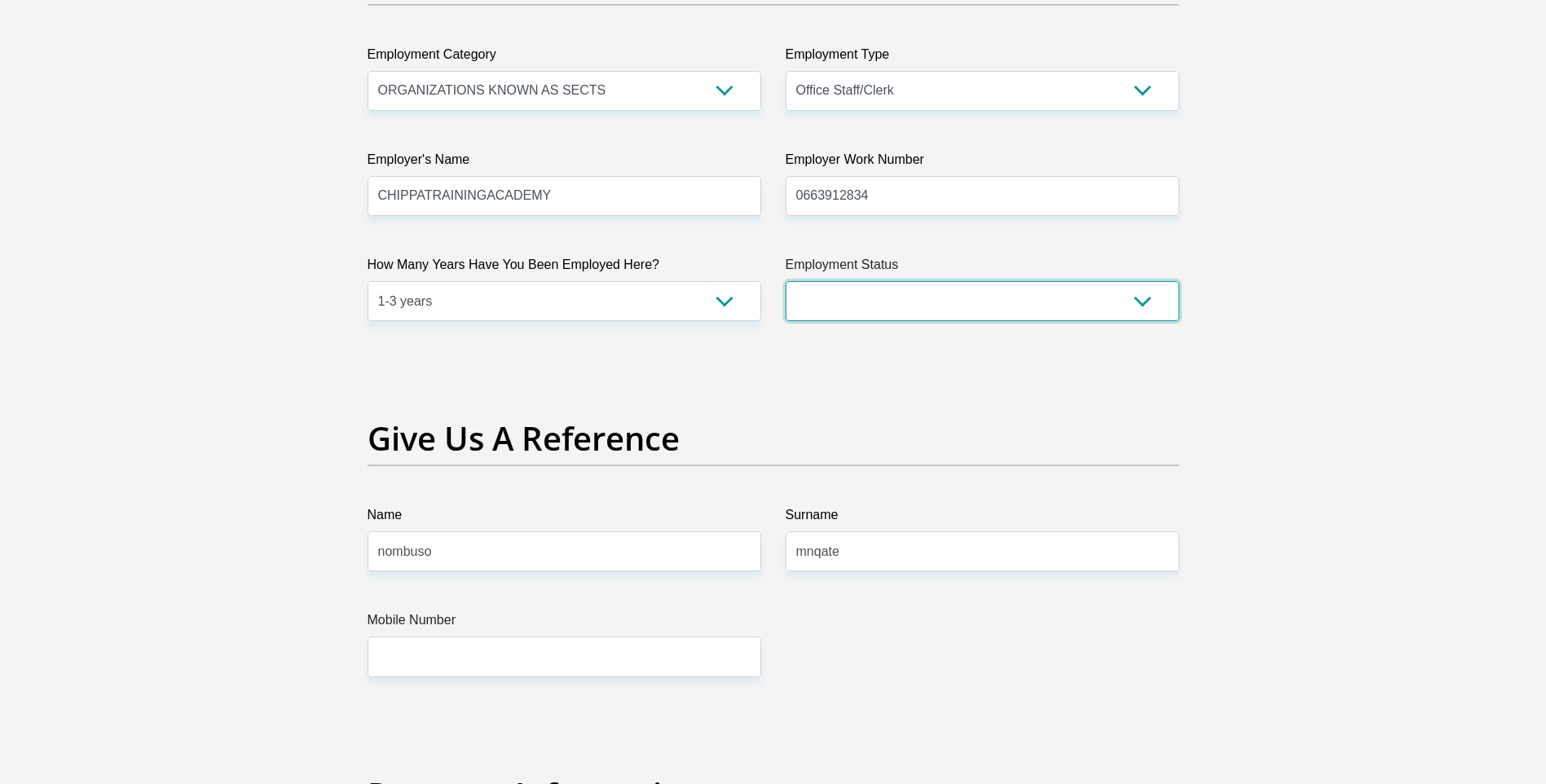
select select "1"
click at [785, 281] on select "Permanent/Full-time Part-time/Casual Contract Worker Self-Employed Housewife Re…" at bounding box center [981, 301] width 393 height 40
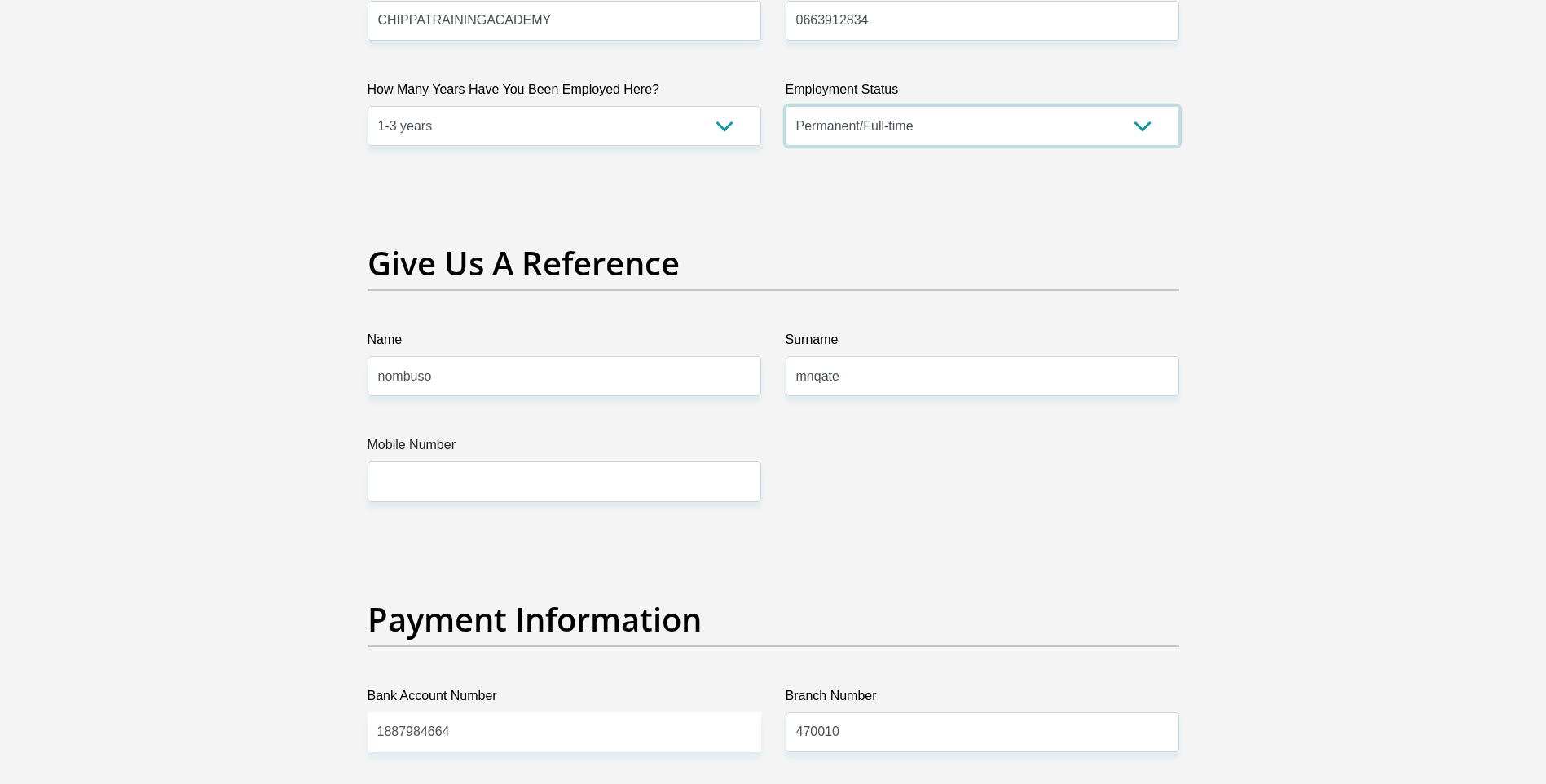
scroll to position [3339, 0]
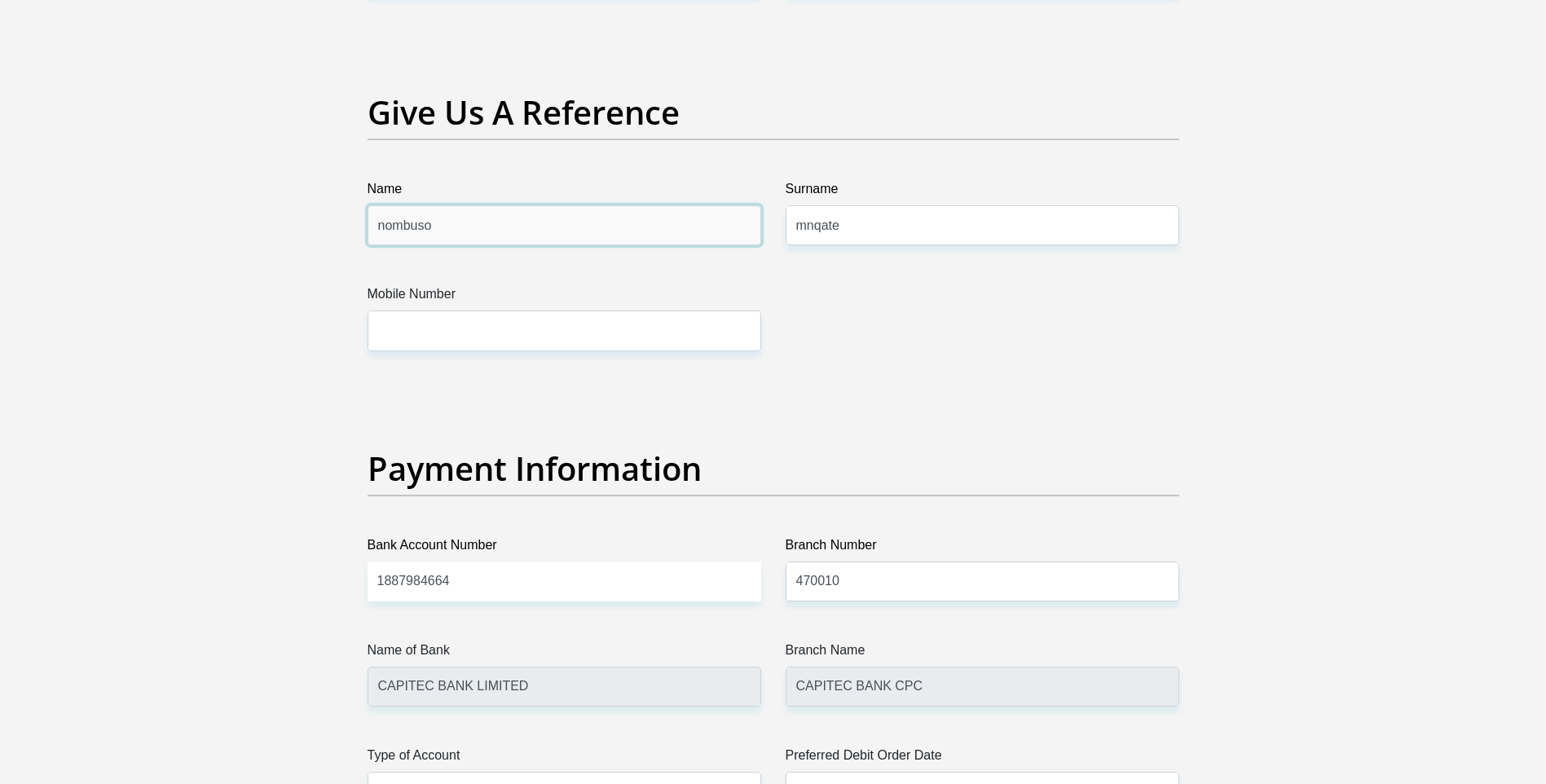
click at [572, 237] on input "nombuso" at bounding box center [564, 225] width 393 height 40
type input "n"
click at [479, 233] on input "Thobekile" at bounding box center [564, 225] width 393 height 40
type input "T"
type input "THEMBISA"
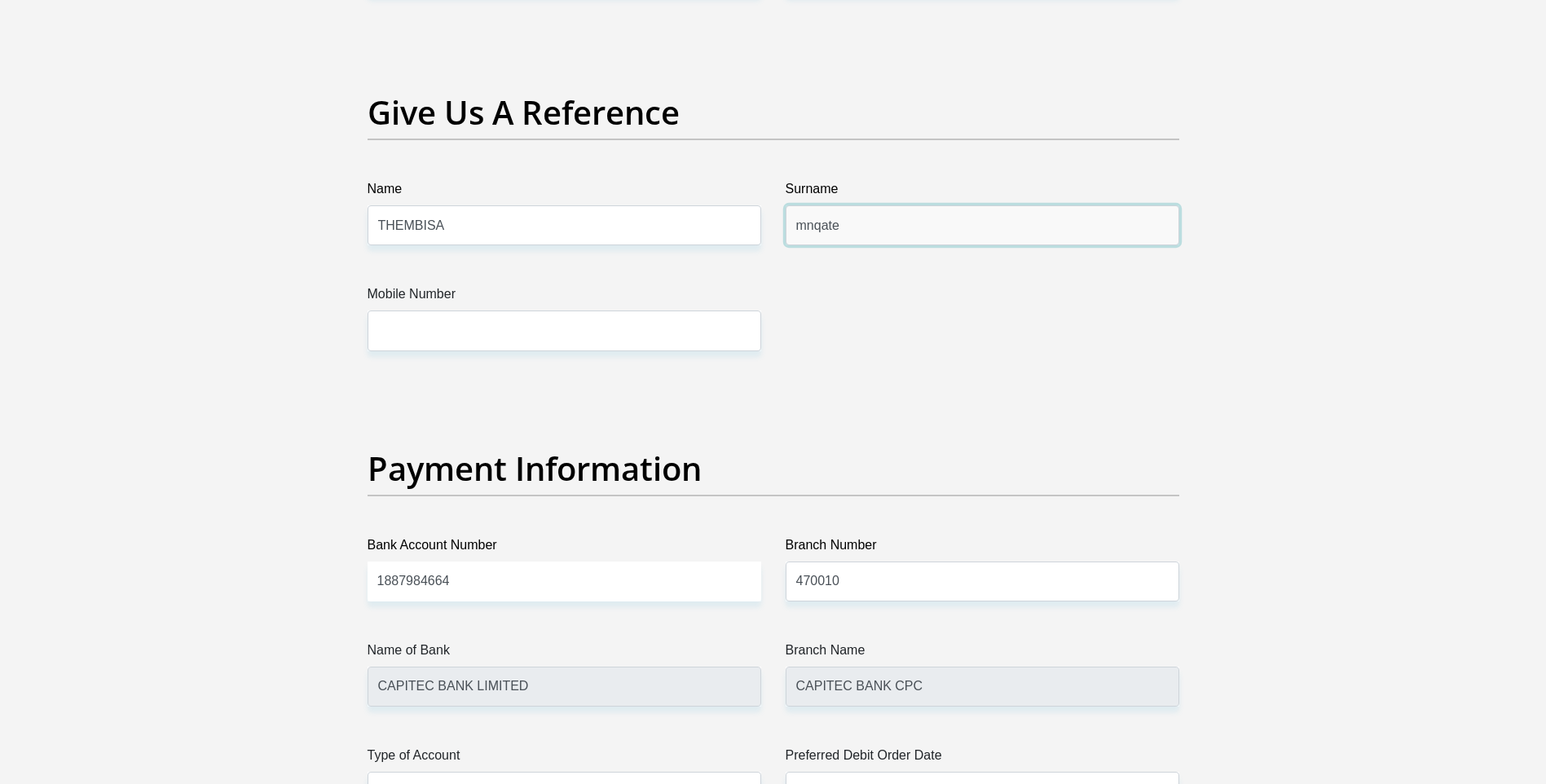
click at [872, 220] on input "mnqate" at bounding box center [981, 225] width 393 height 40
type input "m"
type input "SOJOLI"
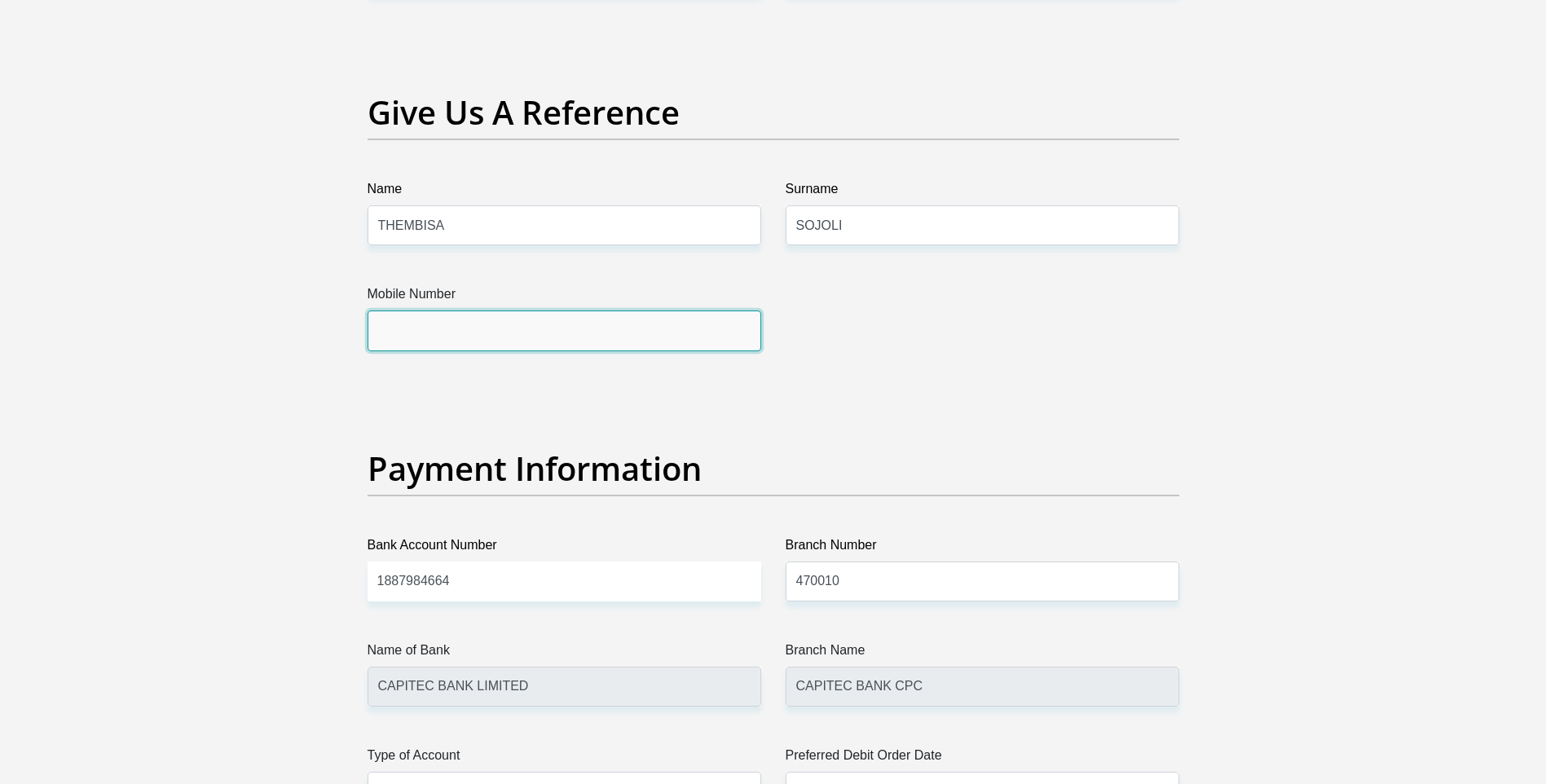
click at [651, 320] on input "Mobile Number" at bounding box center [564, 330] width 393 height 40
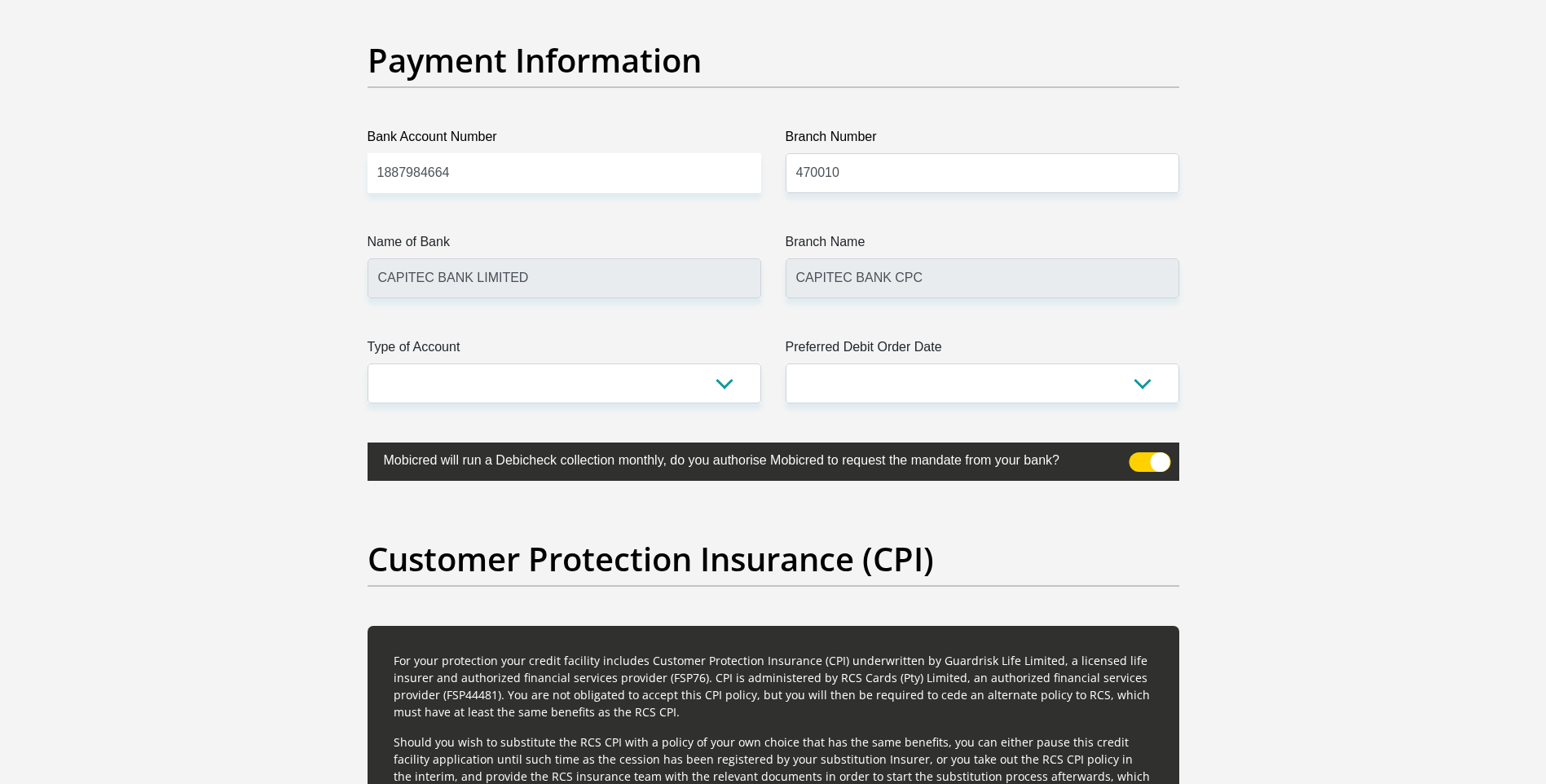
scroll to position [3828, 0]
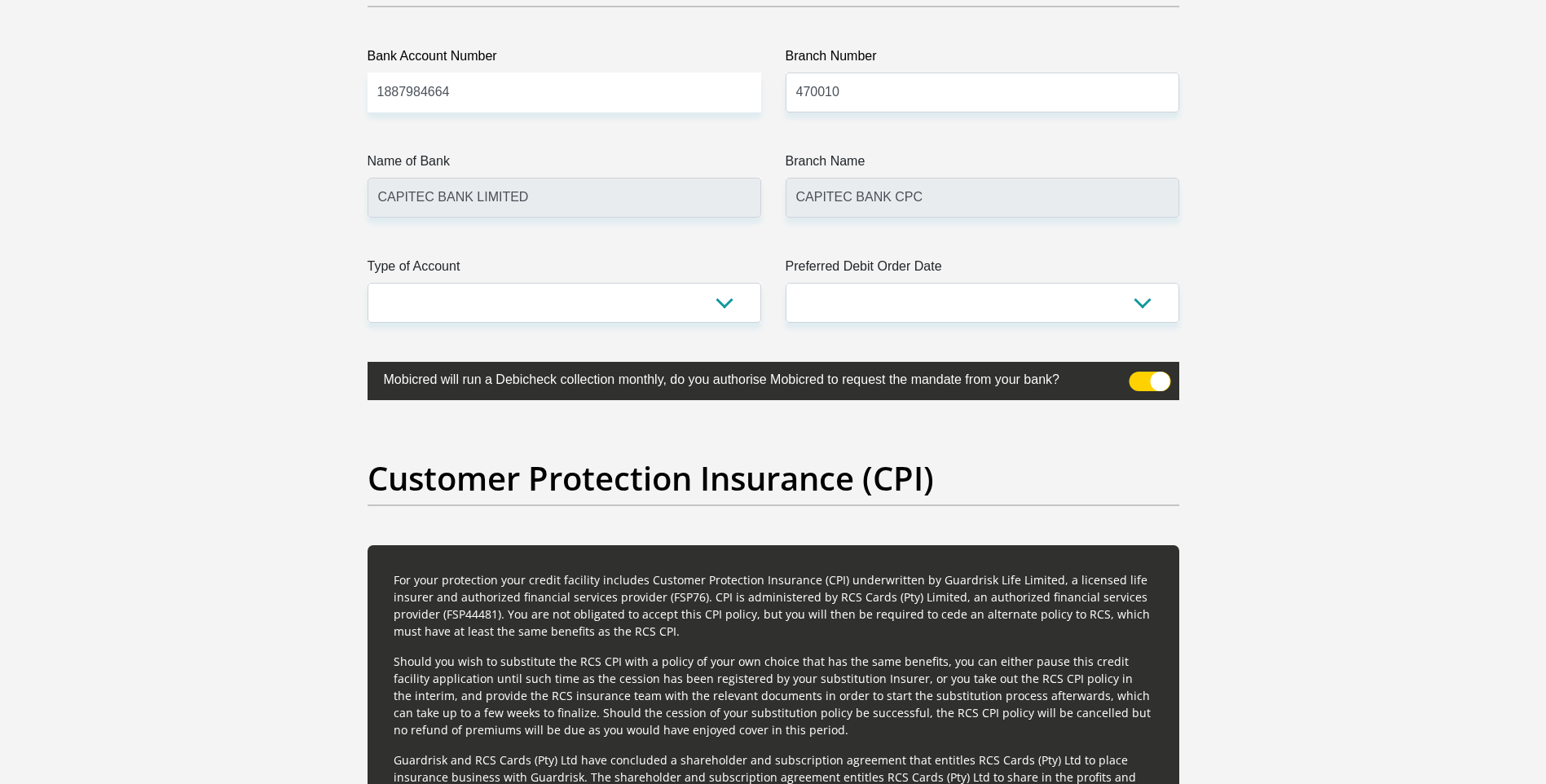
type input "0625758253"
click at [611, 86] on input "1887984664" at bounding box center [564, 92] width 393 height 40
type input "1"
type input "1421604572"
click at [727, 296] on select "Cheque Savings" at bounding box center [564, 303] width 393 height 40
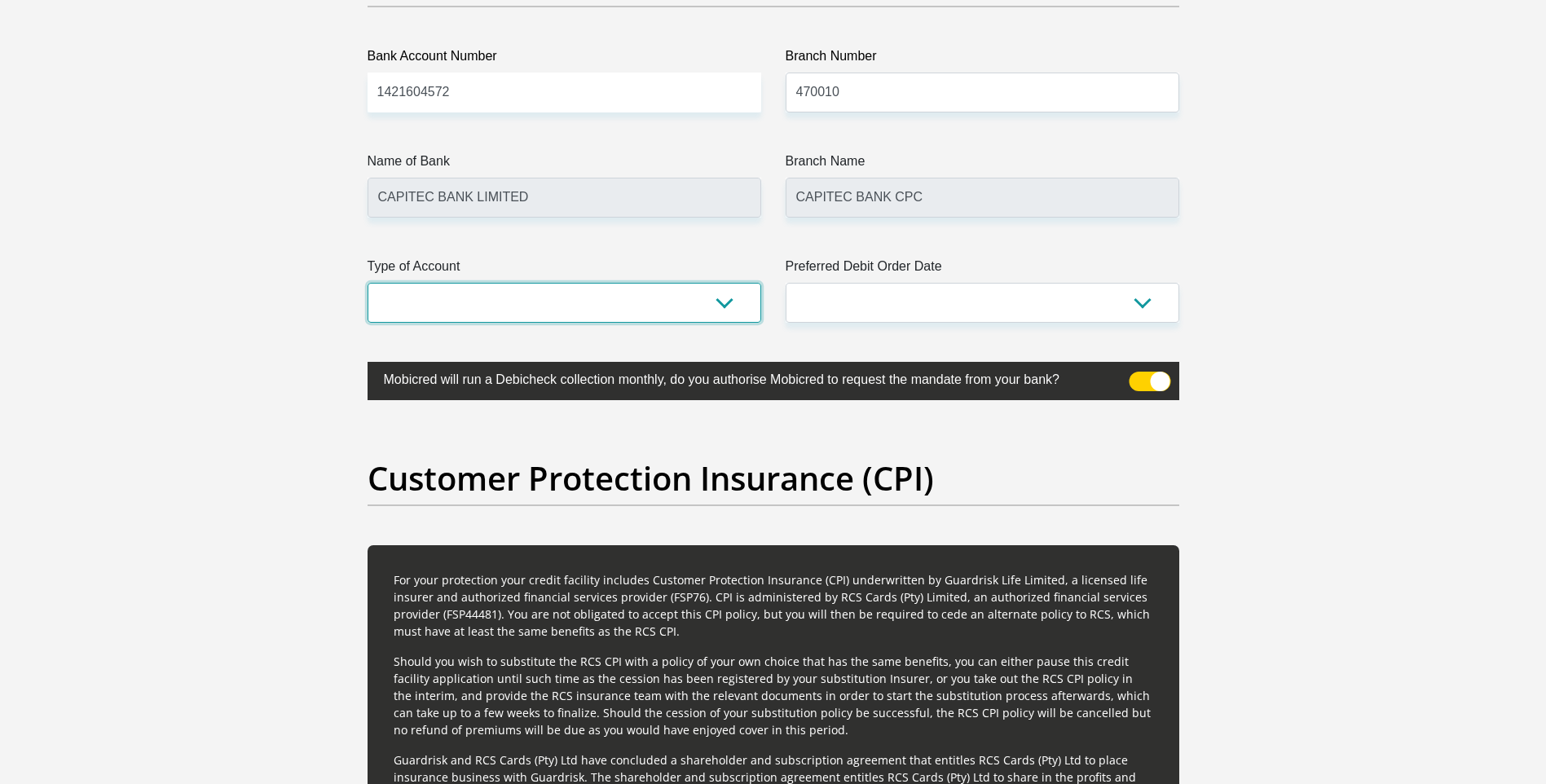
select select "SAV"
click at [367, 283] on select "Cheque Savings" at bounding box center [564, 303] width 393 height 40
click at [1147, 298] on select "1st 2nd 3rd 4th 5th 7th 18th 19th 20th 21st 22nd 23rd 24th 25th 26th 27th 28th …" at bounding box center [981, 303] width 393 height 40
click at [785, 283] on select "1st 2nd 3rd 4th 5th 7th 18th 19th 20th 21st 22nd 23rd 24th 25th 26th 27th 28th …" at bounding box center [981, 303] width 393 height 40
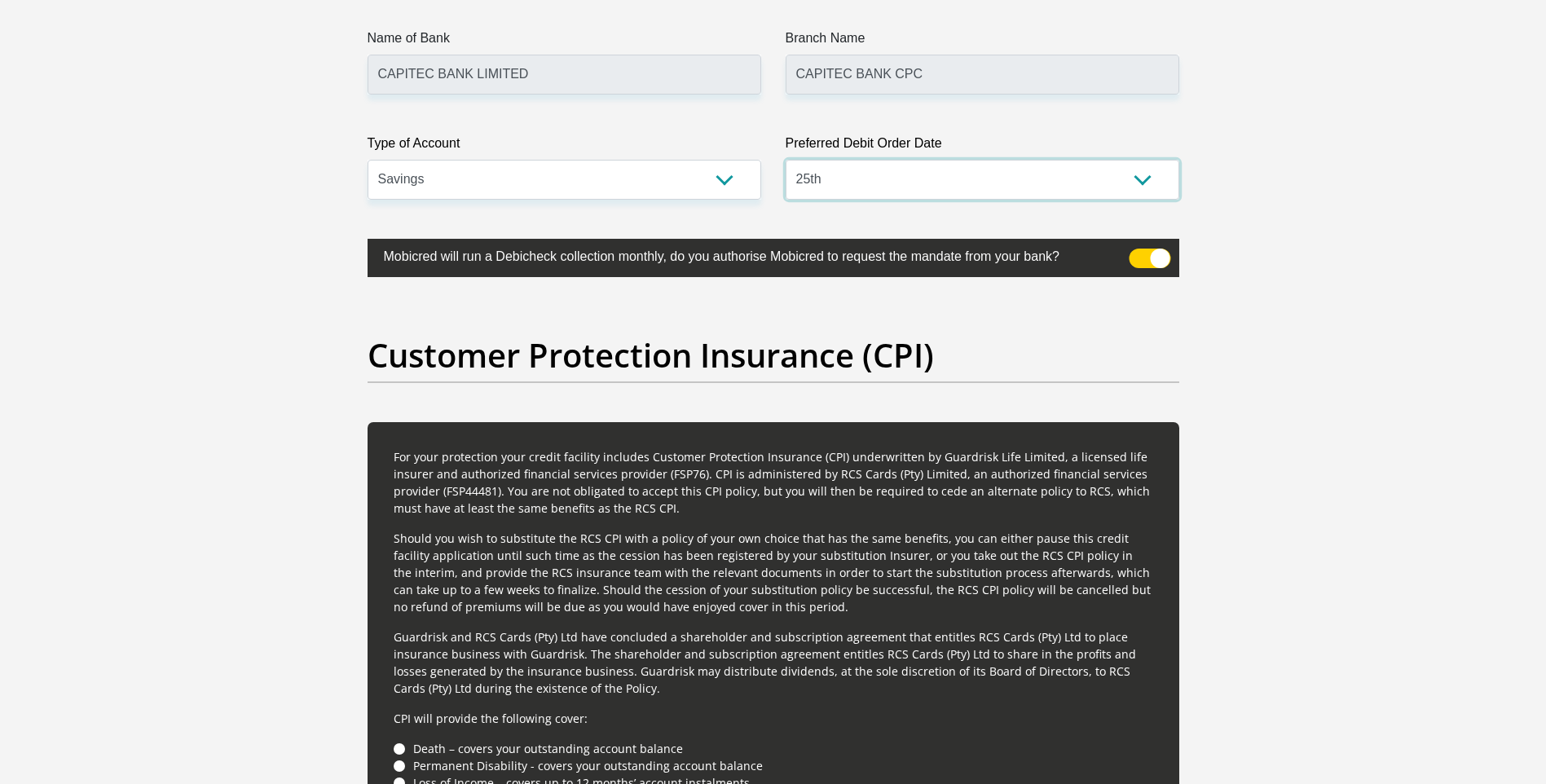
scroll to position [3991, 0]
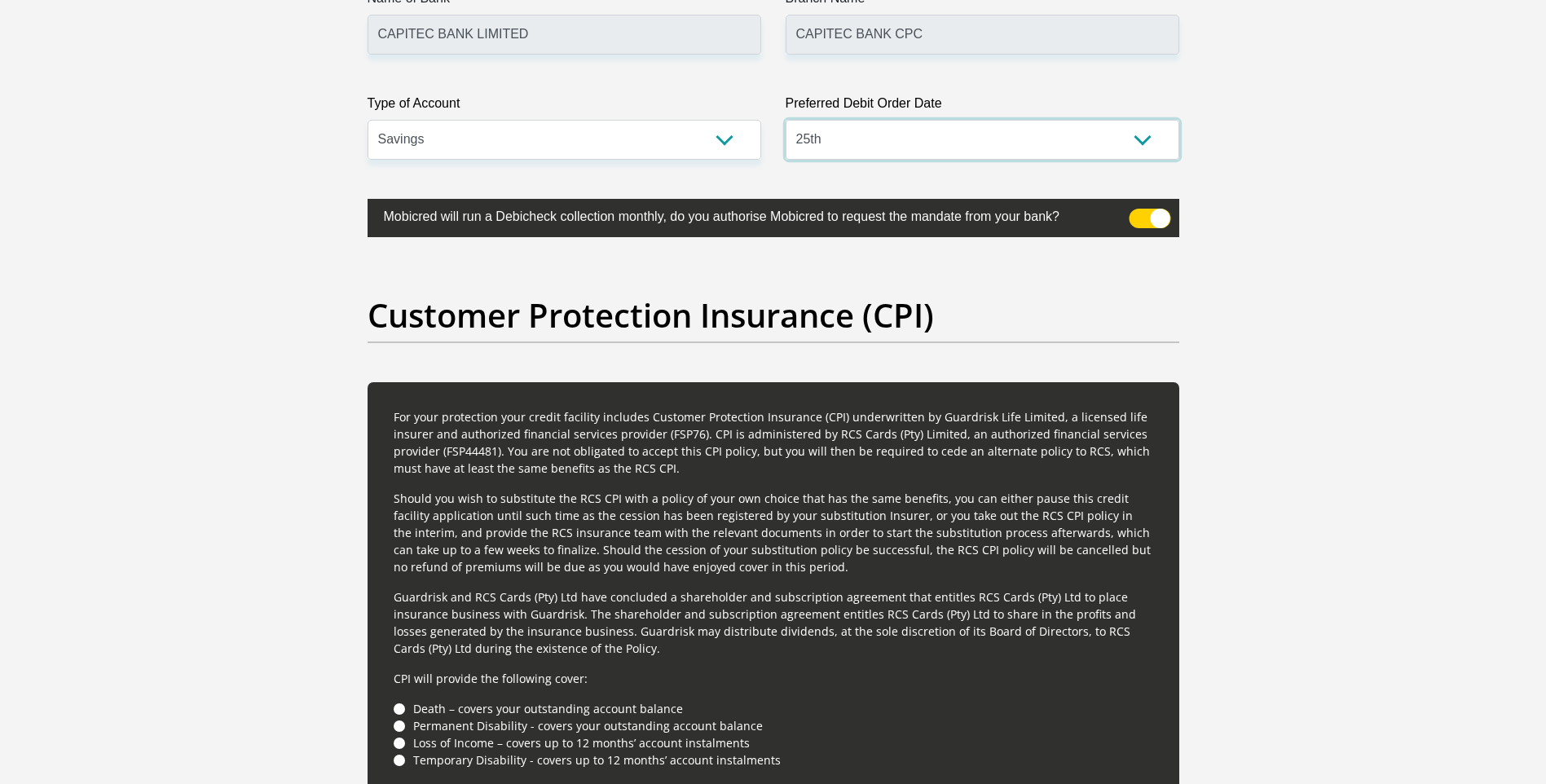
click at [1147, 134] on select "1st 2nd 3rd 4th 5th 7th 18th 19th 20th 21st 22nd 23rd 24th 25th 26th 27th 28th …" at bounding box center [981, 140] width 393 height 40
select select "18"
click at [785, 120] on select "1st 2nd 3rd 4th 5th 7th 18th 19th 20th 21st 22nd 23rd 24th 25th 26th 27th 28th …" at bounding box center [981, 140] width 393 height 40
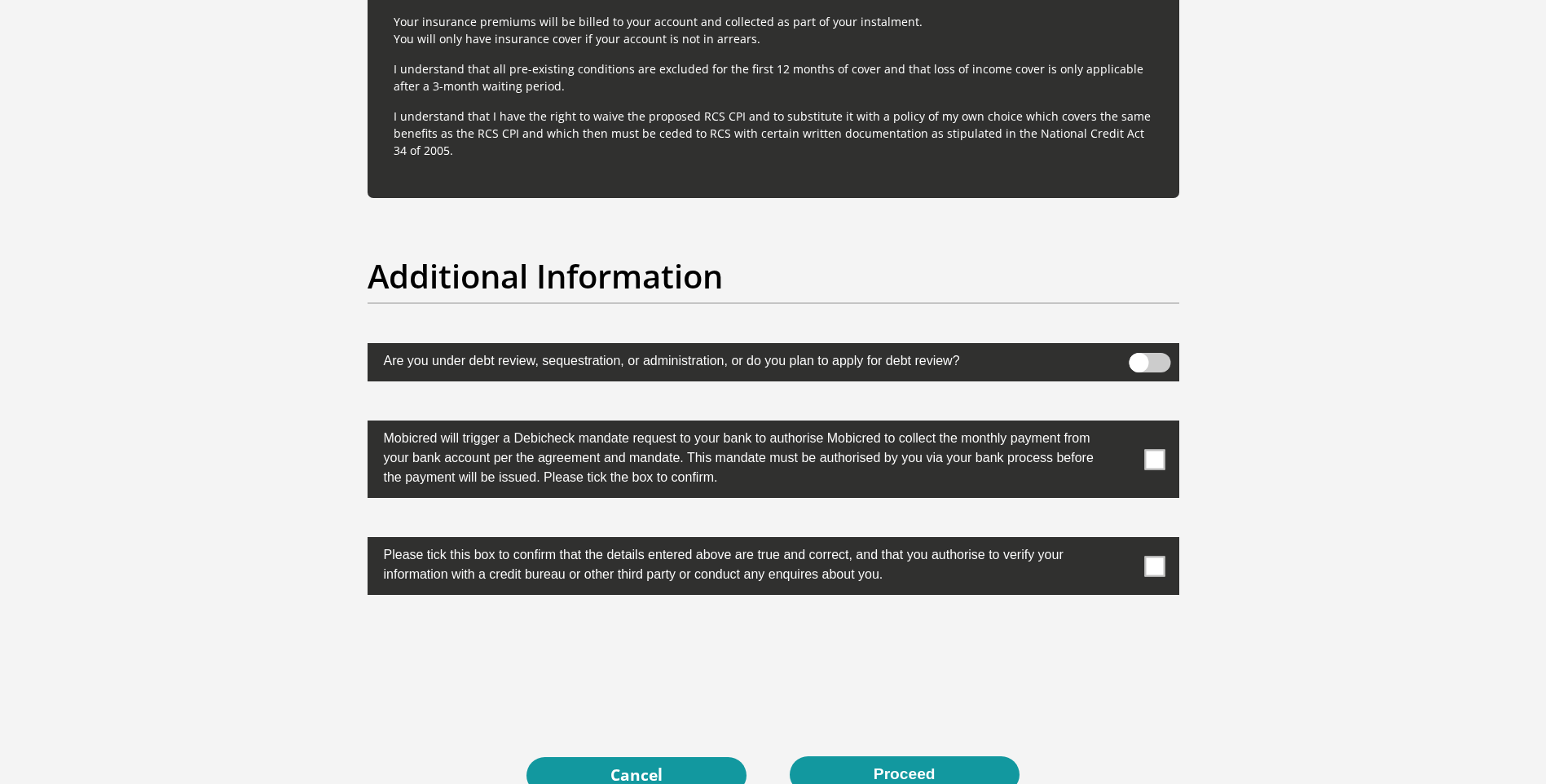
scroll to position [4887, 0]
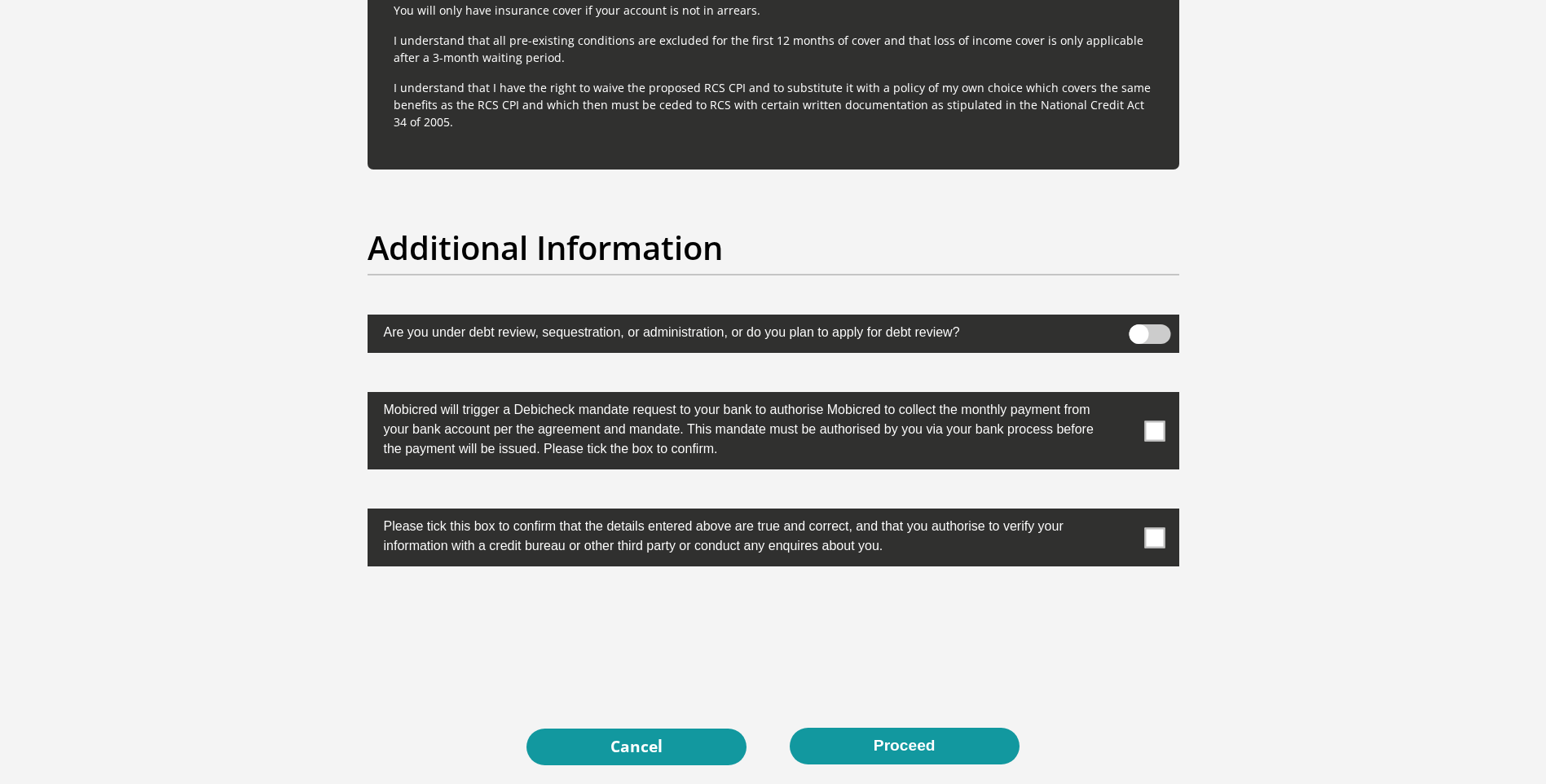
click at [1153, 428] on span at bounding box center [1154, 430] width 21 height 21
click at [1122, 396] on input "checkbox" at bounding box center [1122, 396] width 0 height 0
click at [1152, 534] on span at bounding box center [1154, 538] width 21 height 21
click at [1122, 513] on input "checkbox" at bounding box center [1122, 513] width 0 height 0
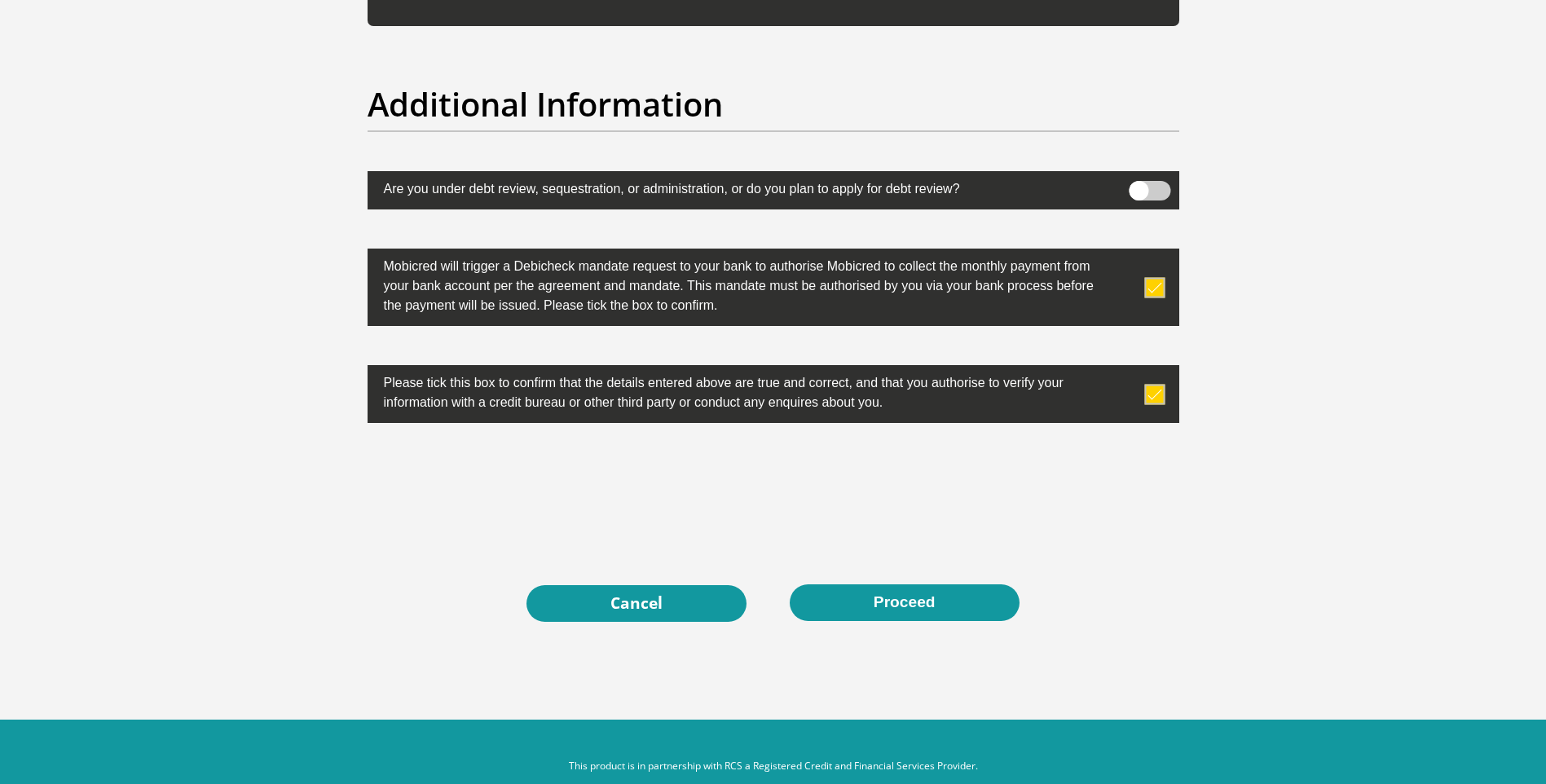
scroll to position [5061, 0]
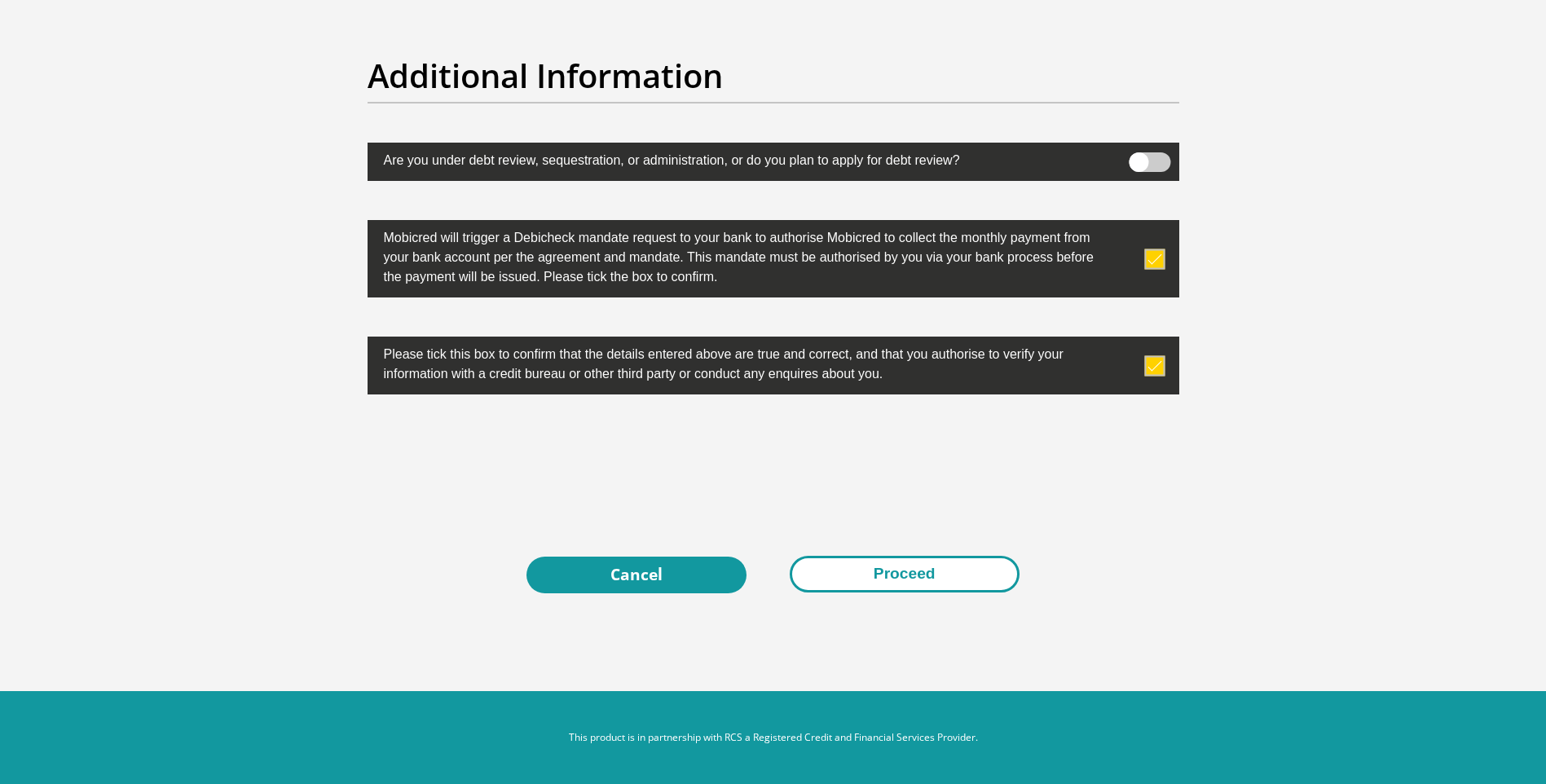
click at [891, 572] on button "Proceed" at bounding box center [904, 574] width 230 height 36
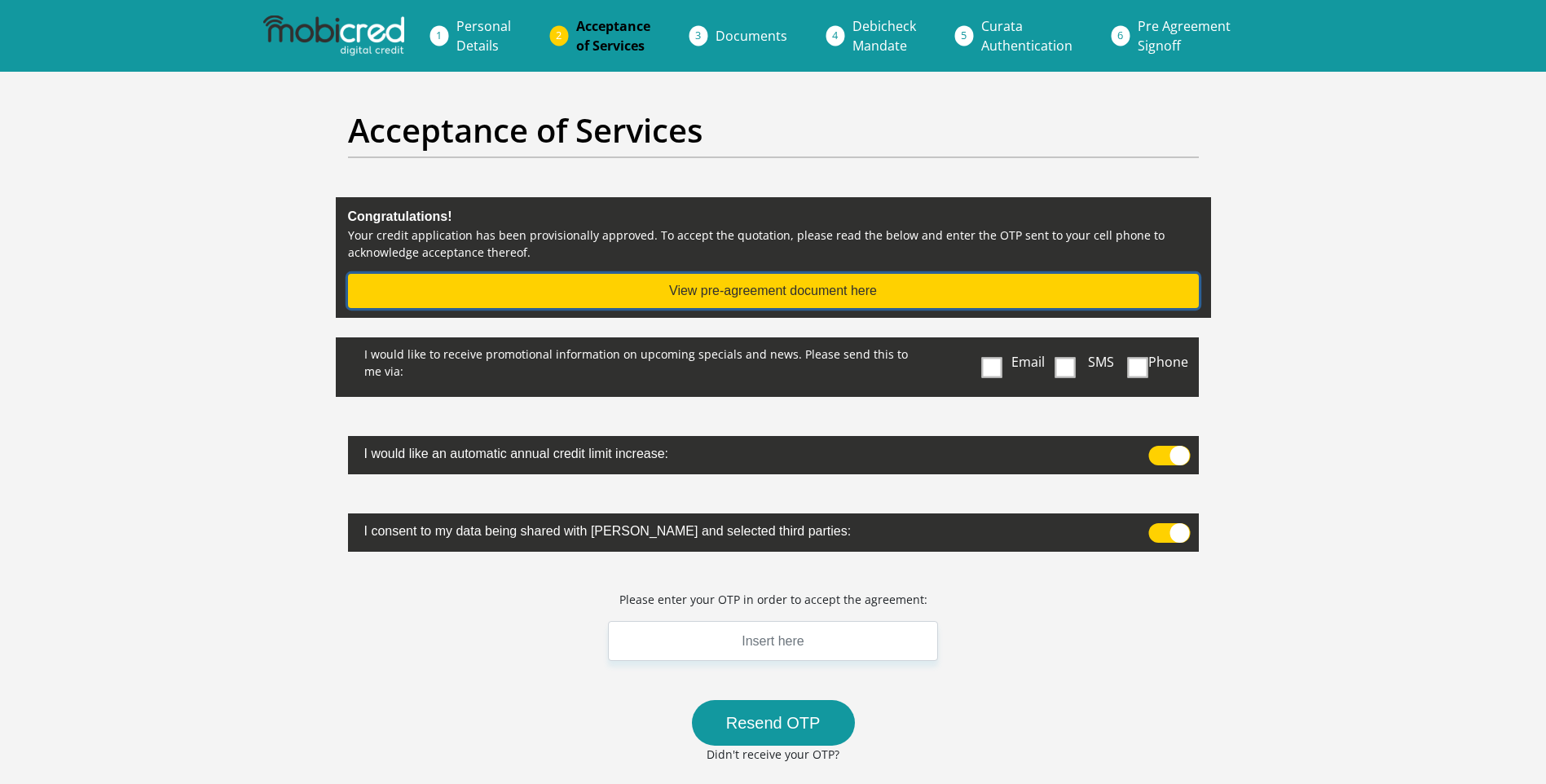
click at [799, 296] on button "View pre-agreement document here" at bounding box center [773, 291] width 851 height 35
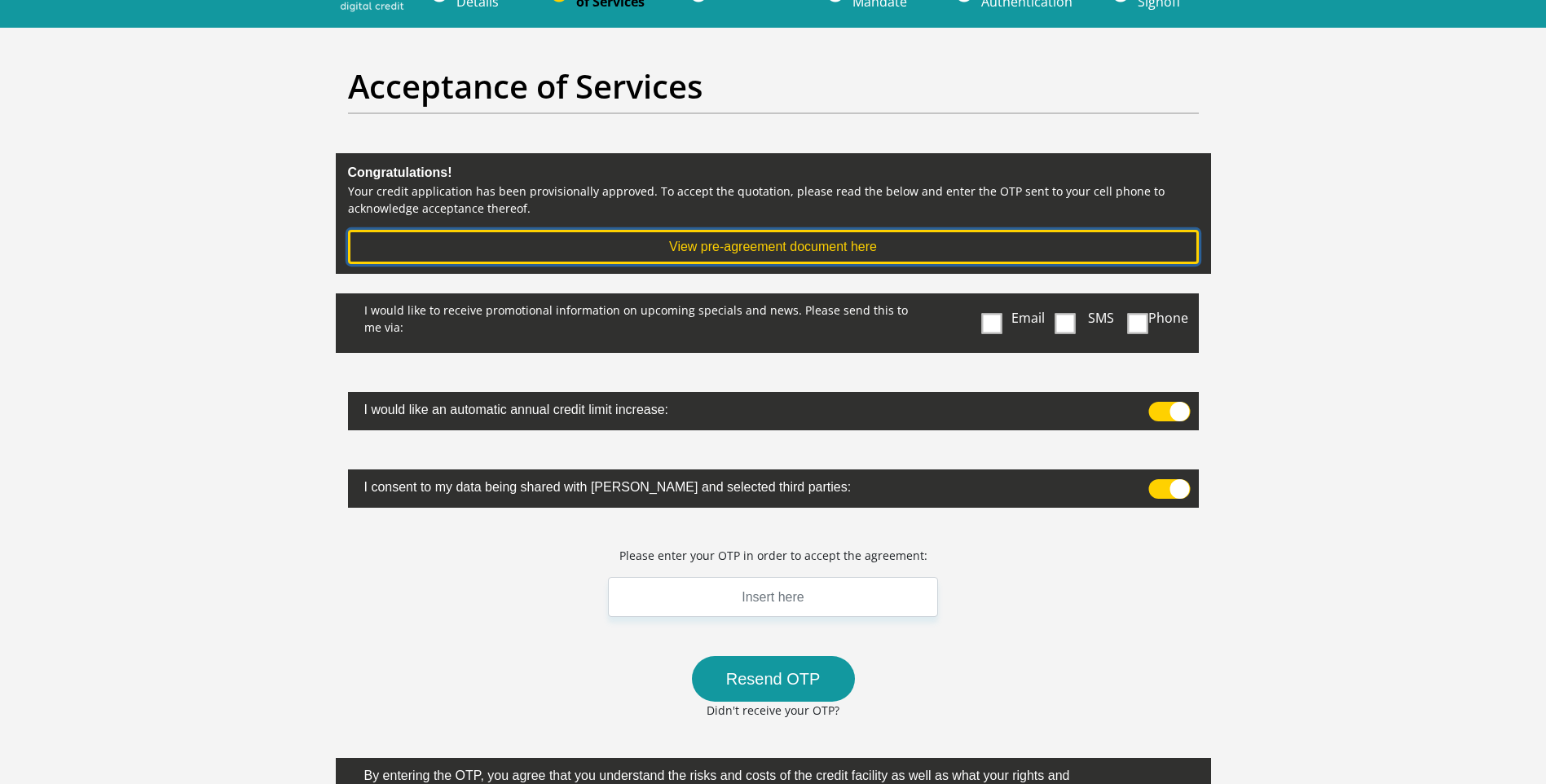
scroll to position [81, 0]
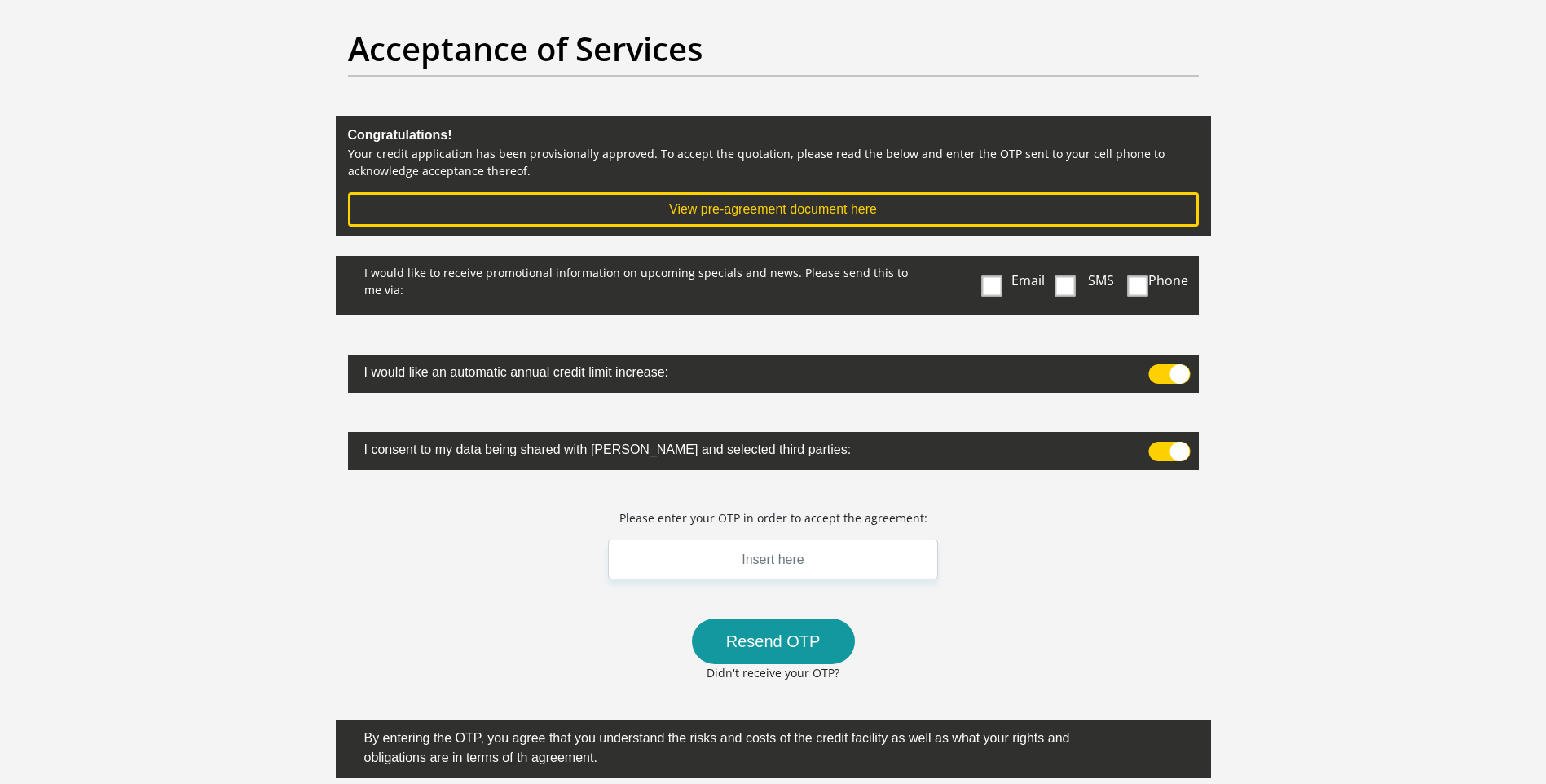
click at [987, 283] on span at bounding box center [992, 286] width 21 height 21
click at [995, 260] on input "Email" at bounding box center [995, 260] width 0 height 0
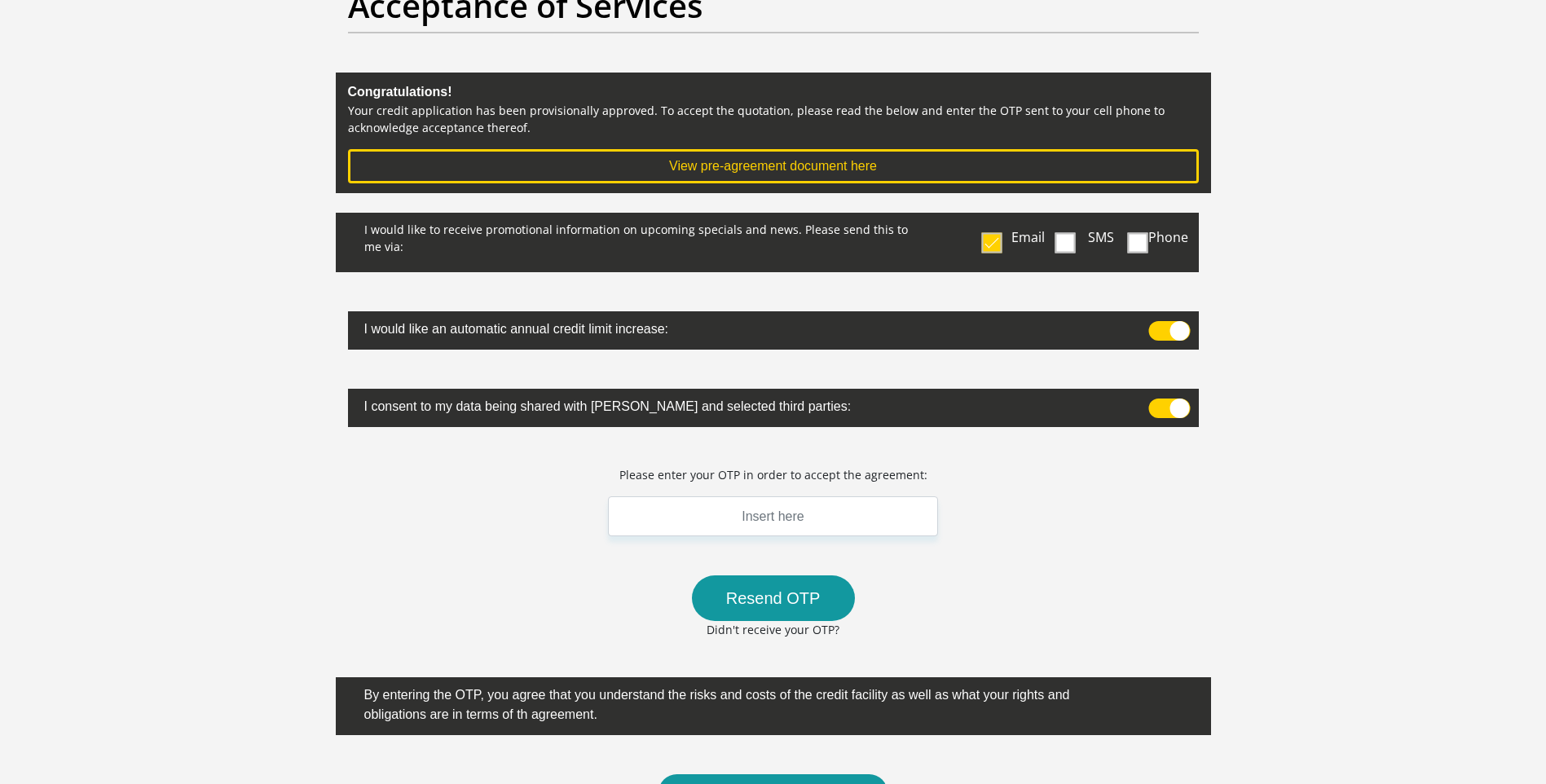
scroll to position [163, 0]
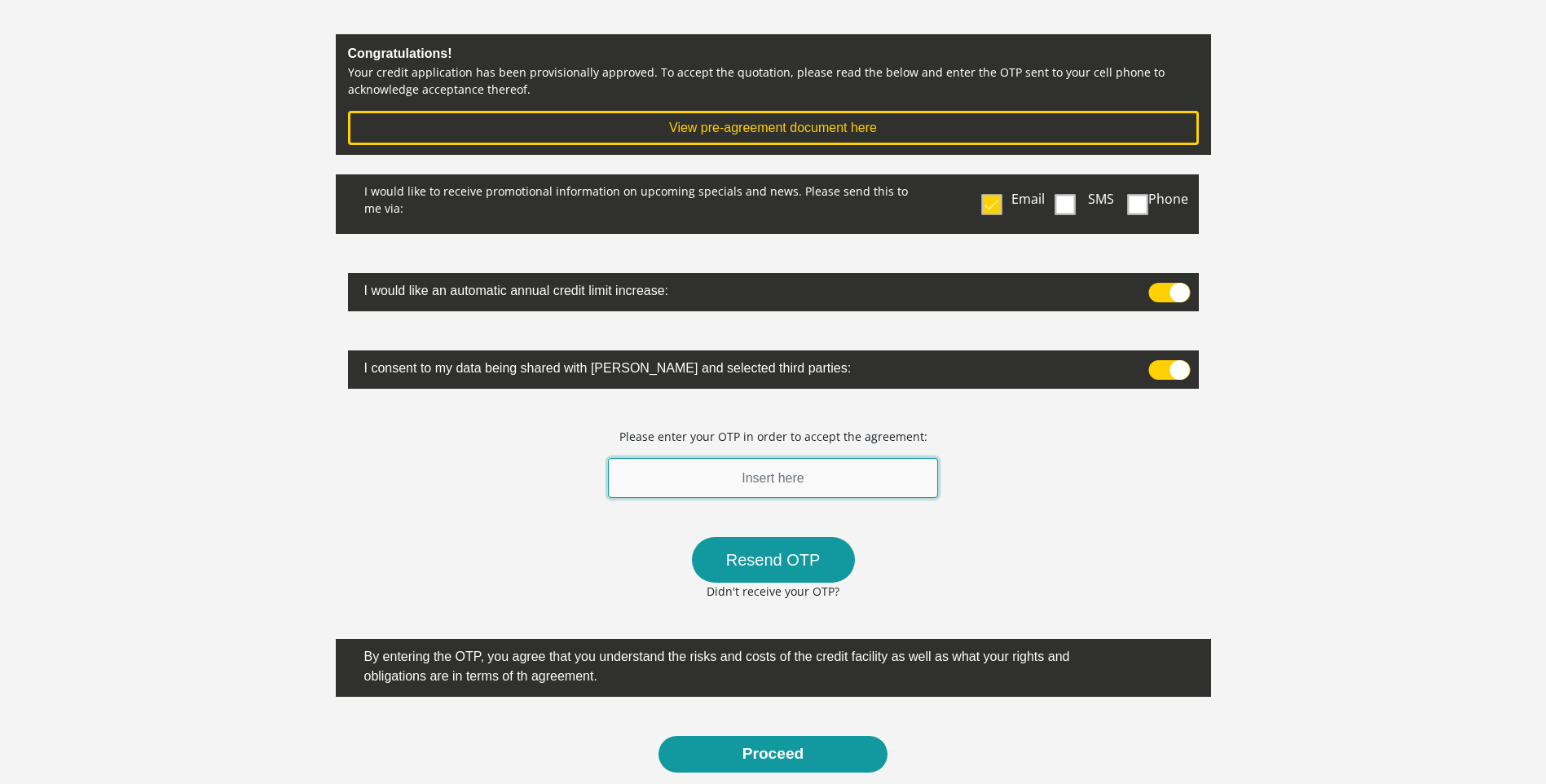
click at [784, 482] on input "text" at bounding box center [773, 478] width 331 height 40
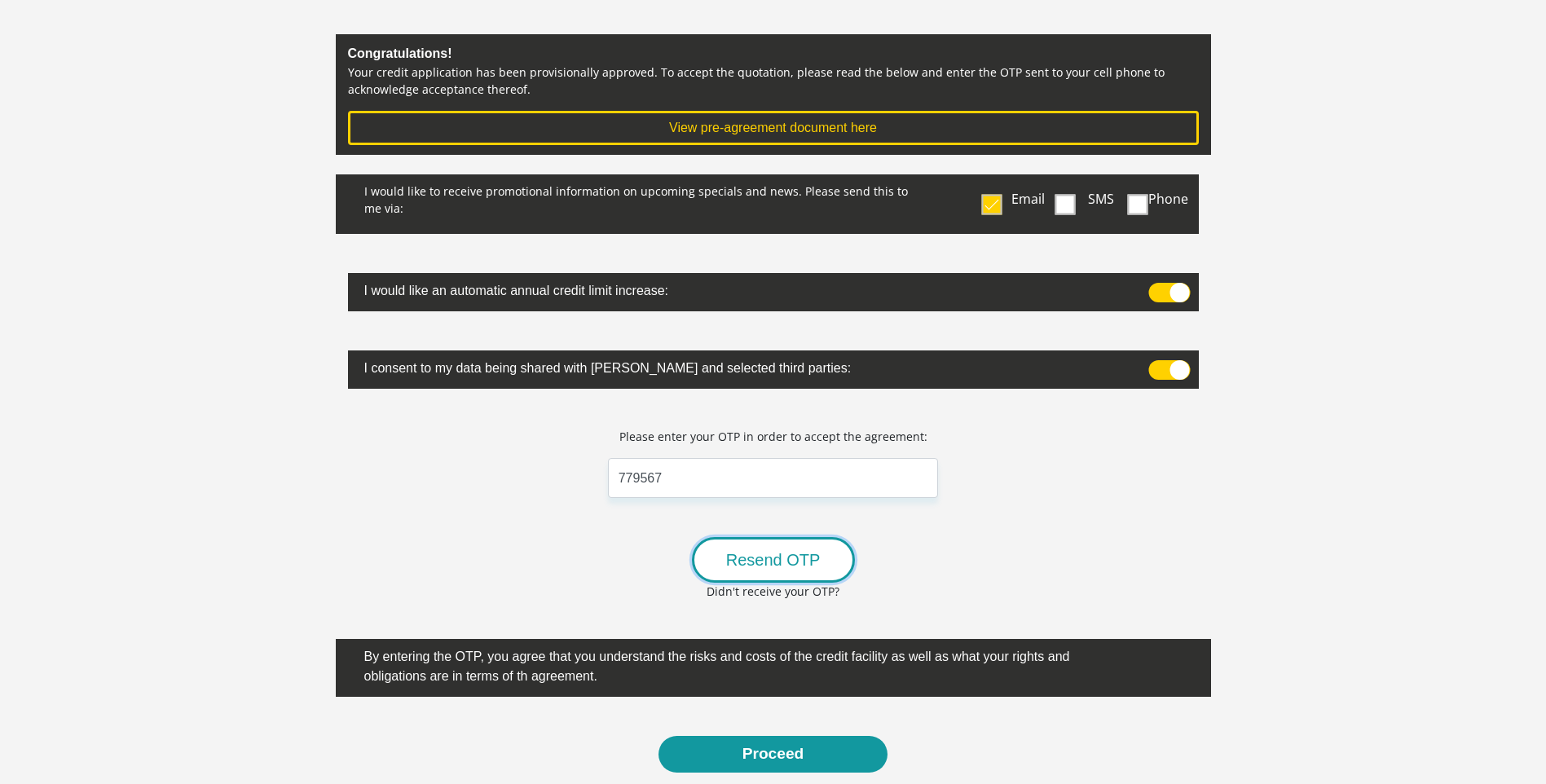
click at [776, 562] on button "Resend OTP" at bounding box center [773, 559] width 163 height 46
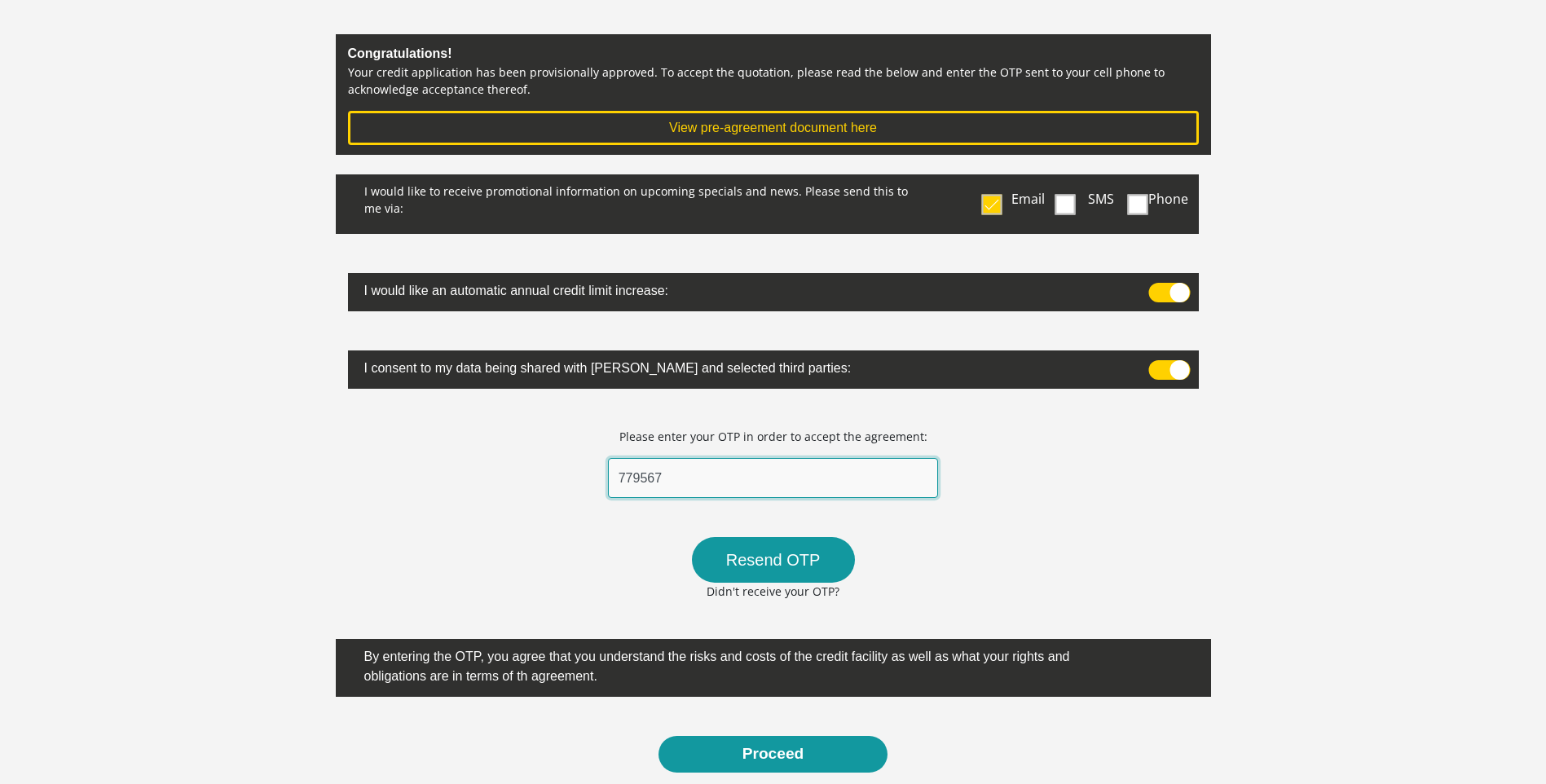
click at [676, 473] on input "779567" at bounding box center [773, 478] width 331 height 40
type input "7"
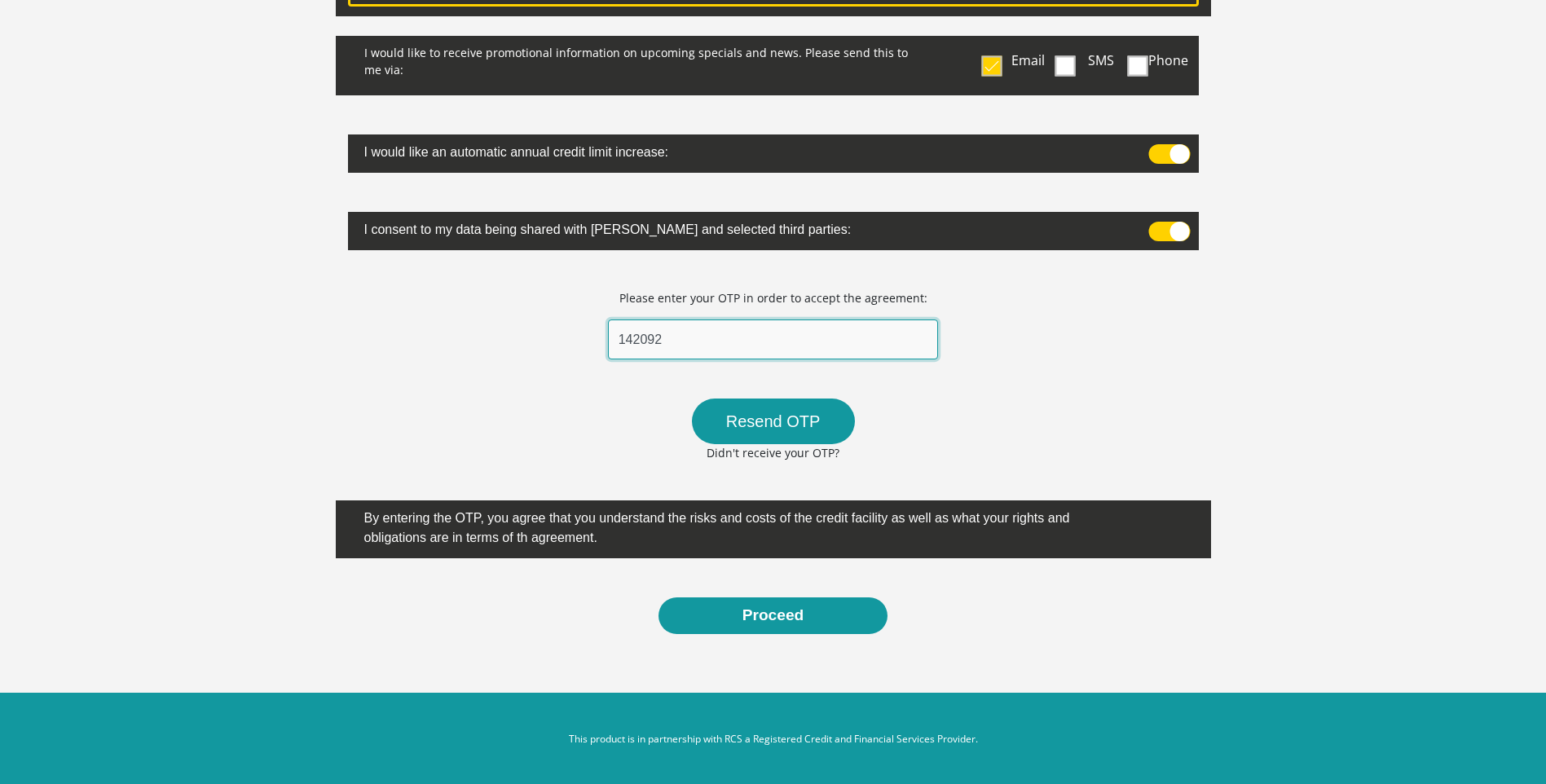
scroll to position [303, 0]
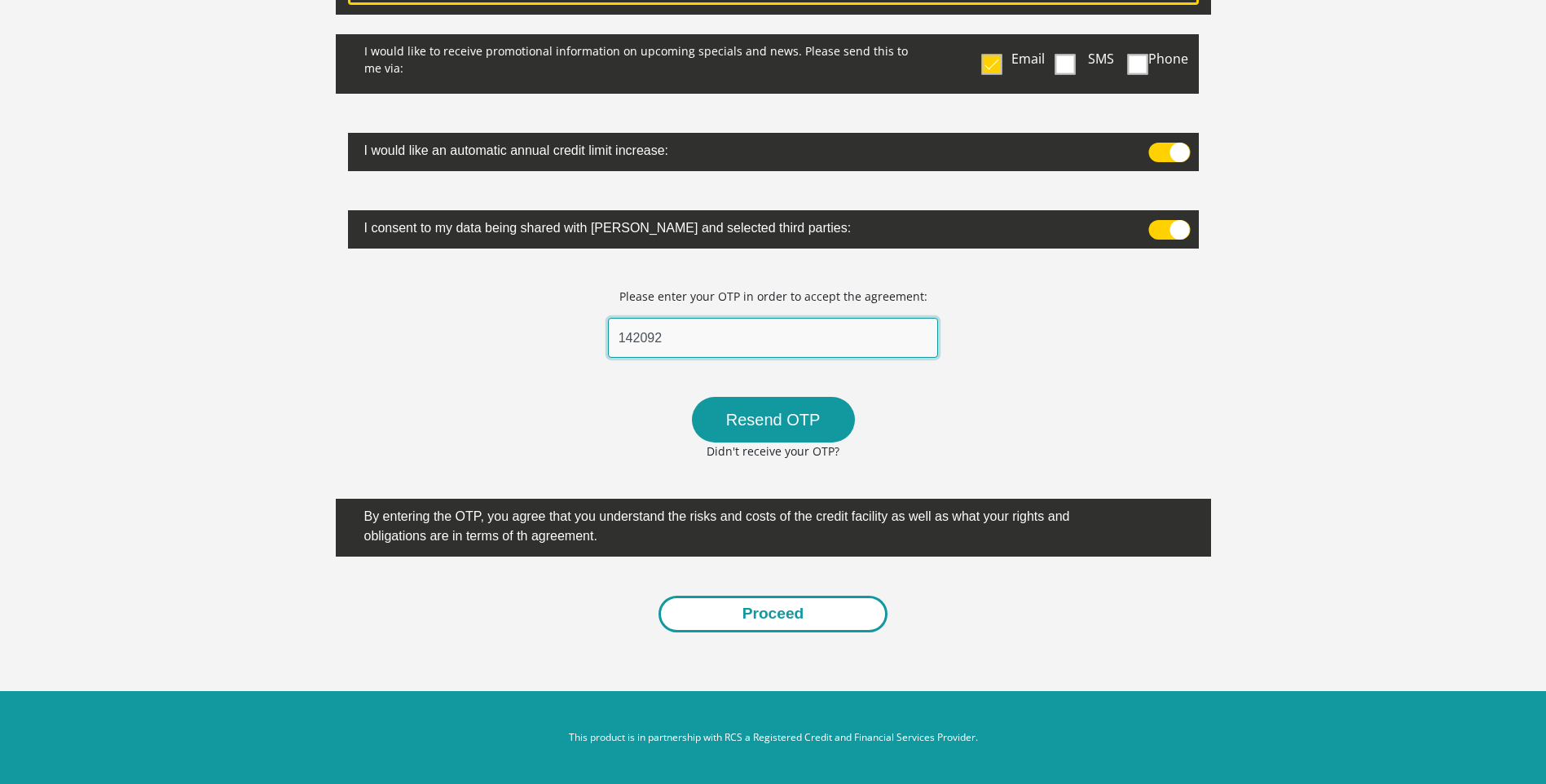
type input "142092"
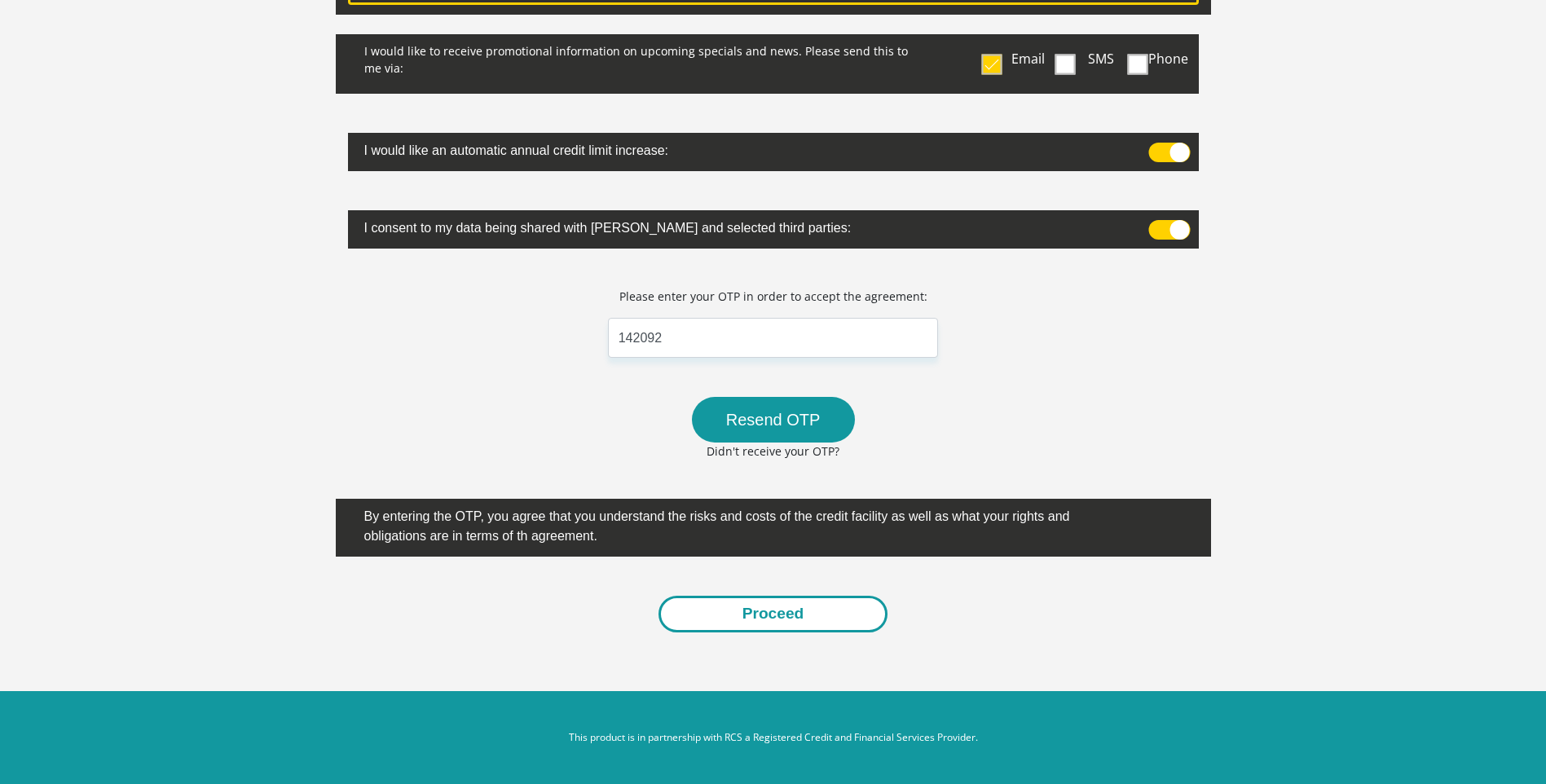
click at [770, 618] on button "Proceed" at bounding box center [773, 614] width 230 height 36
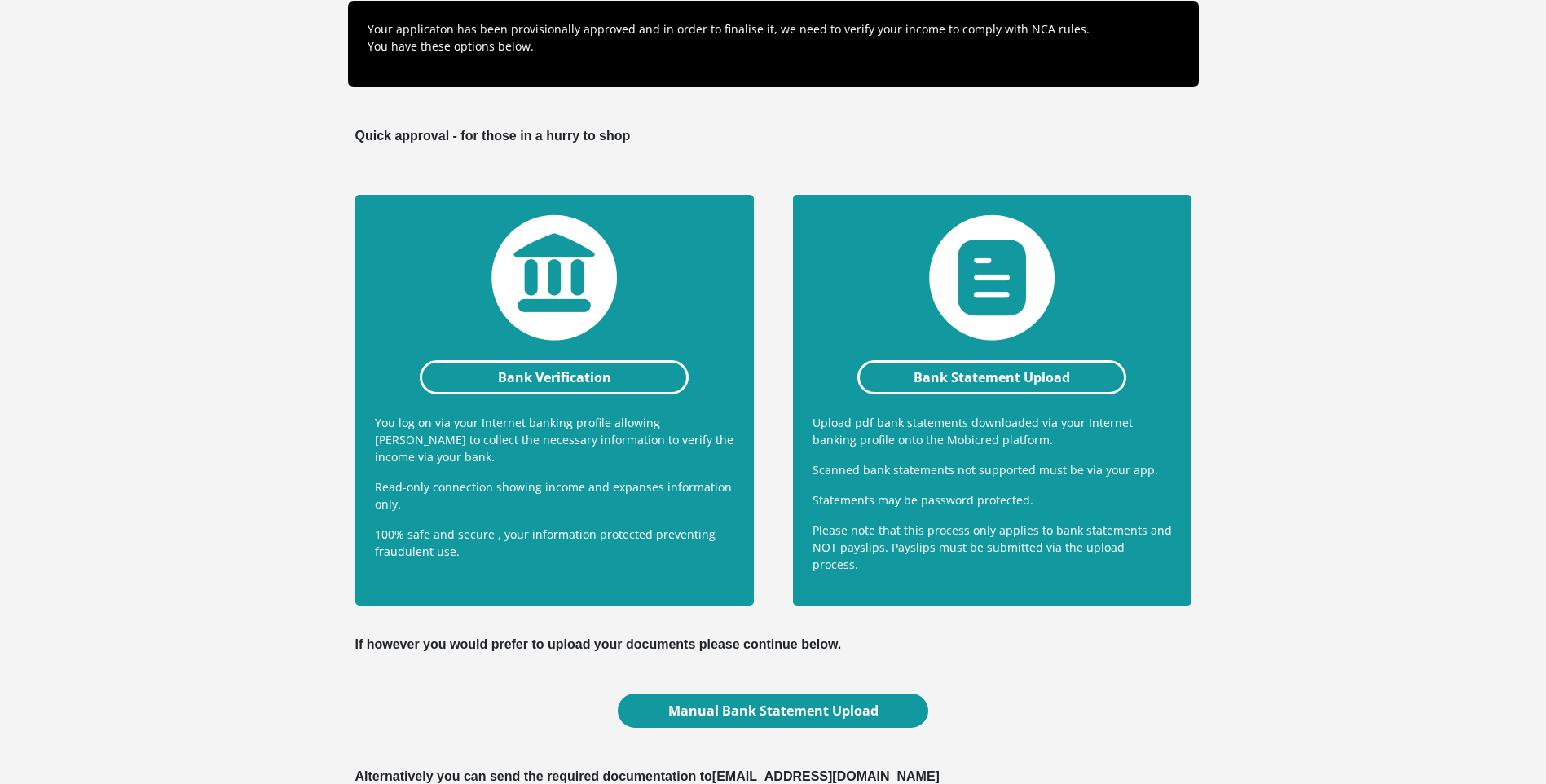
scroll to position [245, 0]
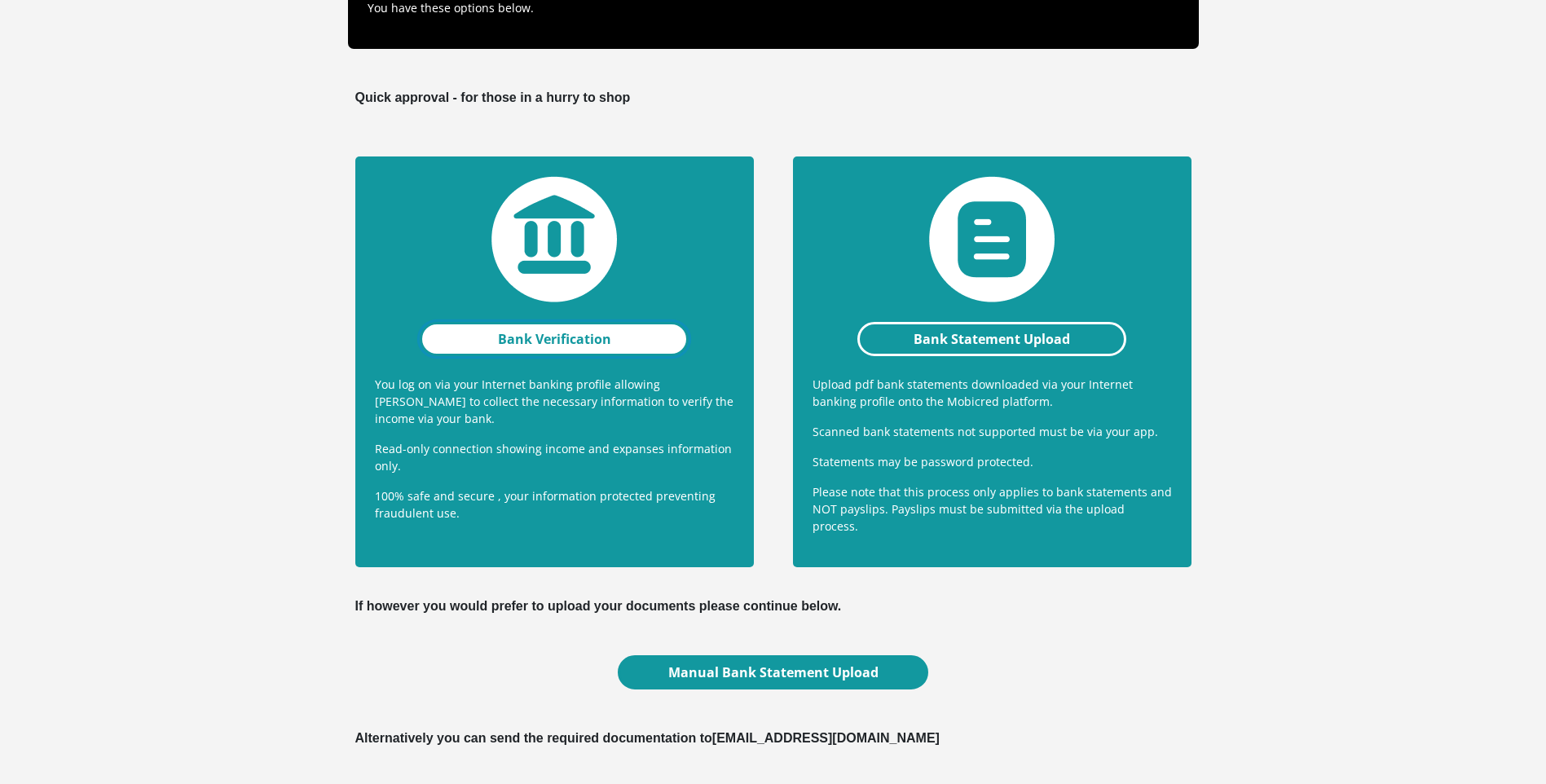
click at [589, 335] on link "Bank Verification" at bounding box center [554, 339] width 270 height 35
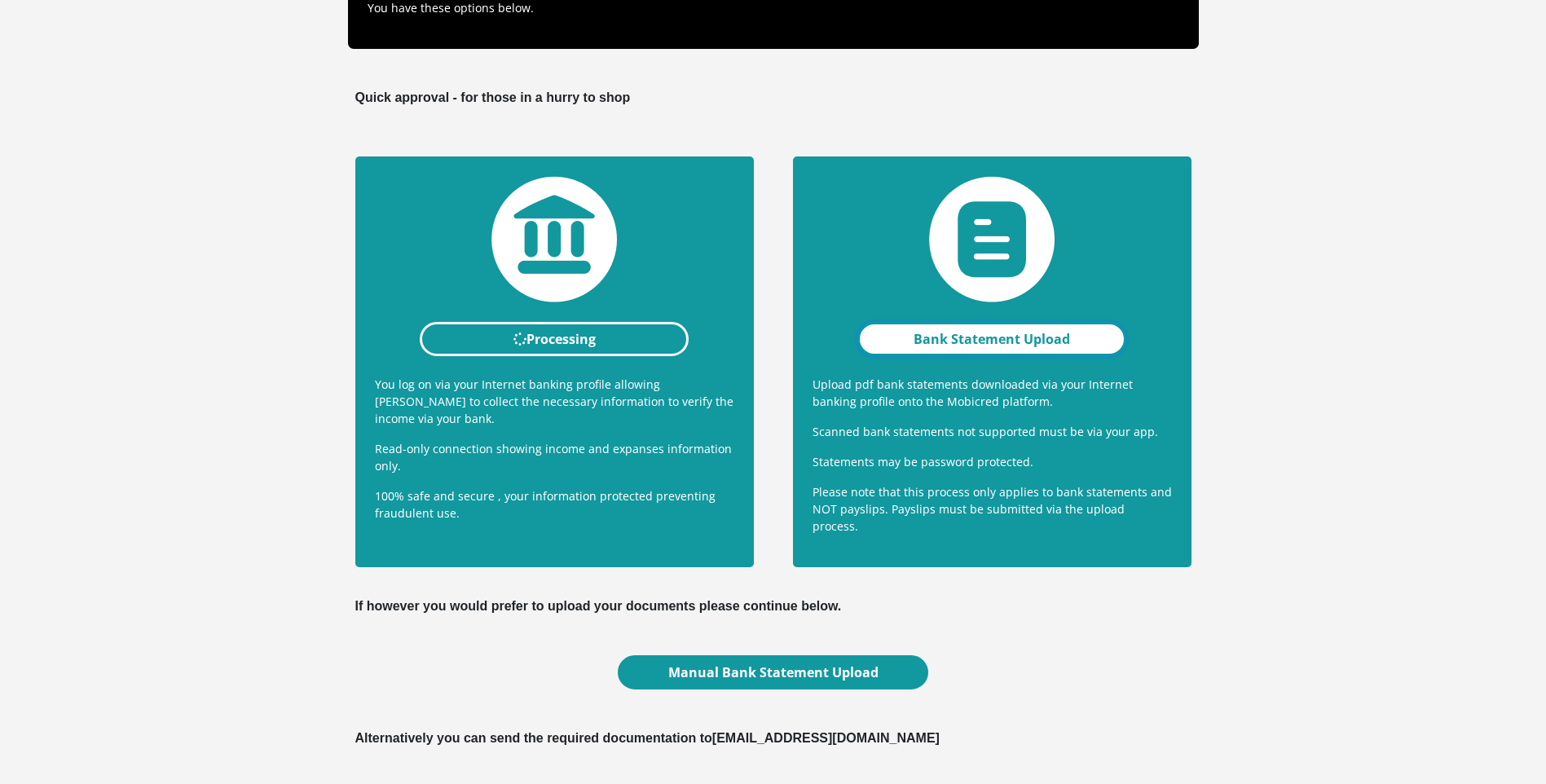
click at [938, 335] on link "Bank Statement Upload" at bounding box center [992, 339] width 270 height 35
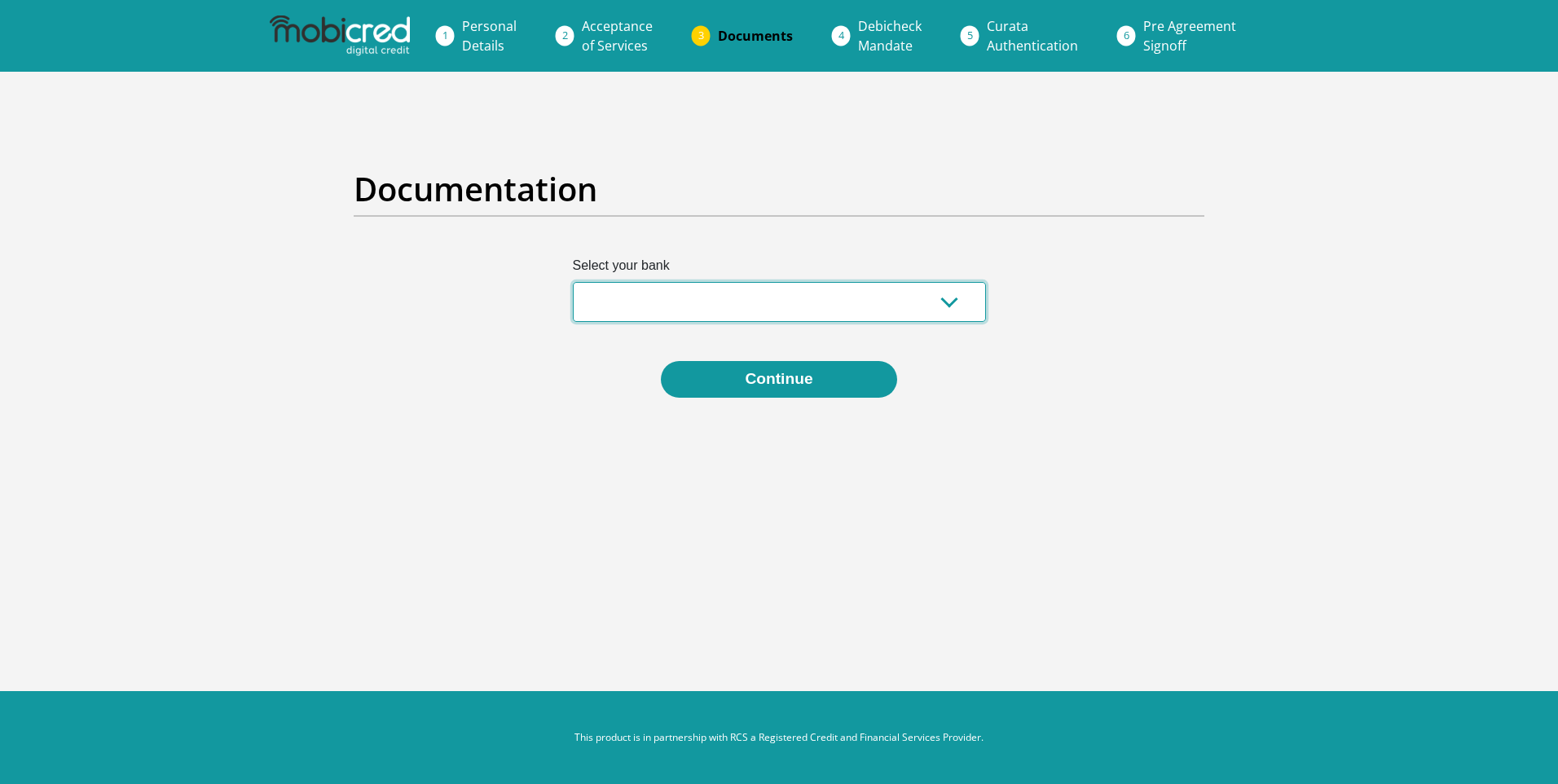
click at [956, 301] on select "Absa Capitec Bank Discovery Bank First National Bank Nedbank Standard Bank Tyme…" at bounding box center [779, 302] width 413 height 40
select select "{"id":"2","title":"Capitec Bank","institution":"Capitec","alias":"capitec","cou…"
click at [572, 282] on select "Absa Capitec Bank Discovery Bank First National Bank Nedbank Standard Bank Tyme…" at bounding box center [779, 302] width 413 height 40
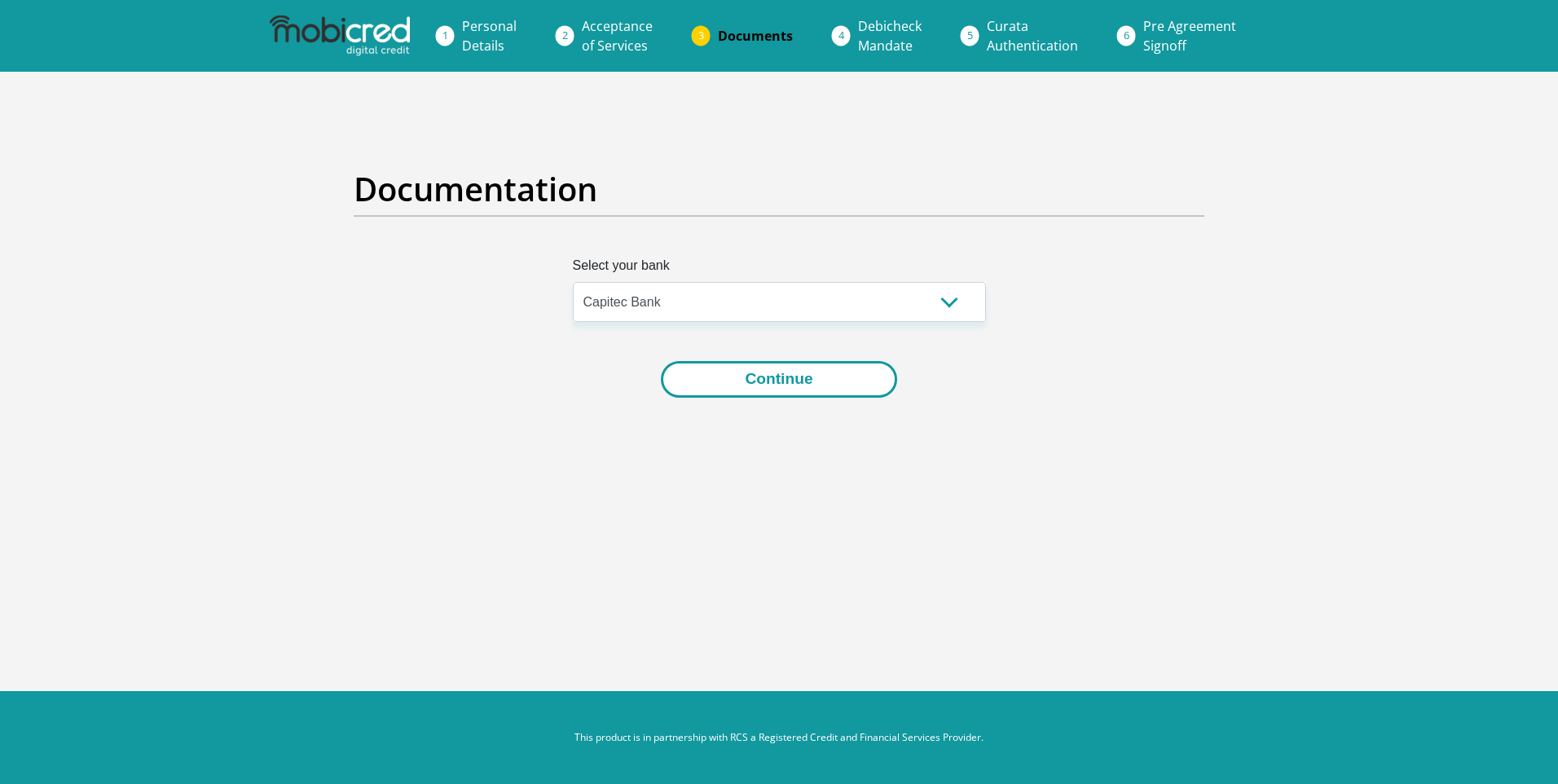
click at [824, 378] on button "Continue" at bounding box center [778, 379] width 235 height 36
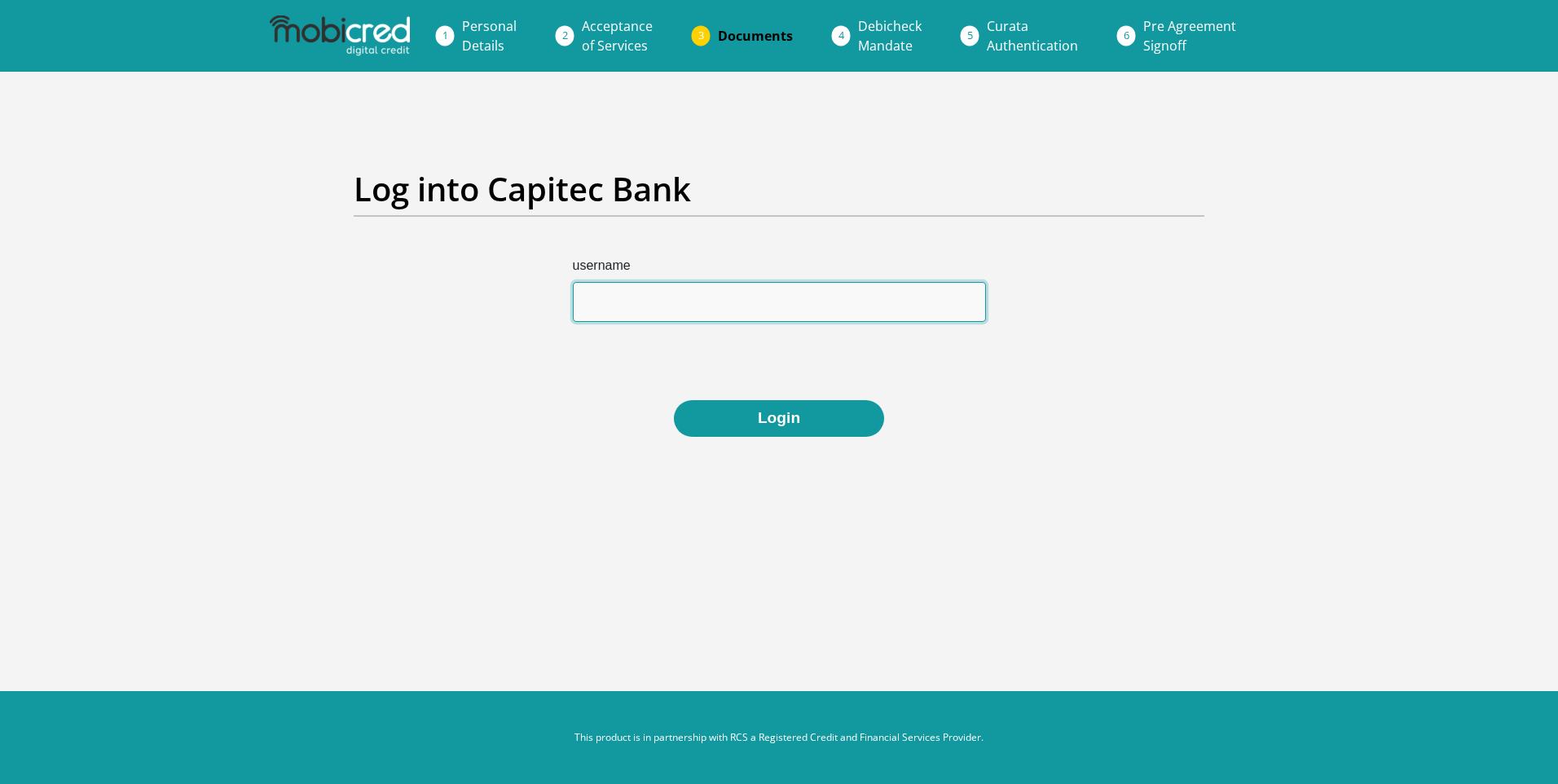
click at [711, 303] on input "username" at bounding box center [779, 302] width 413 height 40
type input "[PERSON_NAME]"
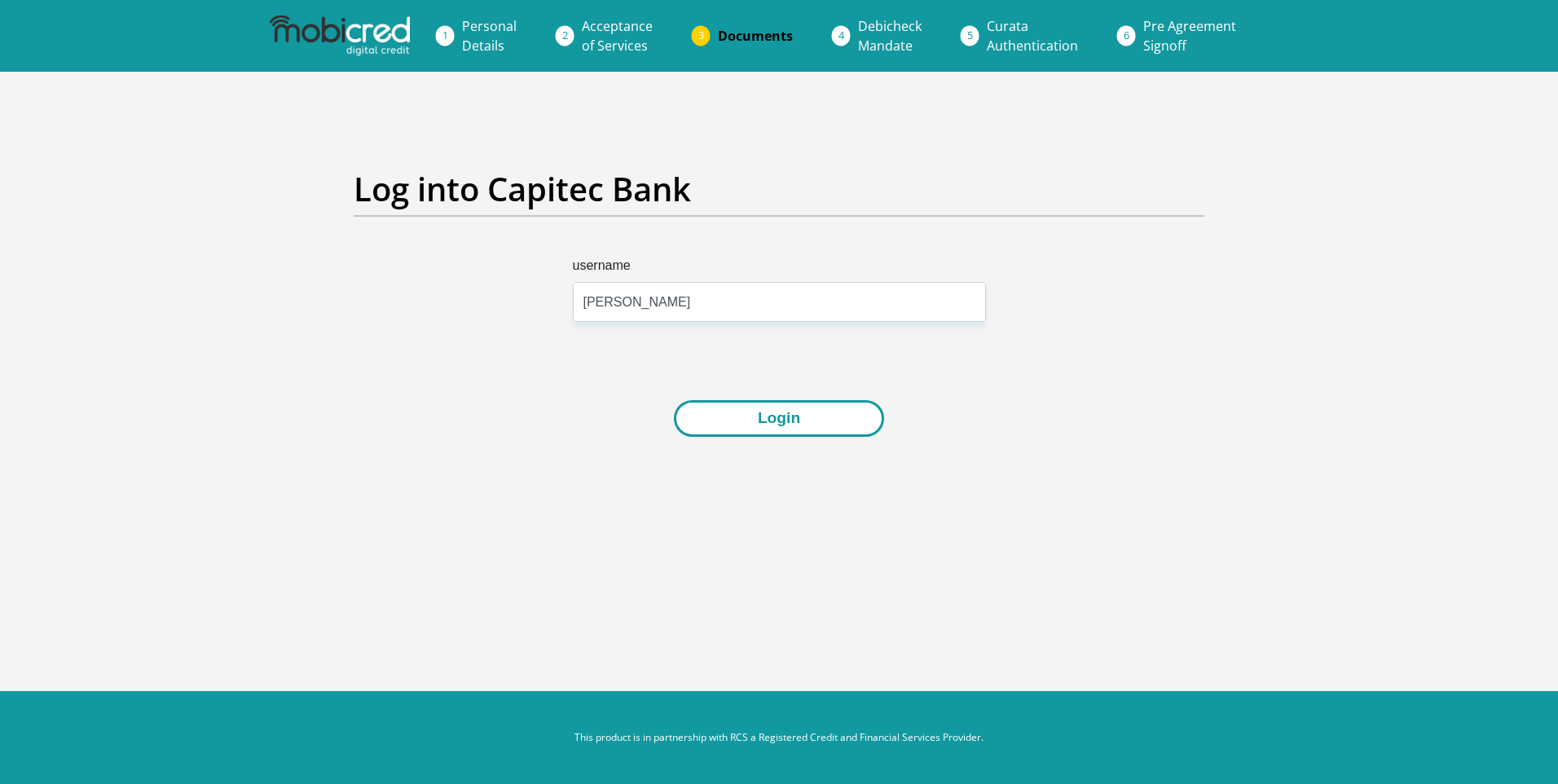
click at [824, 418] on button "Login" at bounding box center [778, 418] width 210 height 36
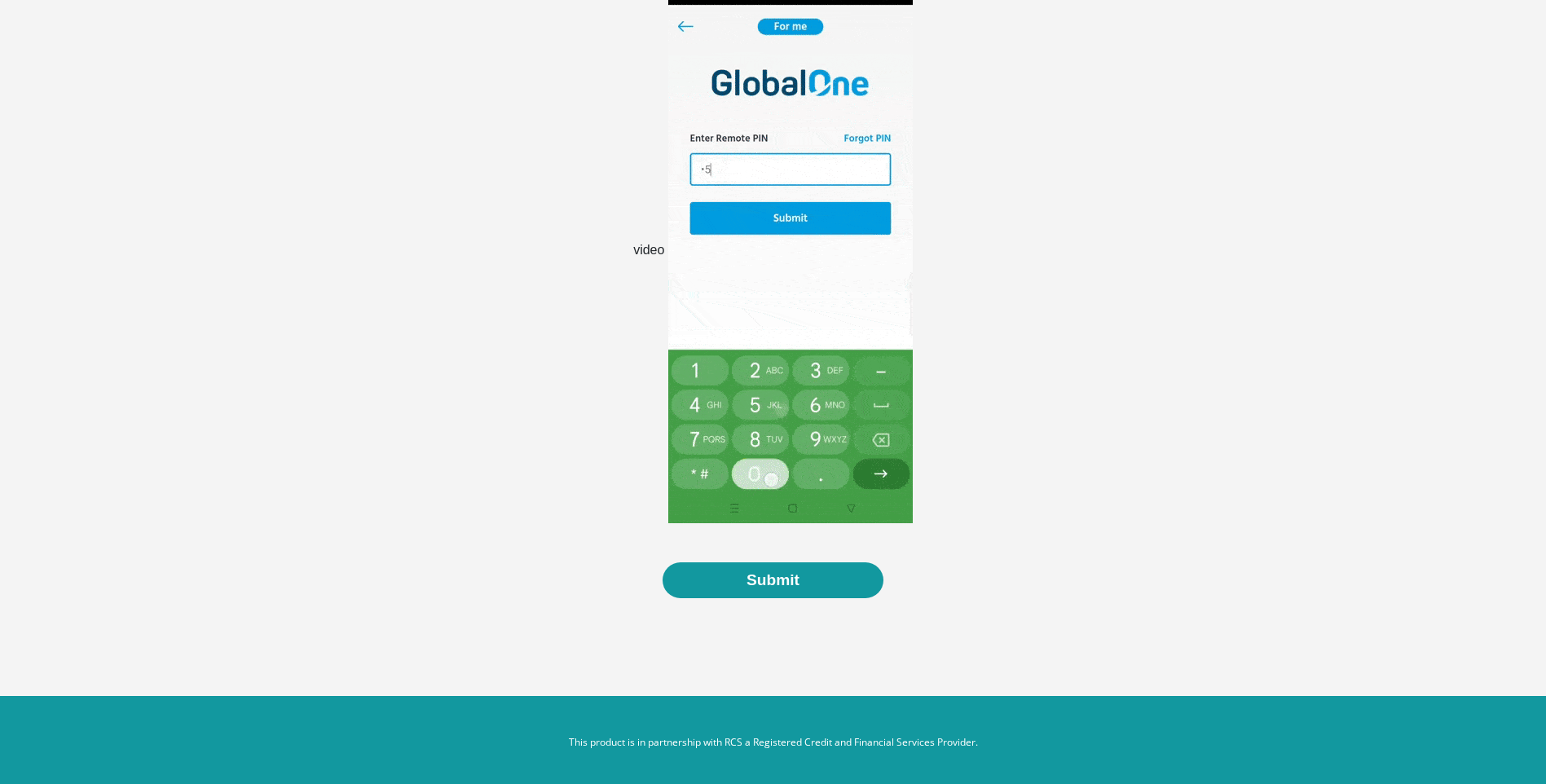
scroll to position [348, 0]
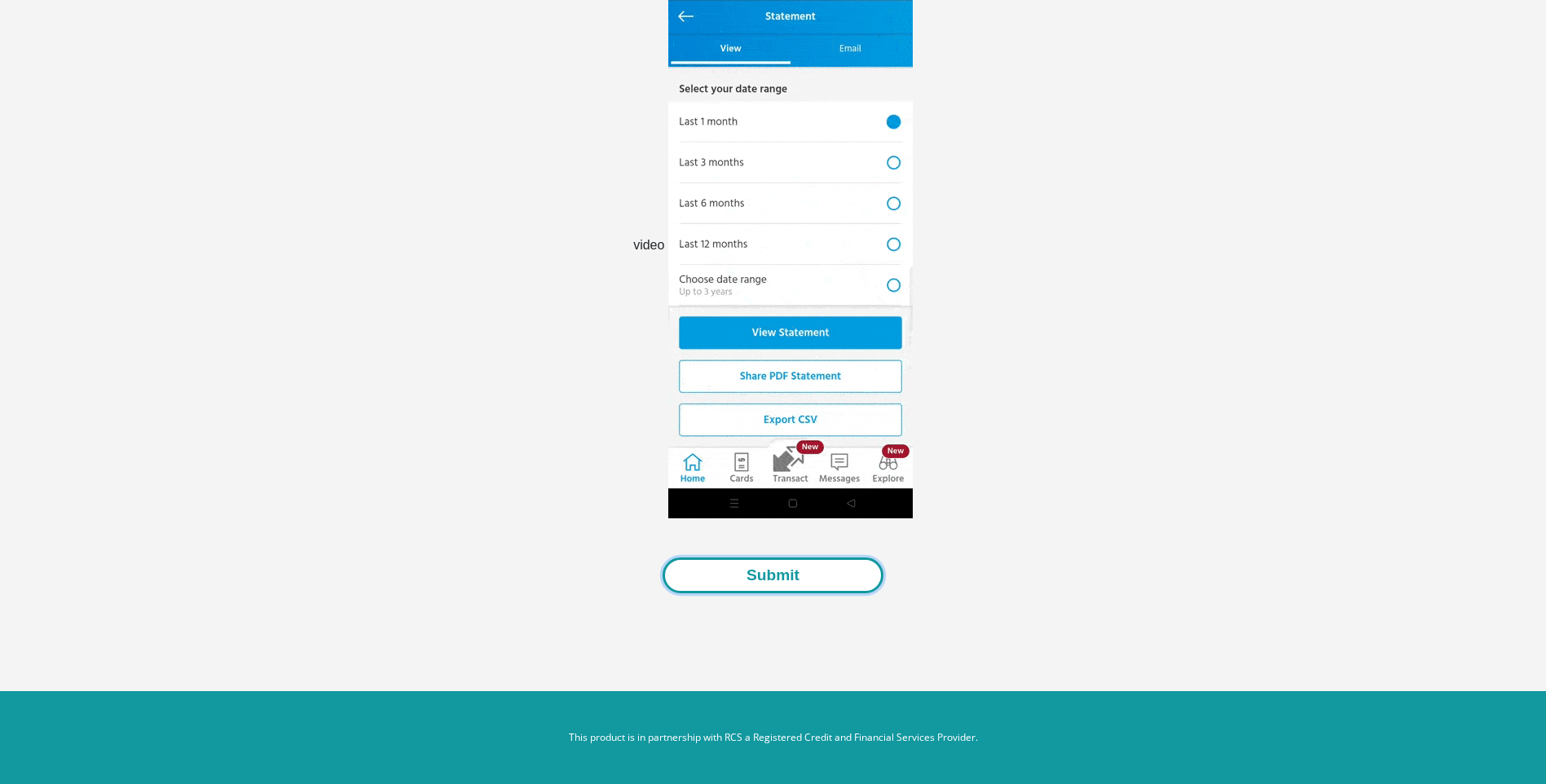
click at [752, 572] on button "Submit" at bounding box center [772, 576] width 220 height 36
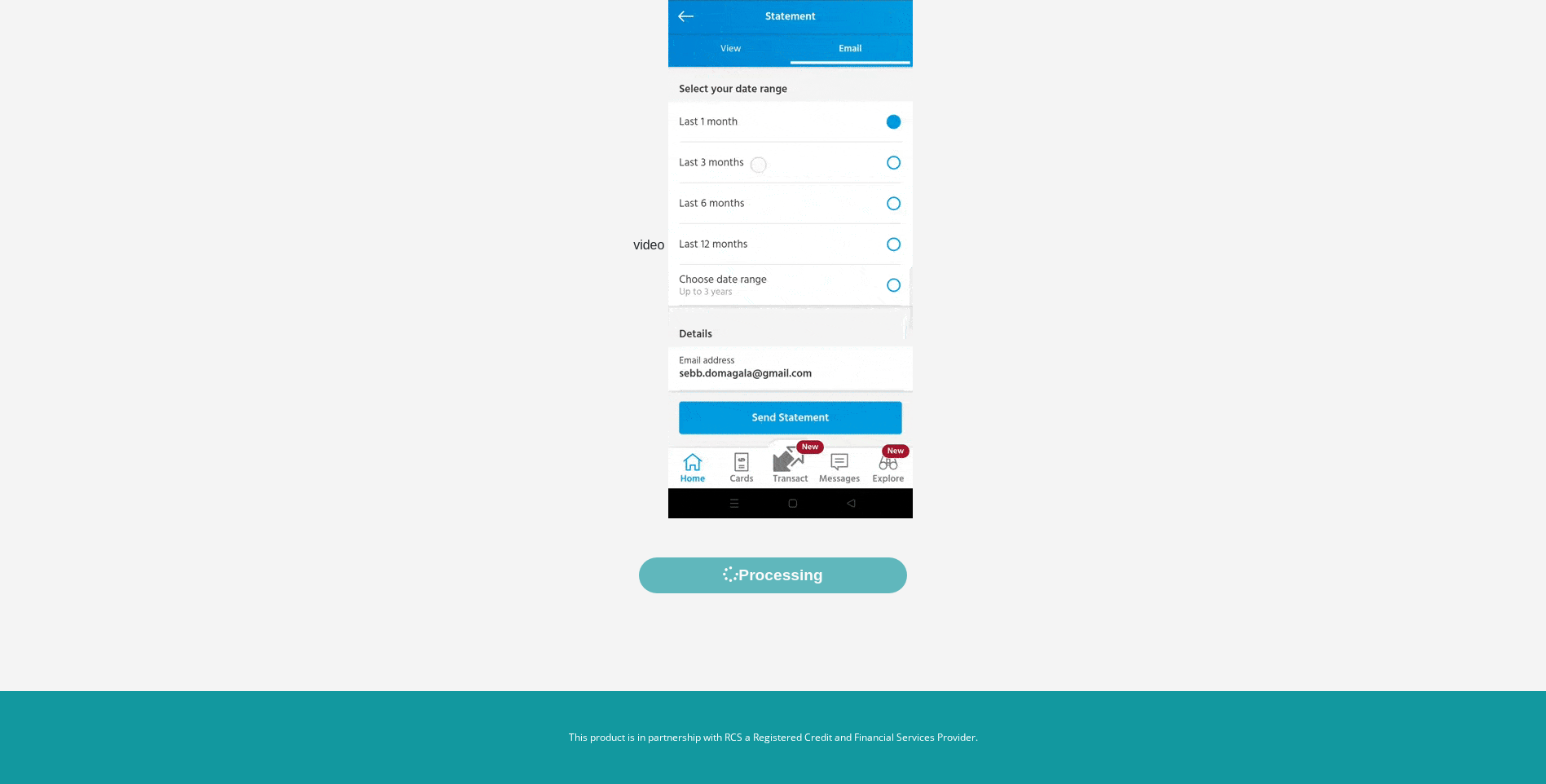
scroll to position [0, 0]
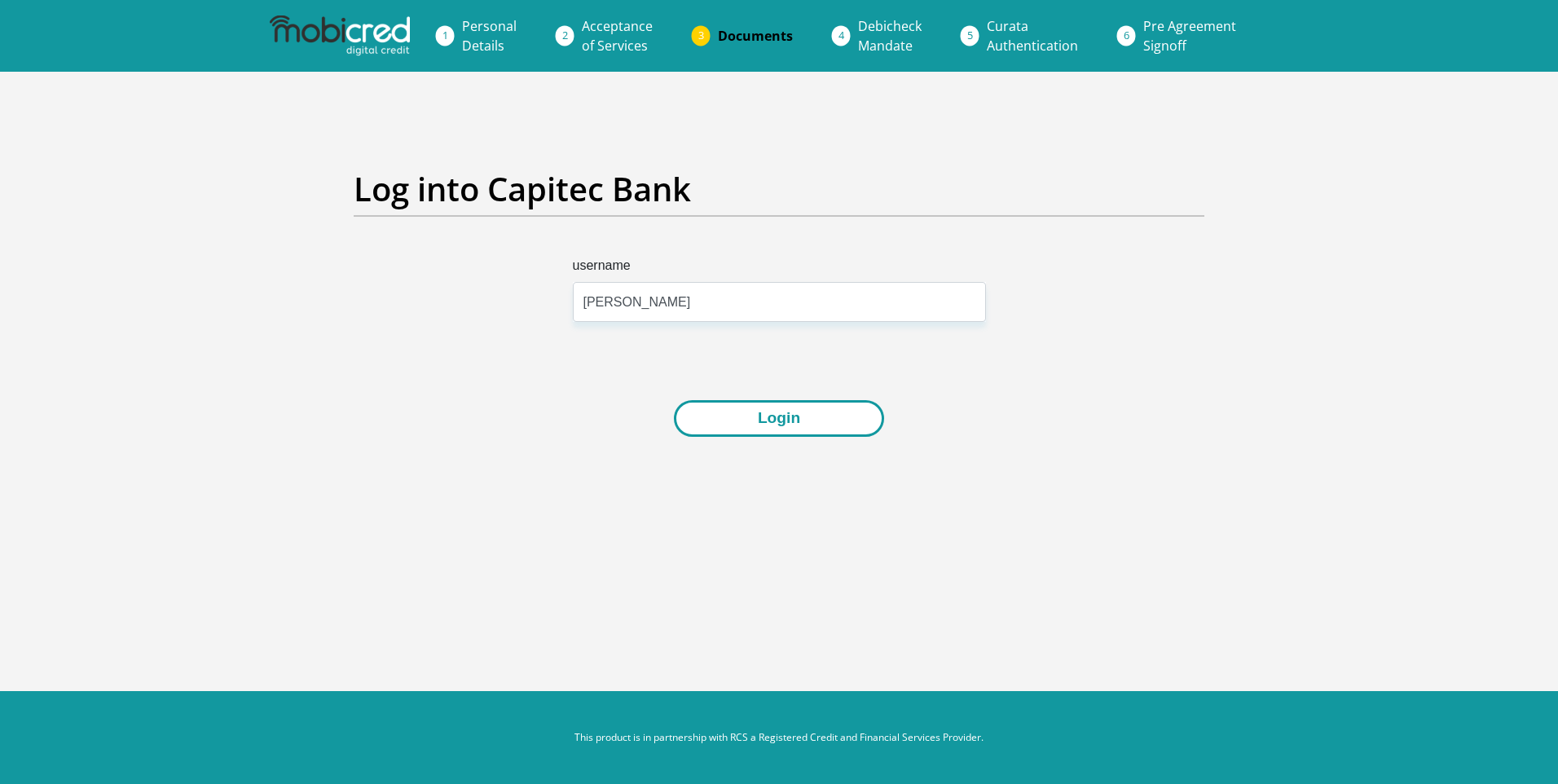
click at [780, 423] on button "Login" at bounding box center [778, 418] width 210 height 36
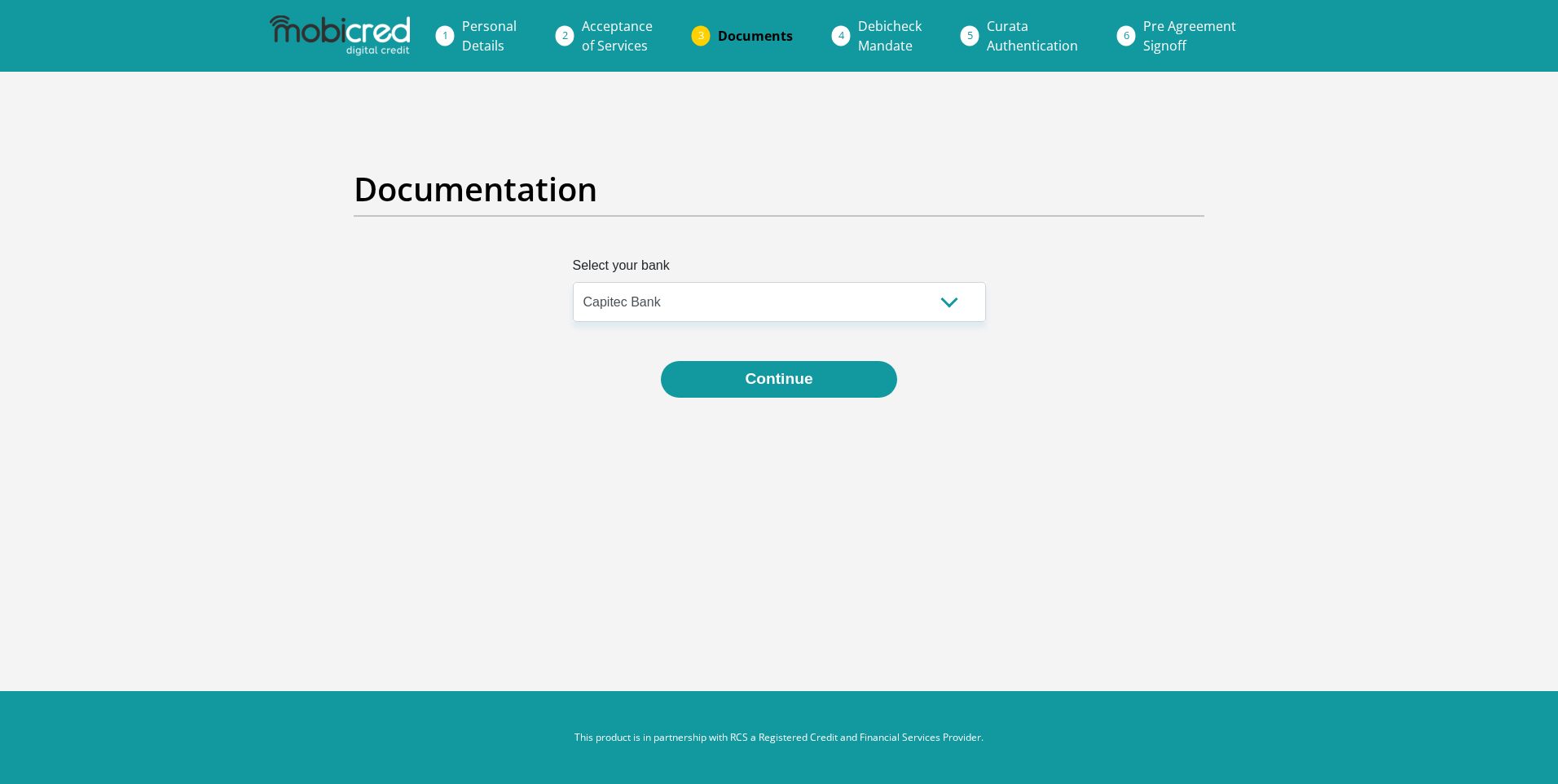
select select "{"id":"2","title":"Capitec Bank","institution":"Capitec","alias":"capitec","cou…"
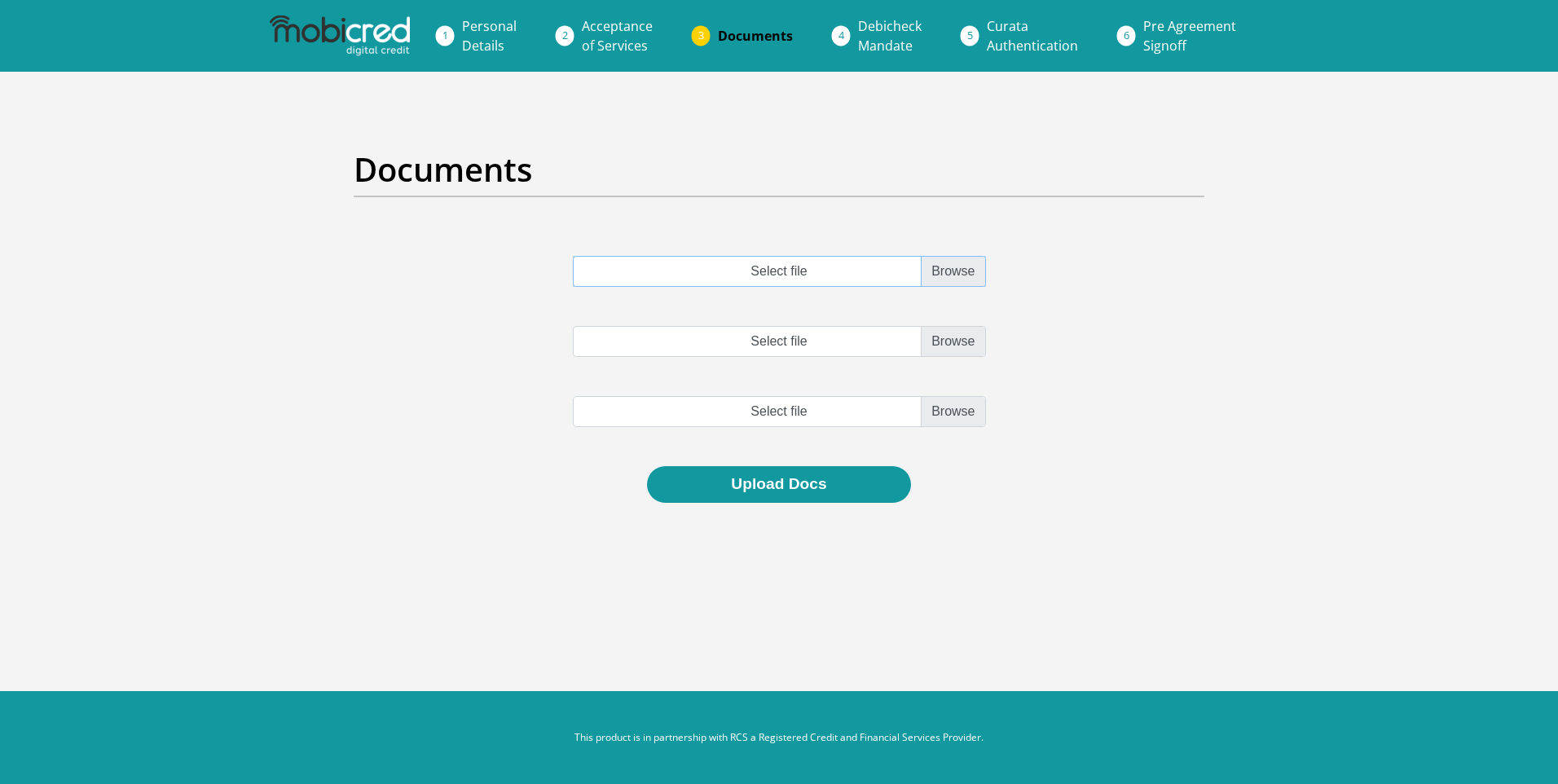
click at [961, 273] on input "Select file" at bounding box center [779, 271] width 413 height 31
type input "C:\fakepath\account_statement (23).pdf"
click at [778, 478] on button "Upload Docs" at bounding box center [778, 484] width 263 height 36
click at [952, 335] on input "Select file" at bounding box center [779, 341] width 413 height 31
type input "C:\fakepath\account_statement (23).pdf"
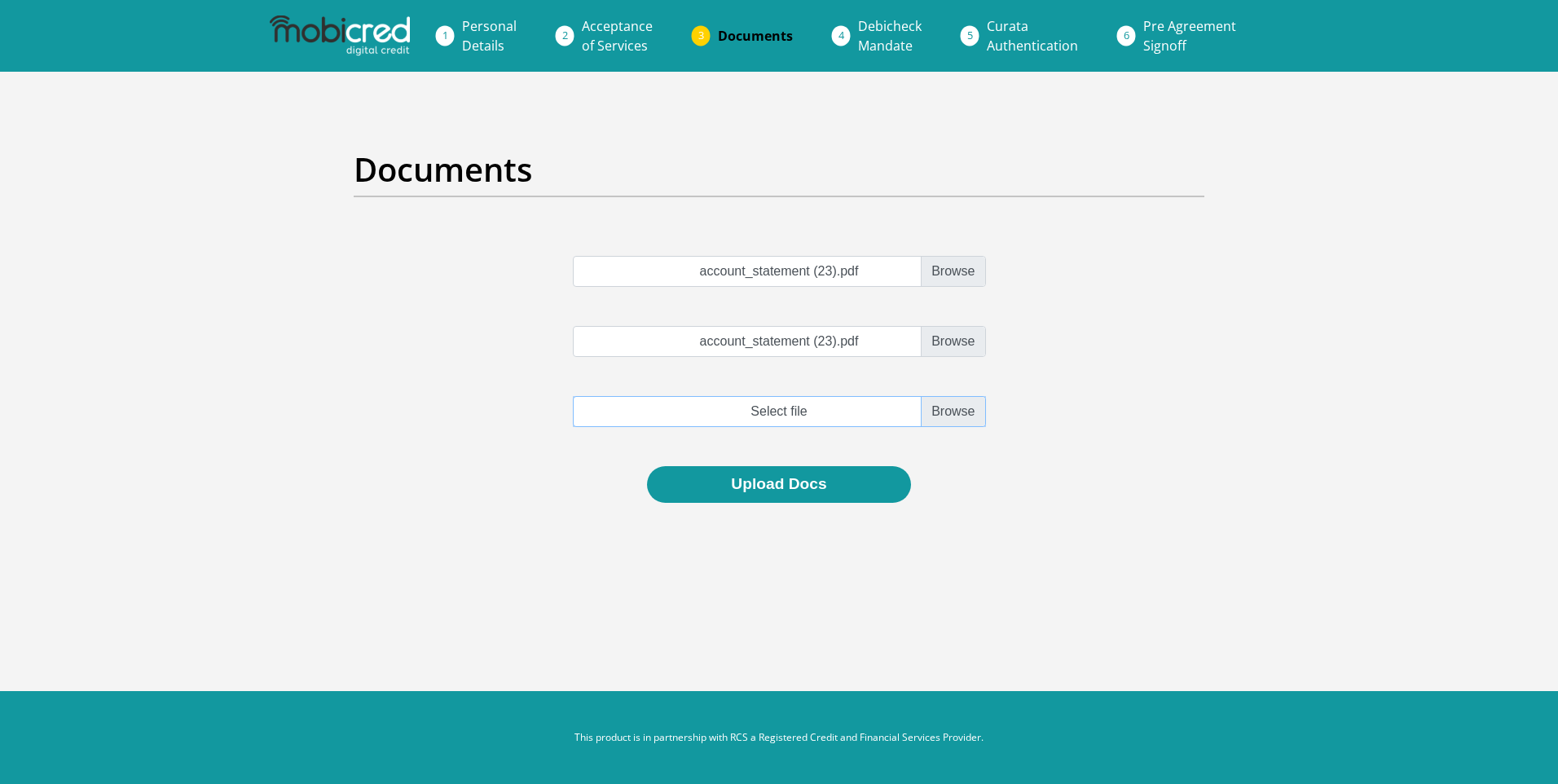
click at [961, 418] on input "file" at bounding box center [779, 411] width 413 height 31
type input "C:\fakepath\account_statement (23).pdf"
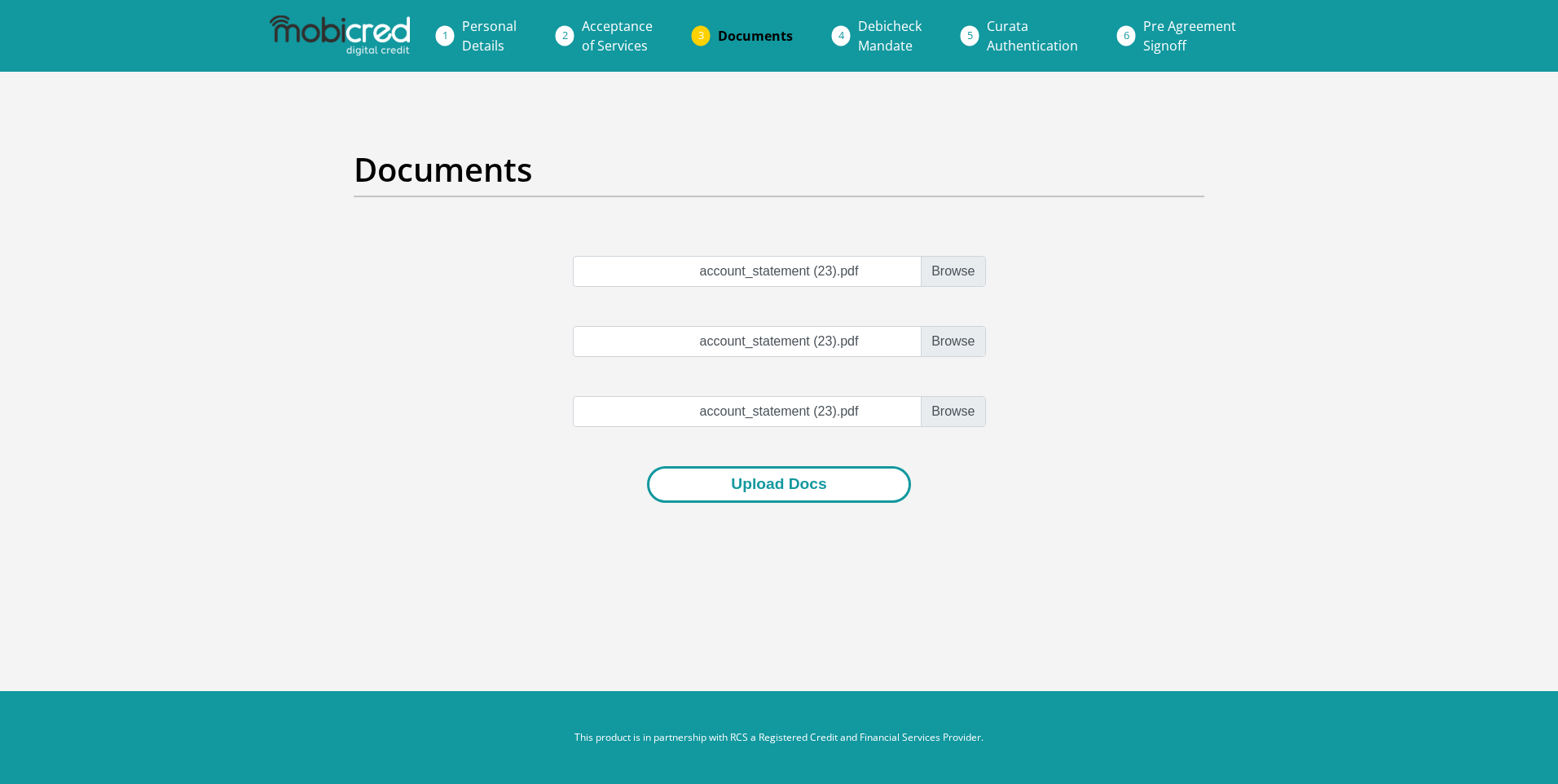
click at [827, 483] on button "Upload Docs" at bounding box center [778, 484] width 263 height 36
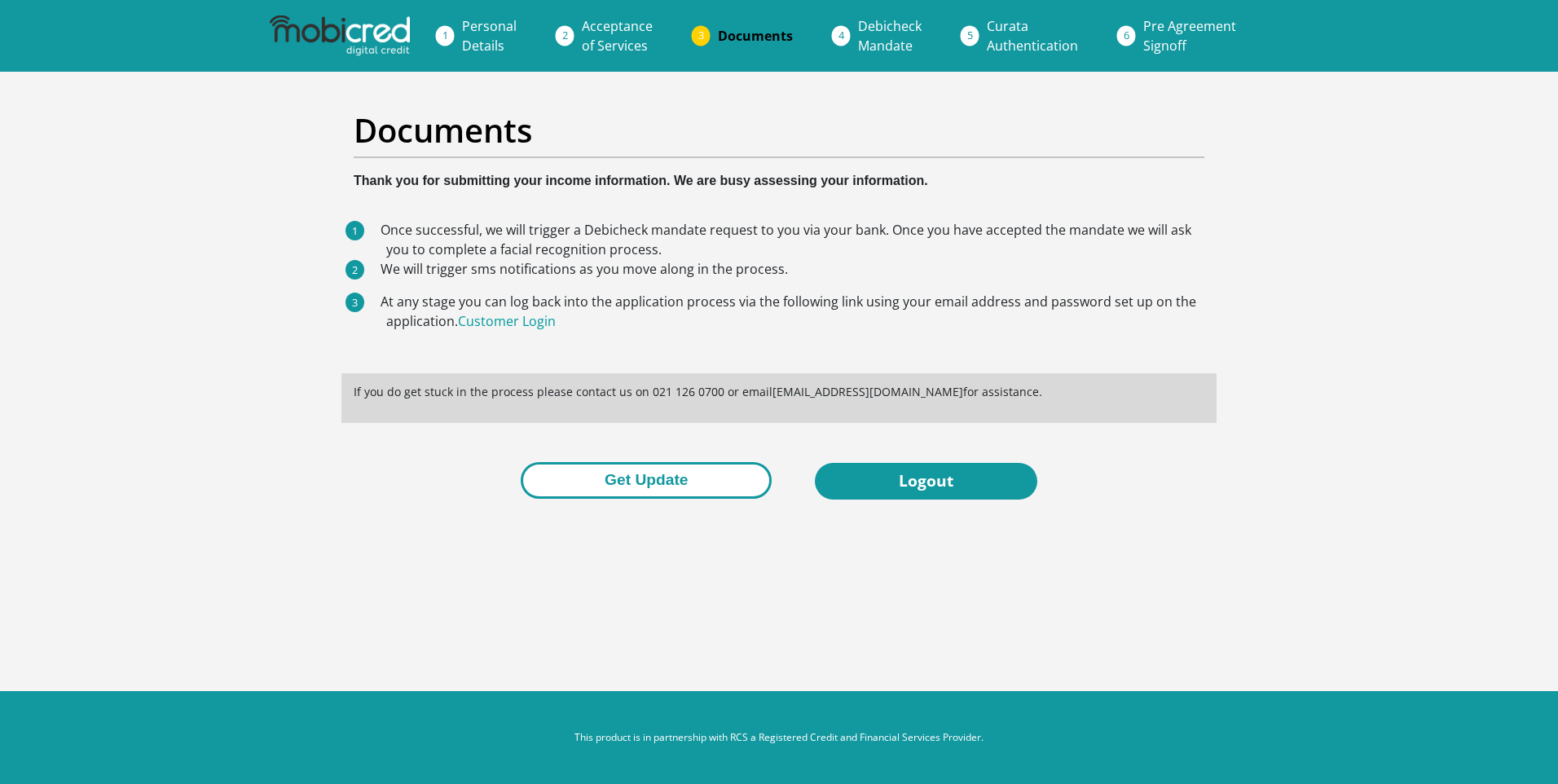
click at [656, 480] on button "Get Update" at bounding box center [646, 480] width 251 height 36
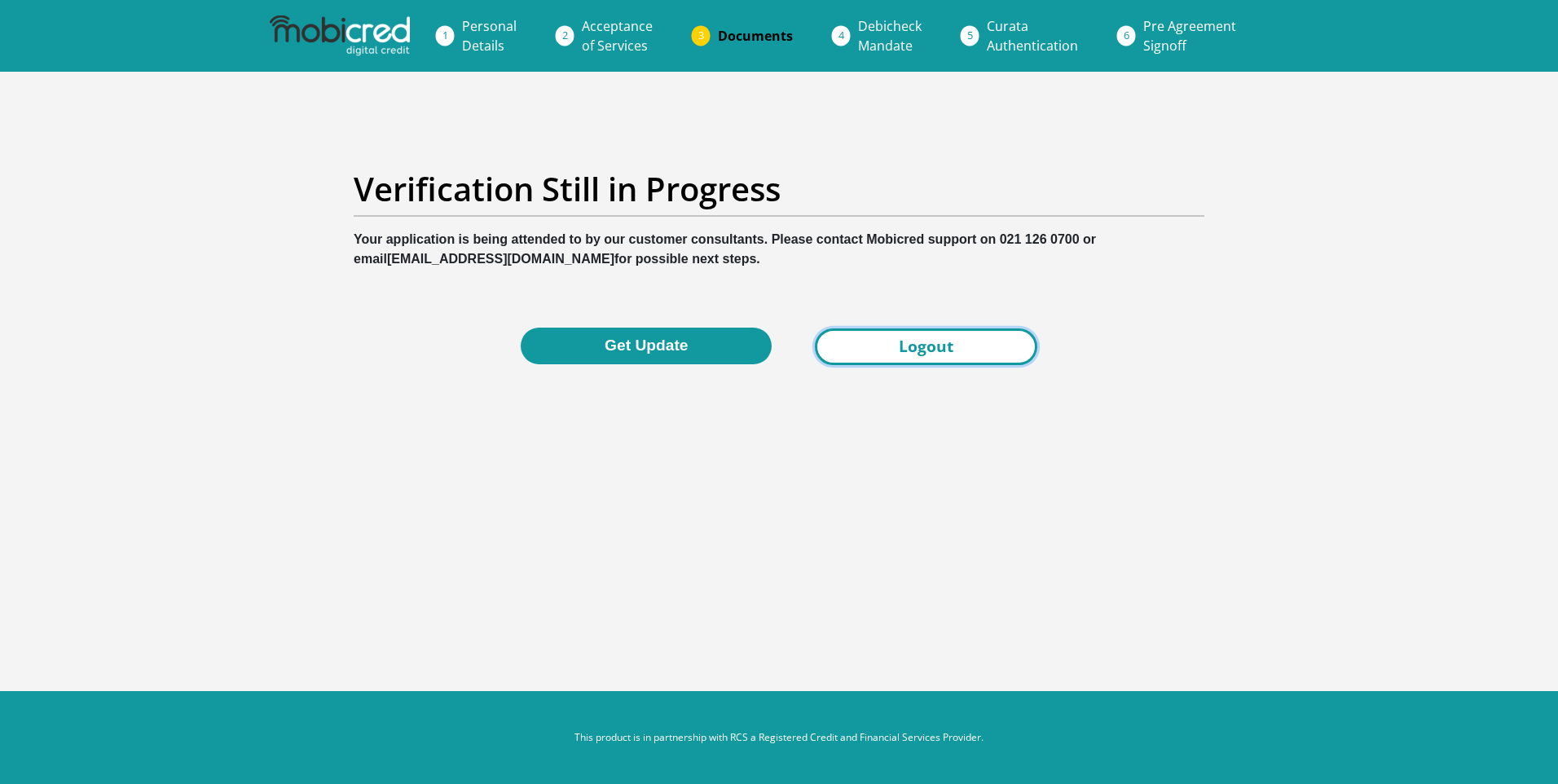
click at [900, 346] on link "Logout" at bounding box center [925, 347] width 222 height 36
